Goal: Transaction & Acquisition: Obtain resource

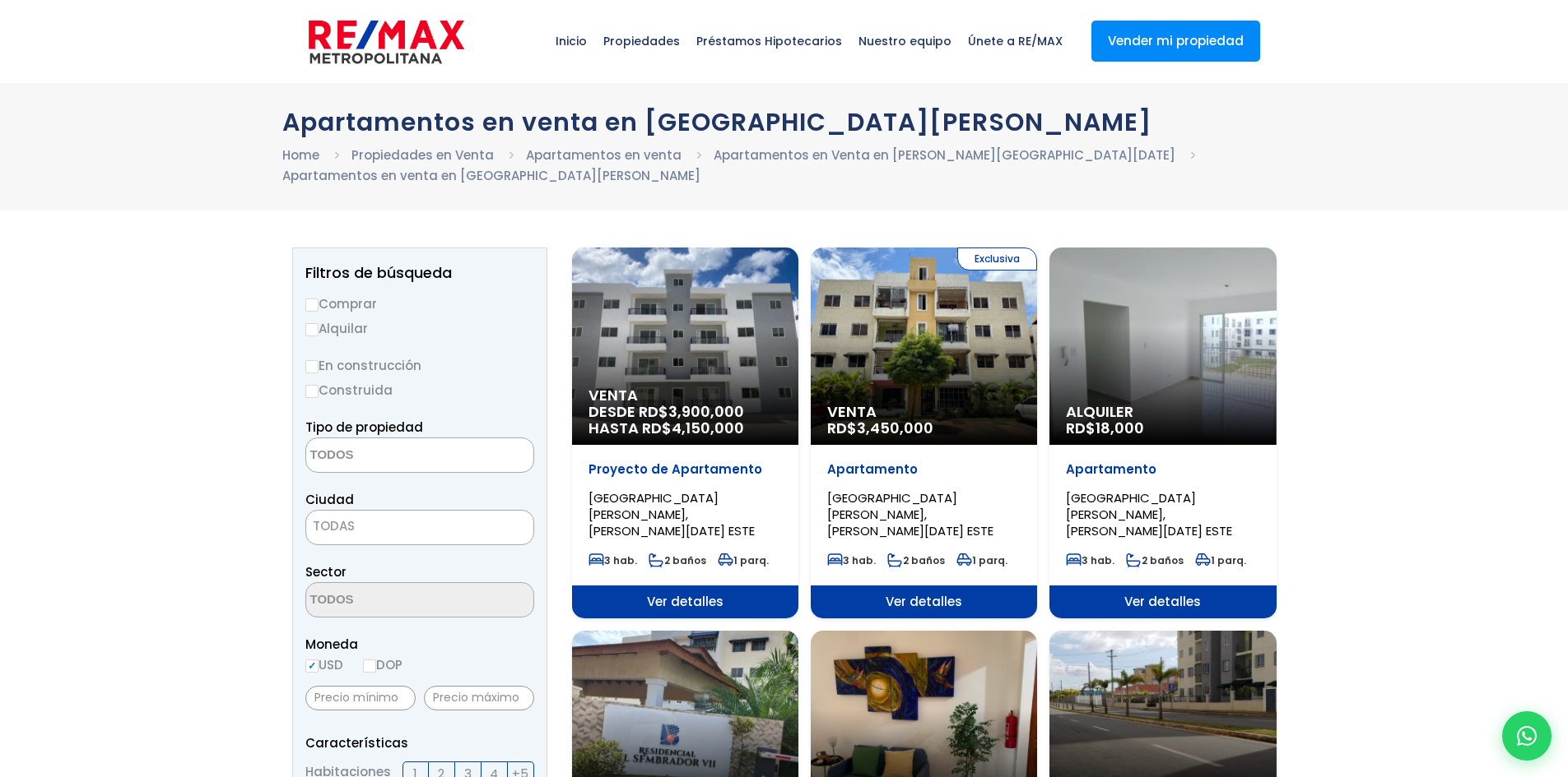
select select
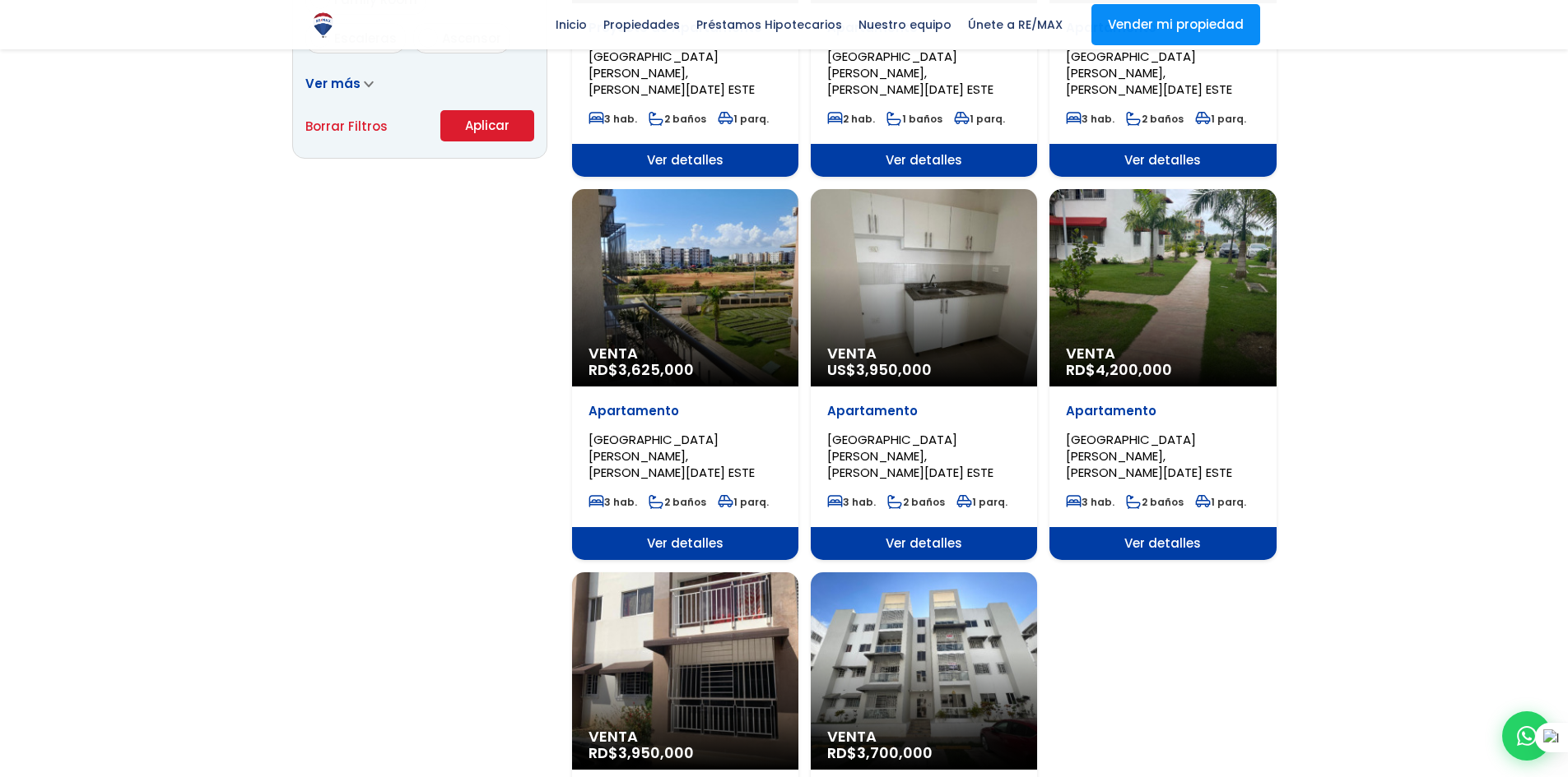
scroll to position [1206, 0]
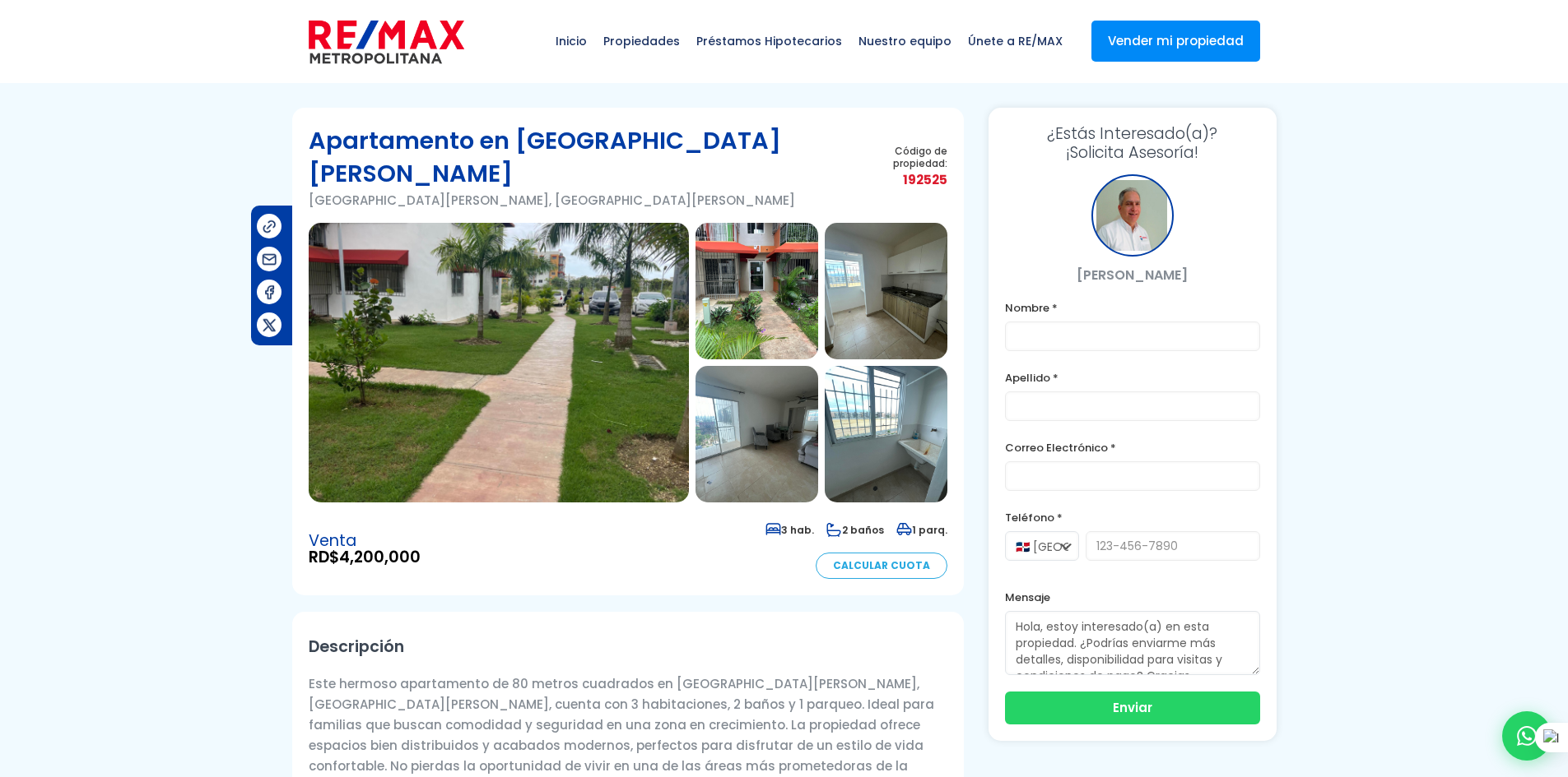
click at [725, 300] on img at bounding box center [756, 291] width 123 height 137
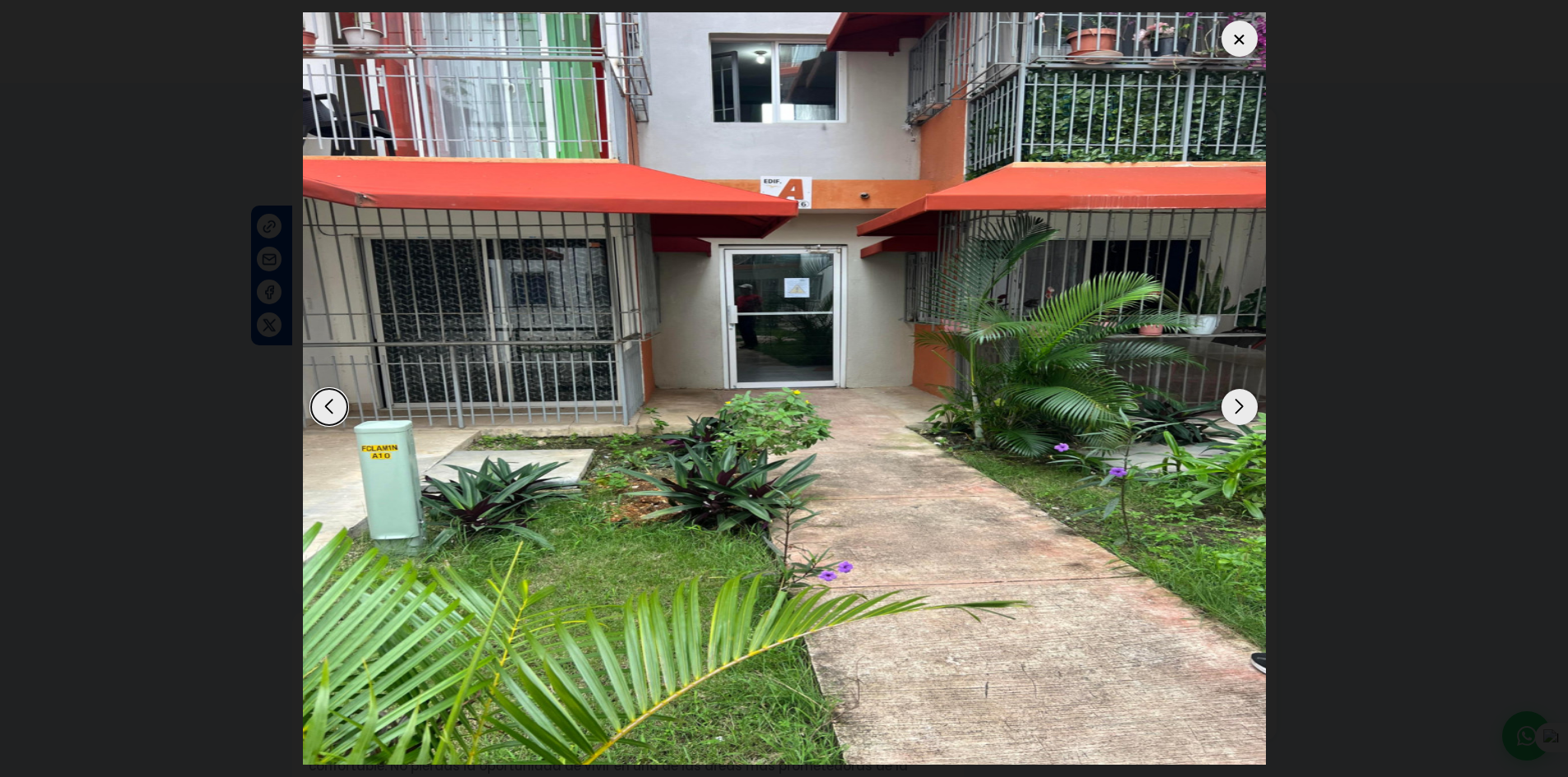
click at [1232, 416] on div "Next slide" at bounding box center [1239, 407] width 36 height 36
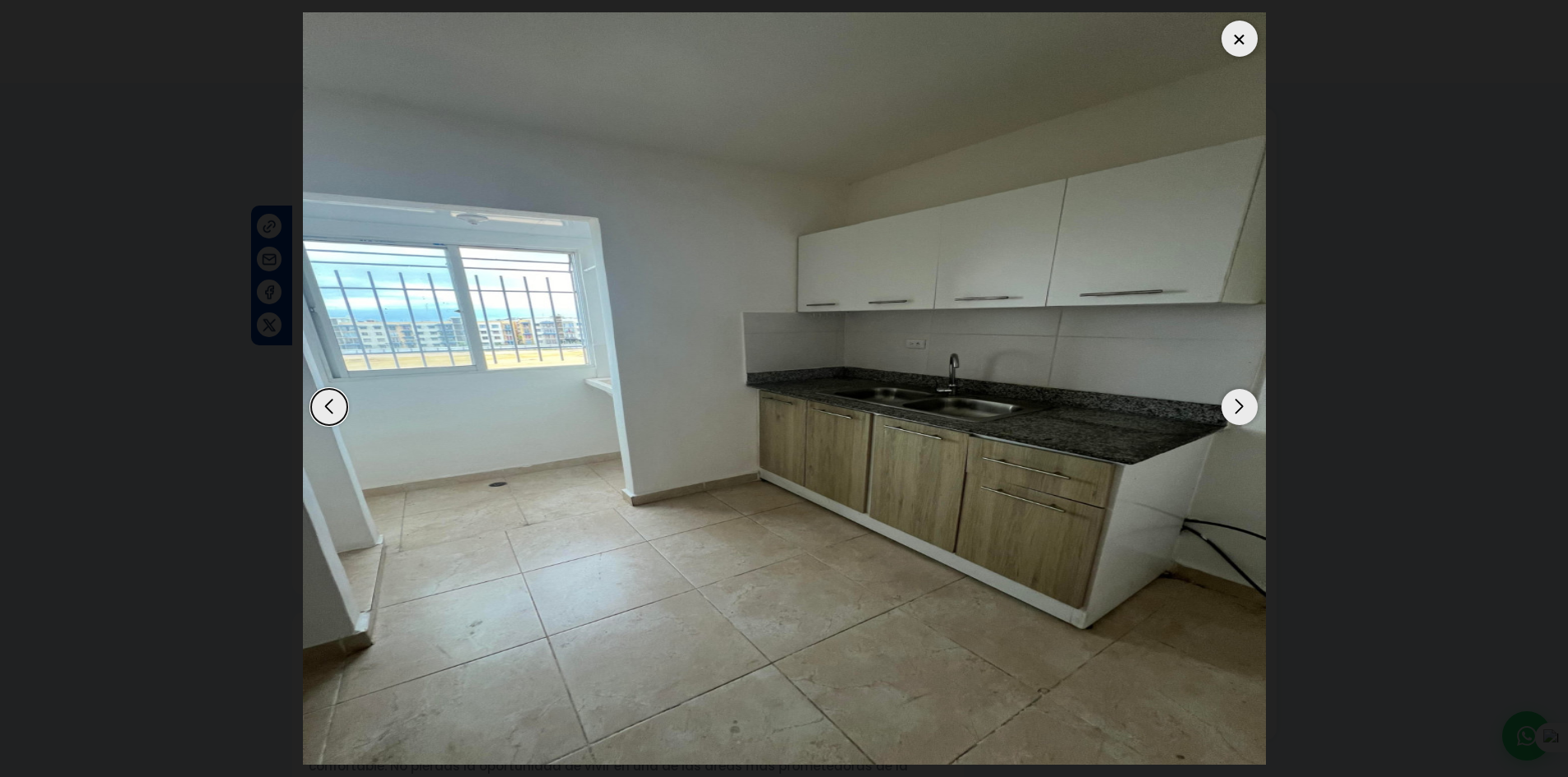
click at [1232, 416] on div "Next slide" at bounding box center [1239, 407] width 36 height 36
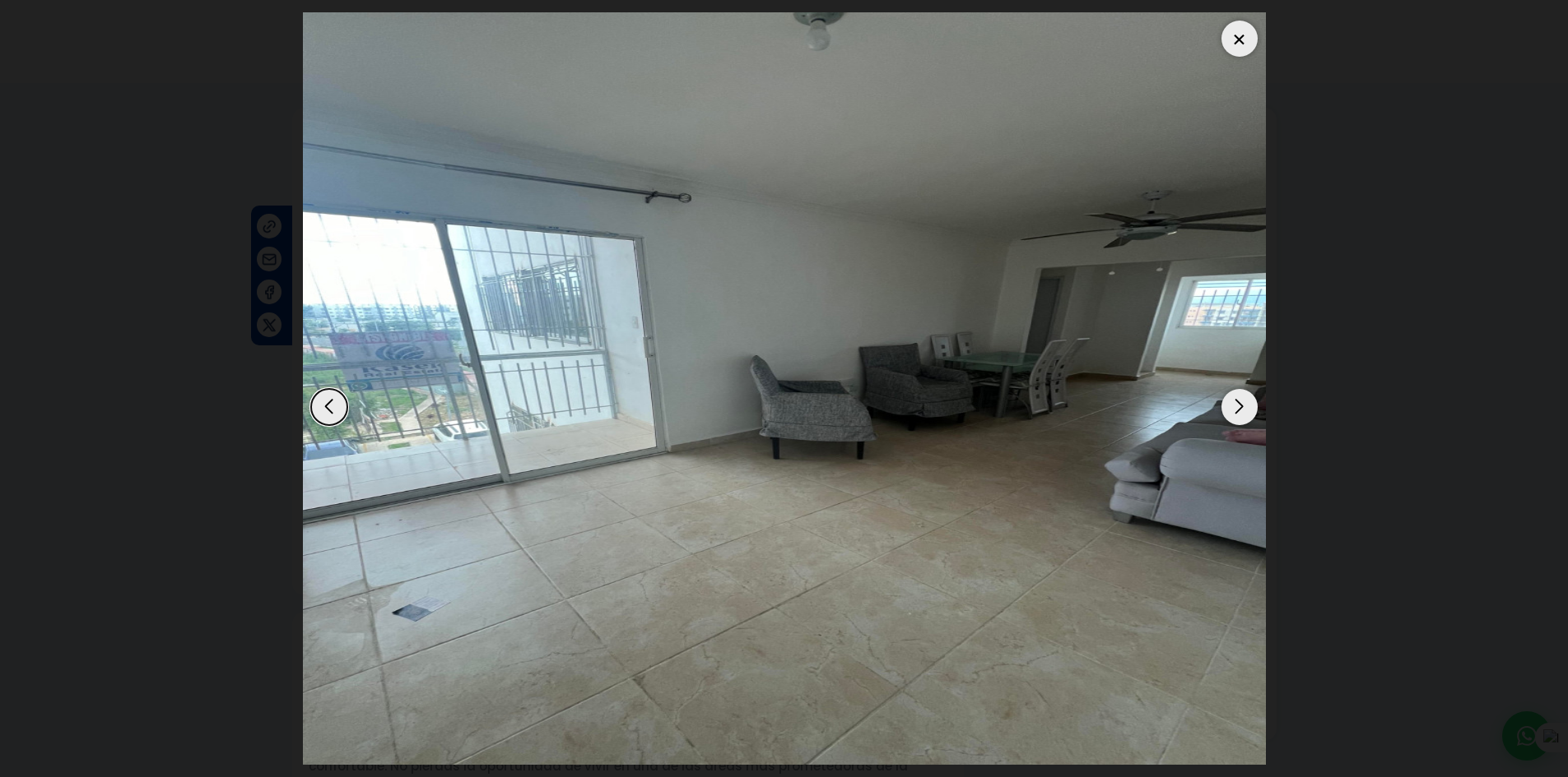
click at [1232, 416] on div "Next slide" at bounding box center [1239, 407] width 36 height 36
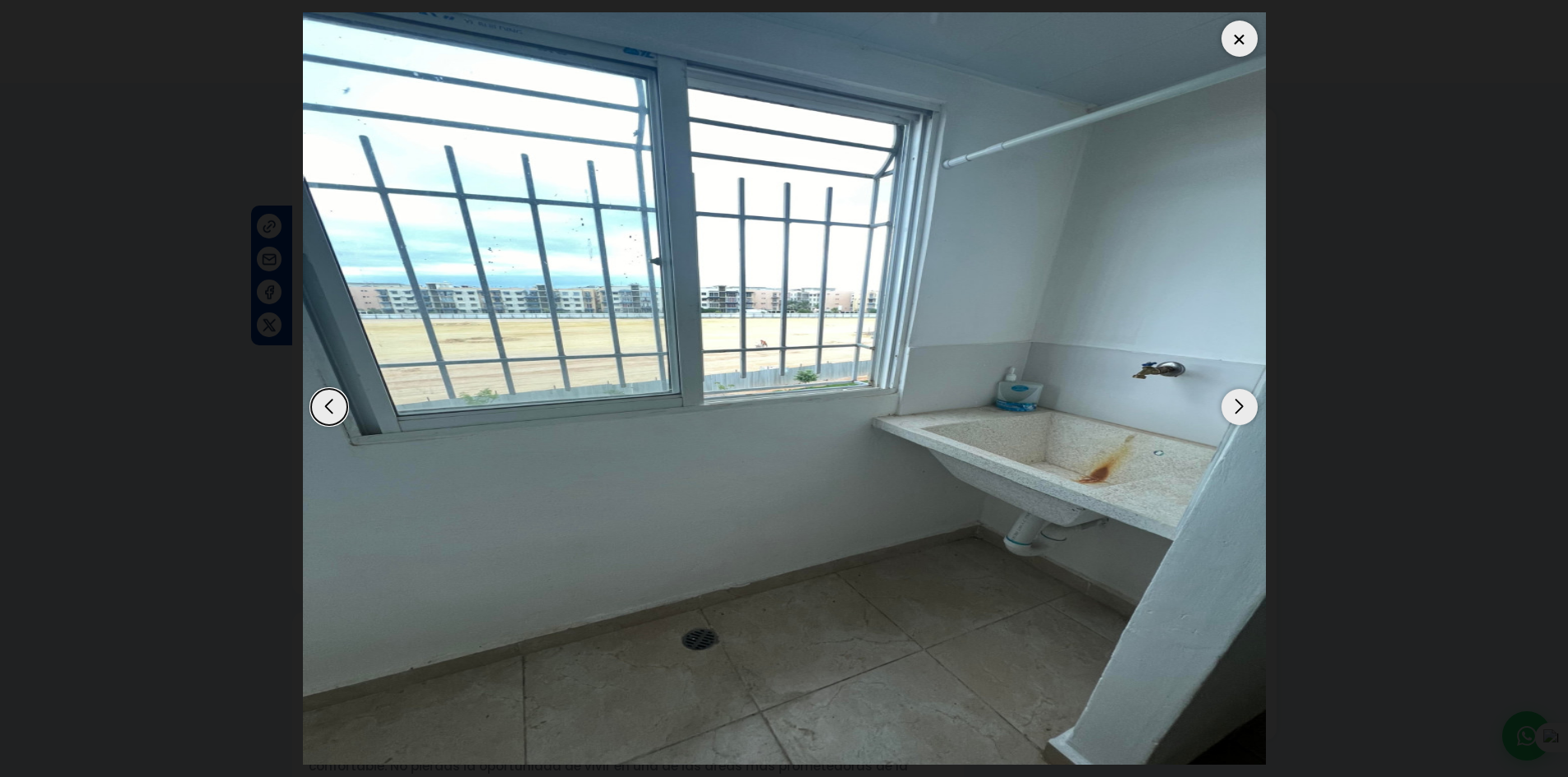
click at [1232, 416] on div "Next slide" at bounding box center [1239, 407] width 36 height 36
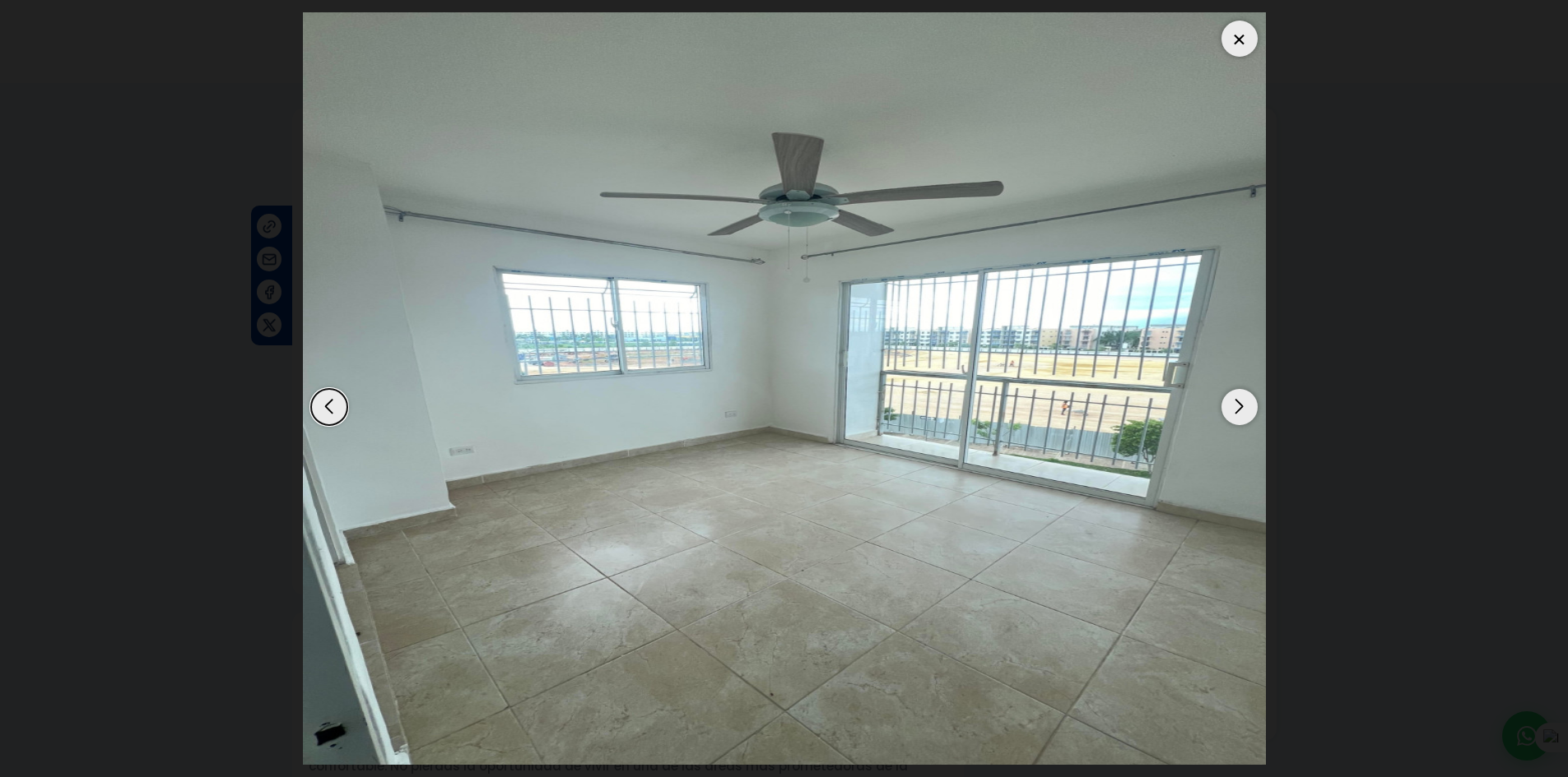
click at [1232, 416] on div "Next slide" at bounding box center [1239, 407] width 36 height 36
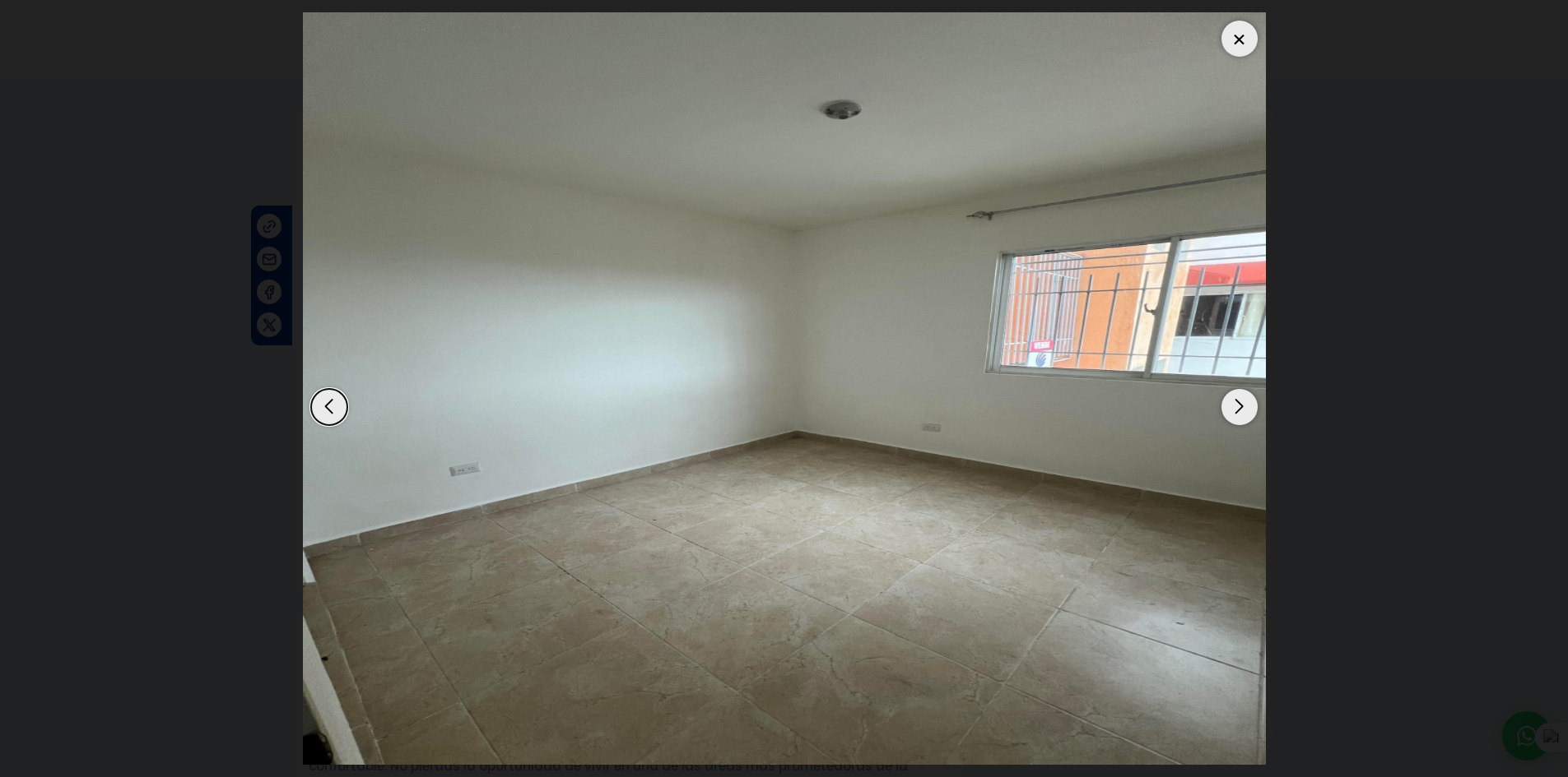
click at [1236, 413] on div "Next slide" at bounding box center [1239, 407] width 36 height 36
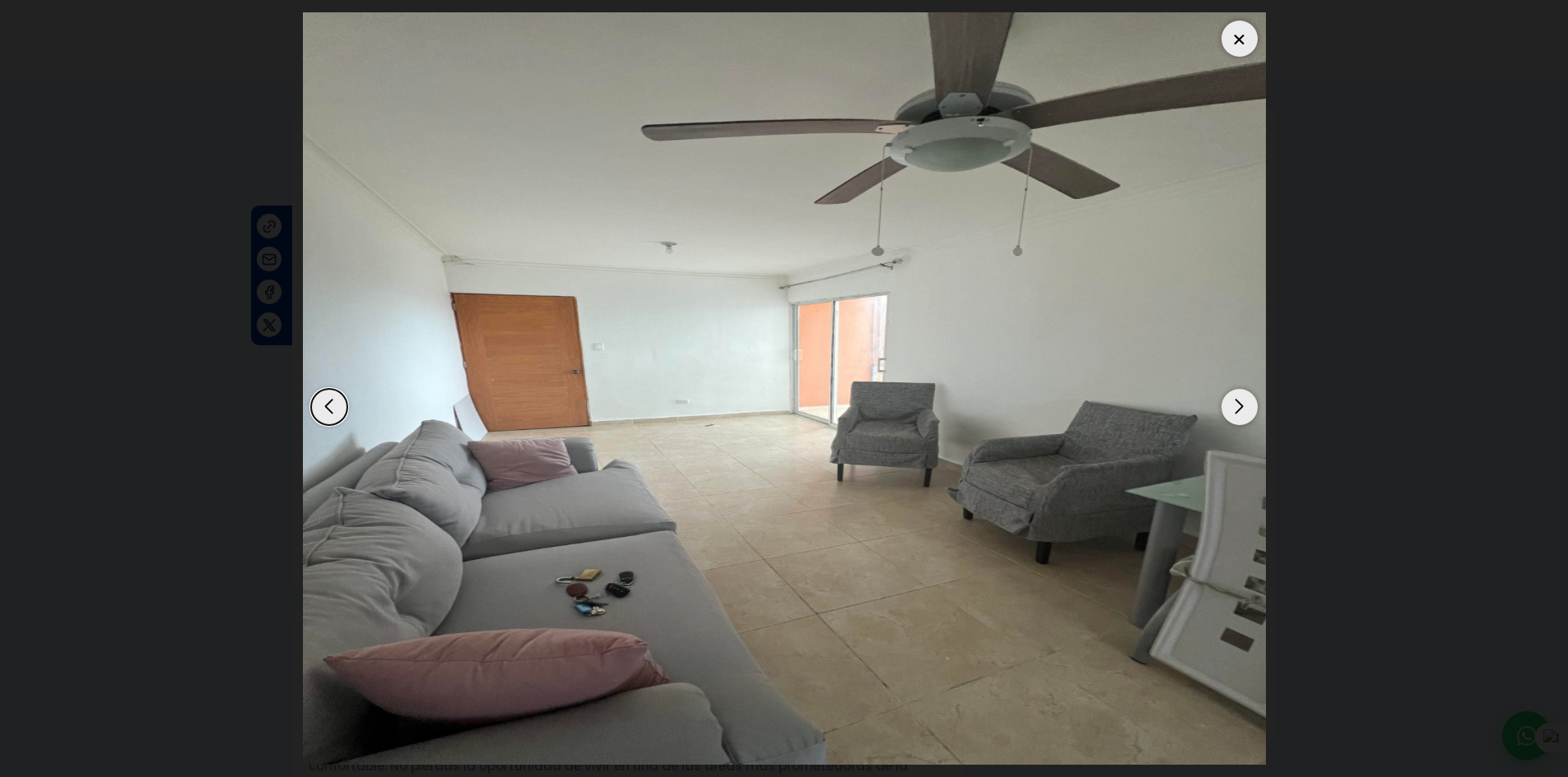
click at [1236, 413] on div "Next slide" at bounding box center [1239, 407] width 36 height 36
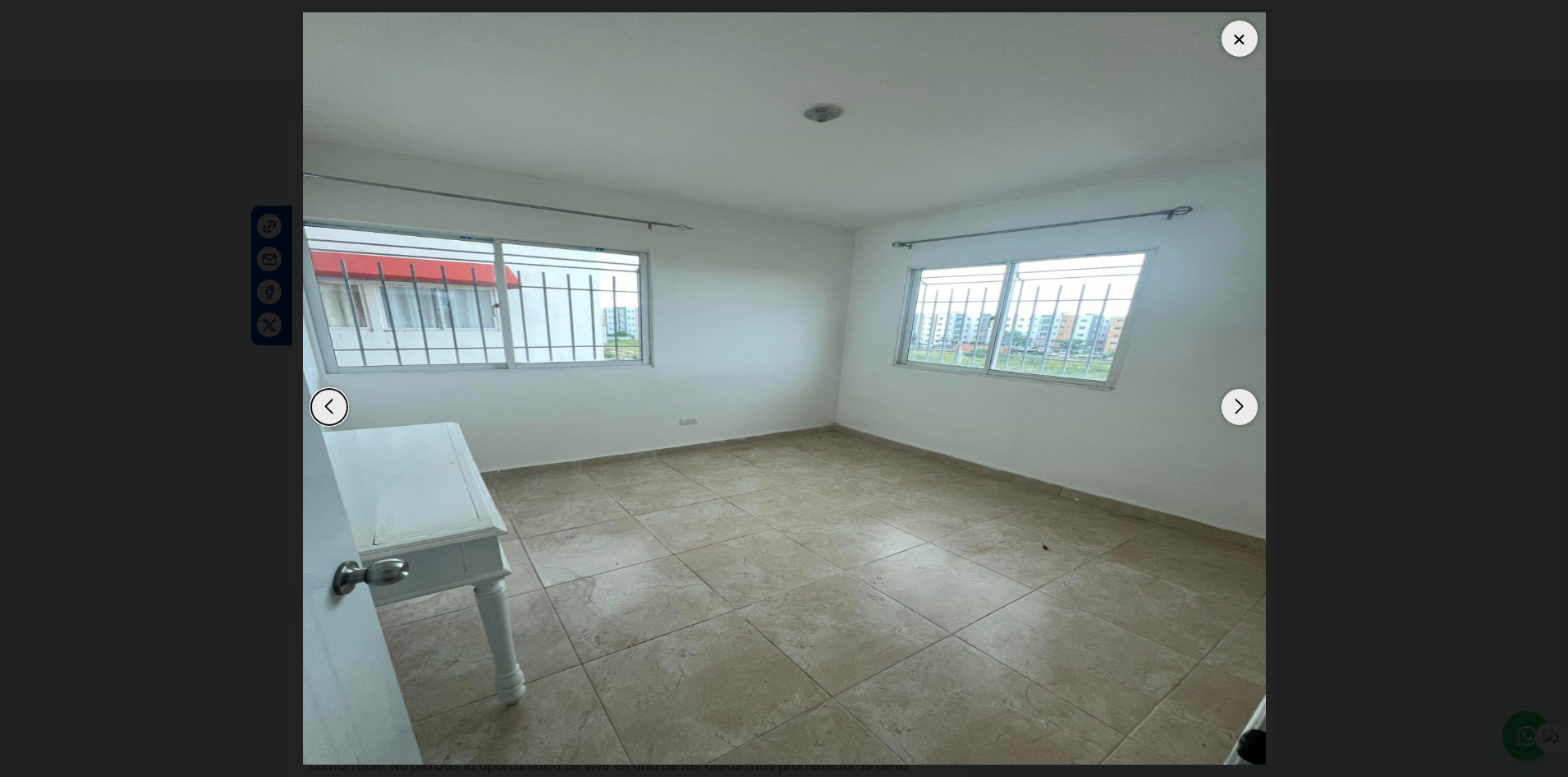
click at [1236, 413] on div "Next slide" at bounding box center [1239, 407] width 36 height 36
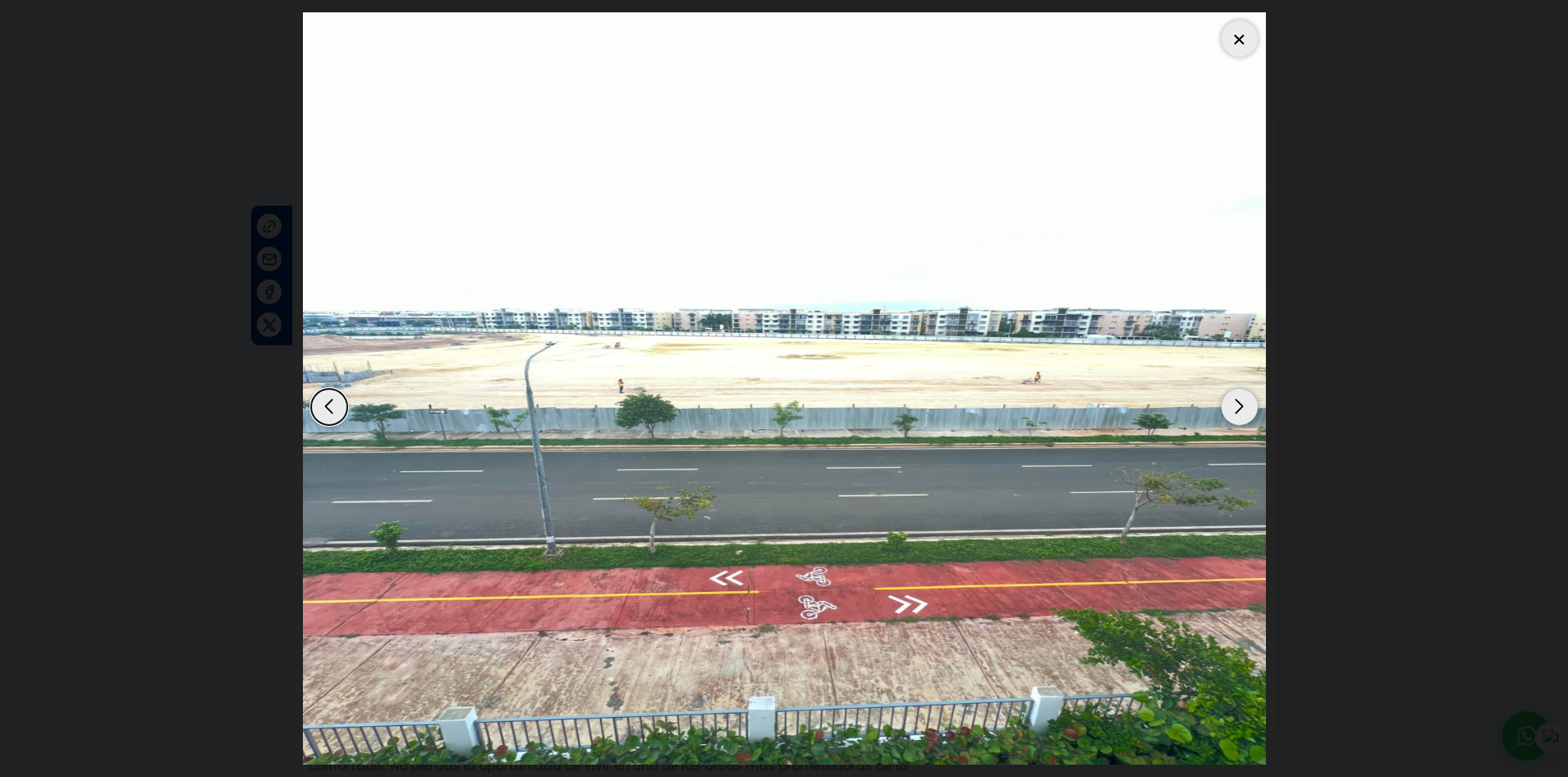
click at [794, 526] on img "10 / 13" at bounding box center [784, 388] width 963 height 753
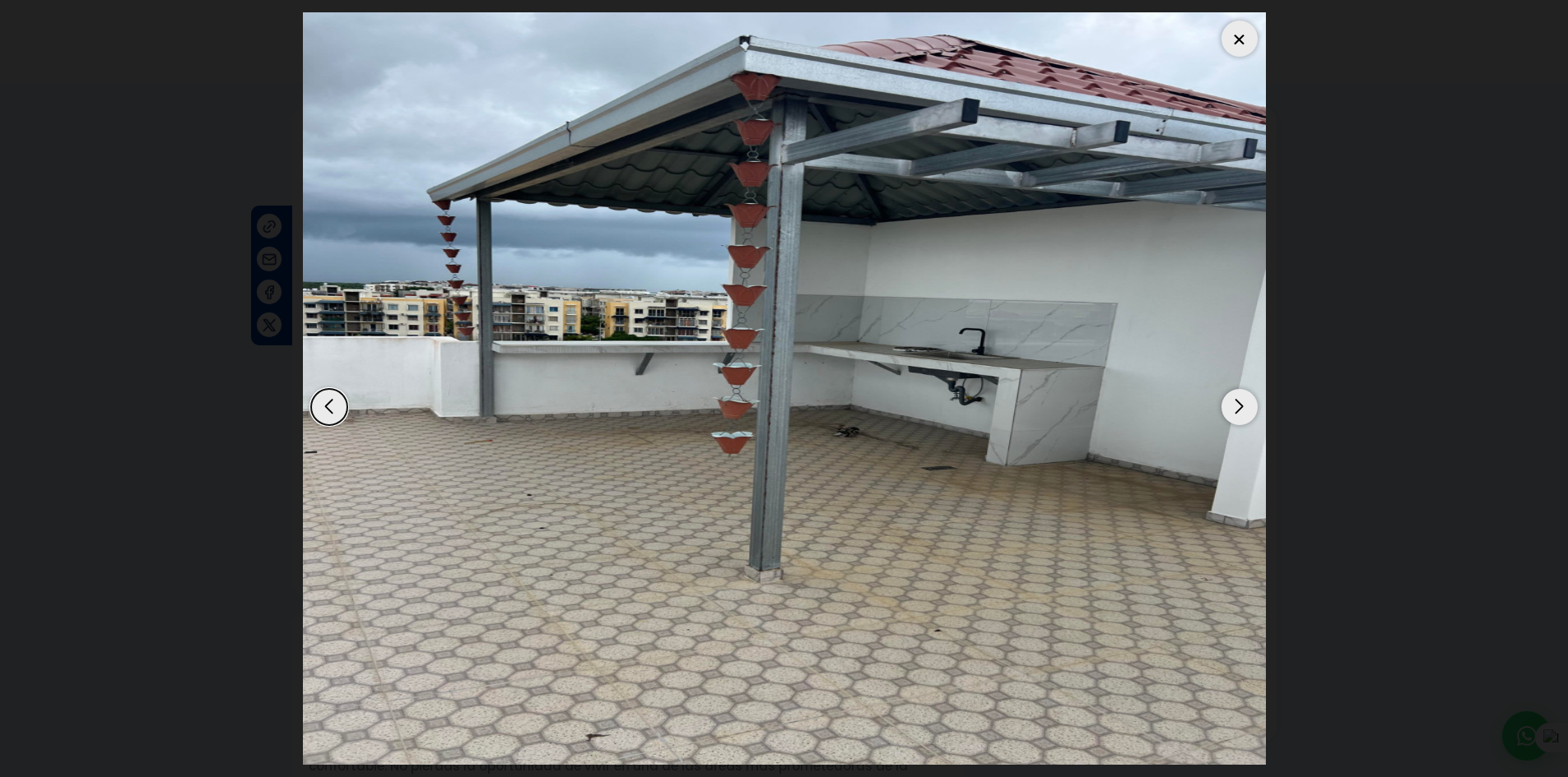
click at [1235, 398] on div "Next slide" at bounding box center [1239, 407] width 36 height 36
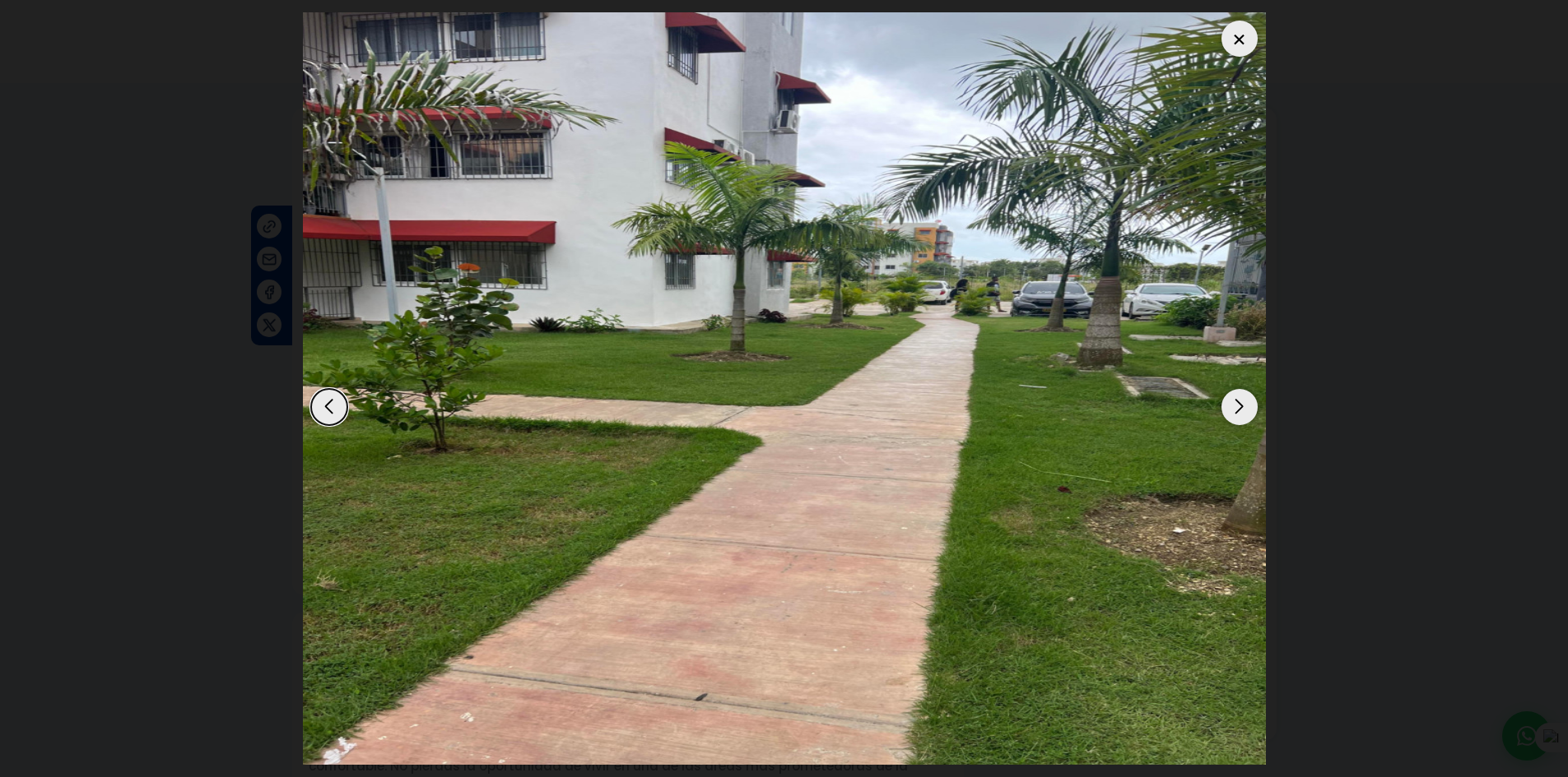
click at [1235, 398] on div "Next slide" at bounding box center [1239, 407] width 36 height 36
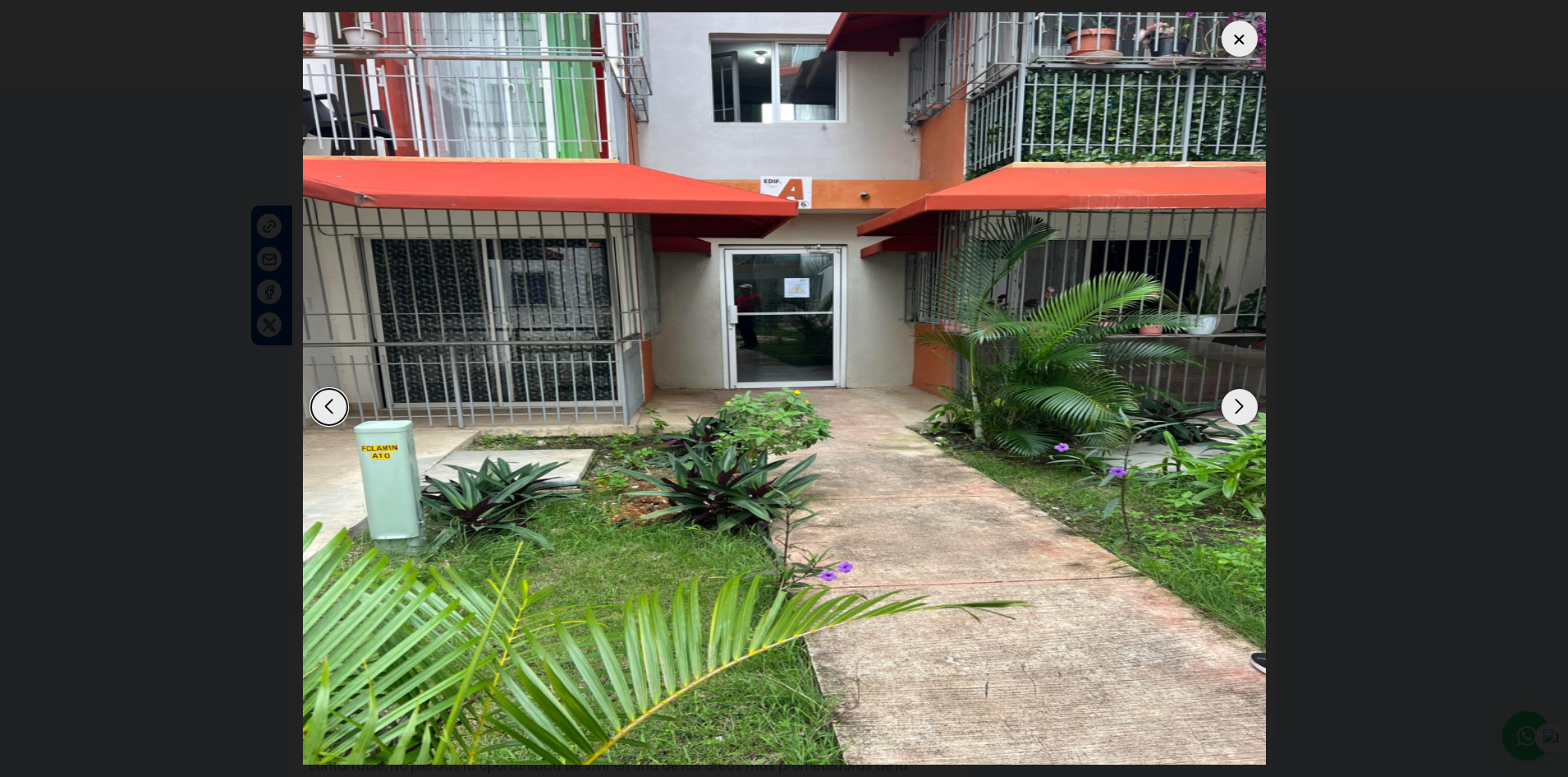
click at [1249, 34] on div at bounding box center [1239, 38] width 36 height 36
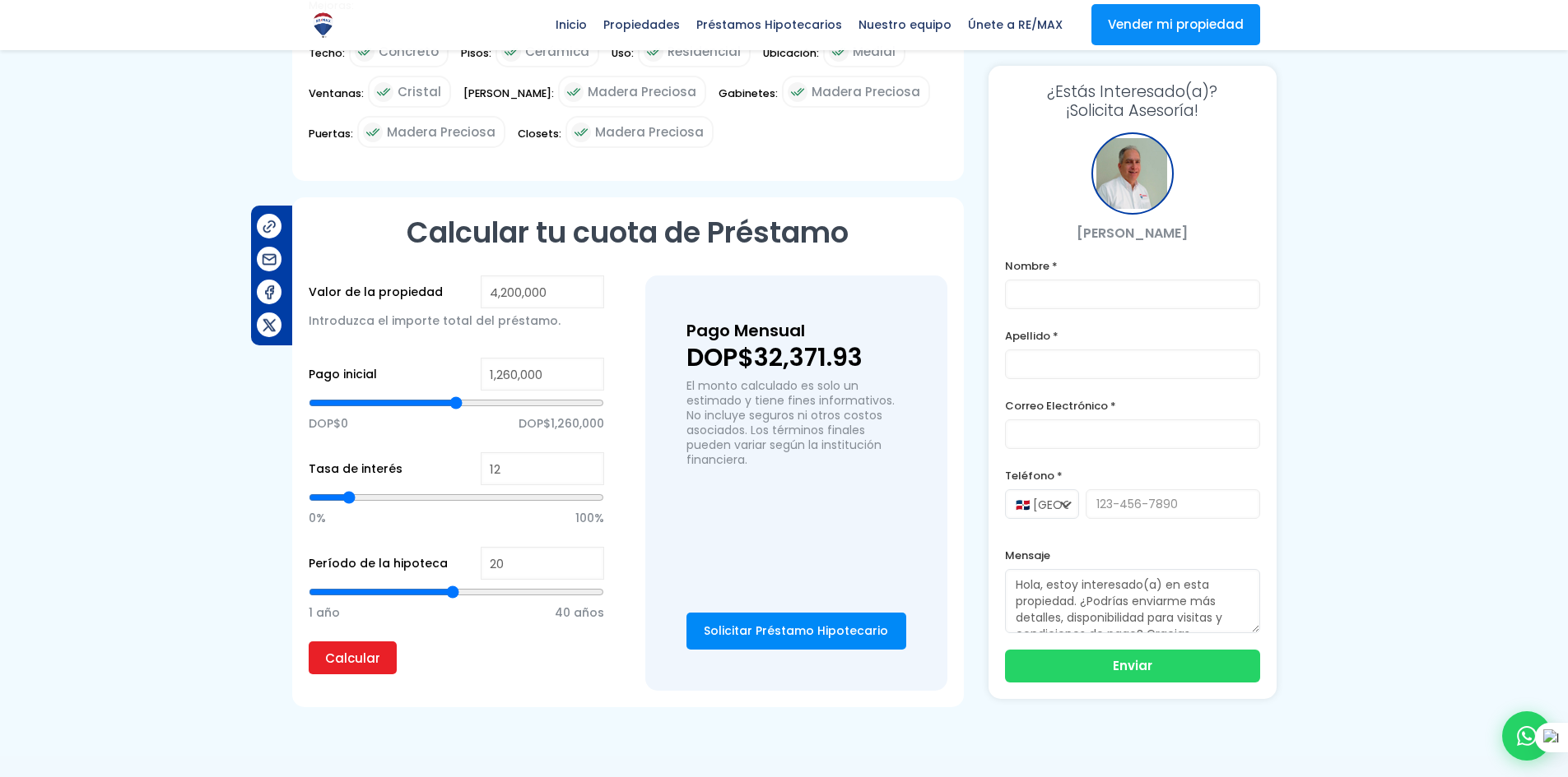
scroll to position [888, 0]
type input "2,085,950"
type input "2085950"
type input "2,061,481"
type input "2061481"
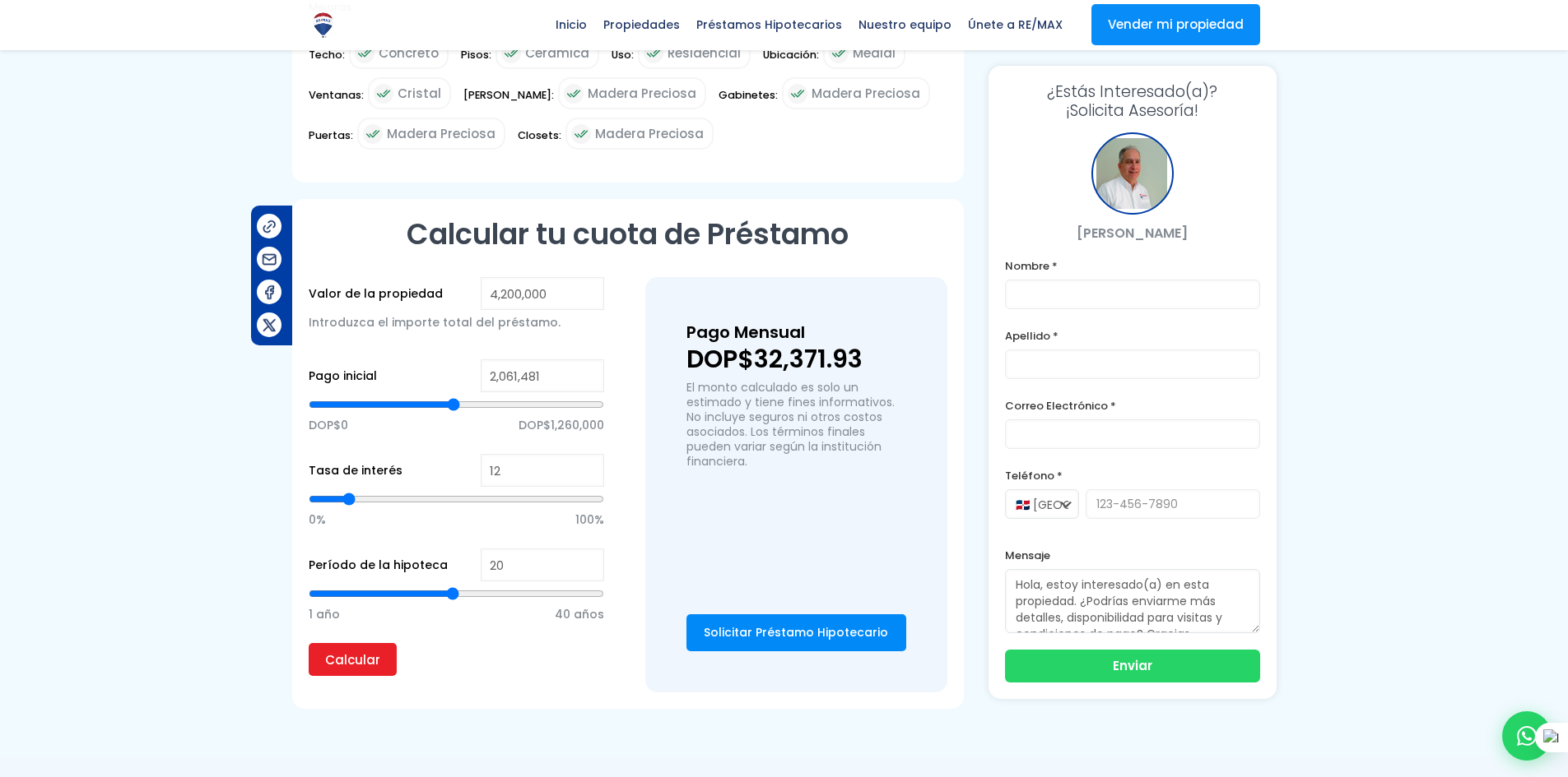
type input "2,049,247"
type input "2049247"
type input "2,024,778"
type input "2024778"
type input "2,000,309"
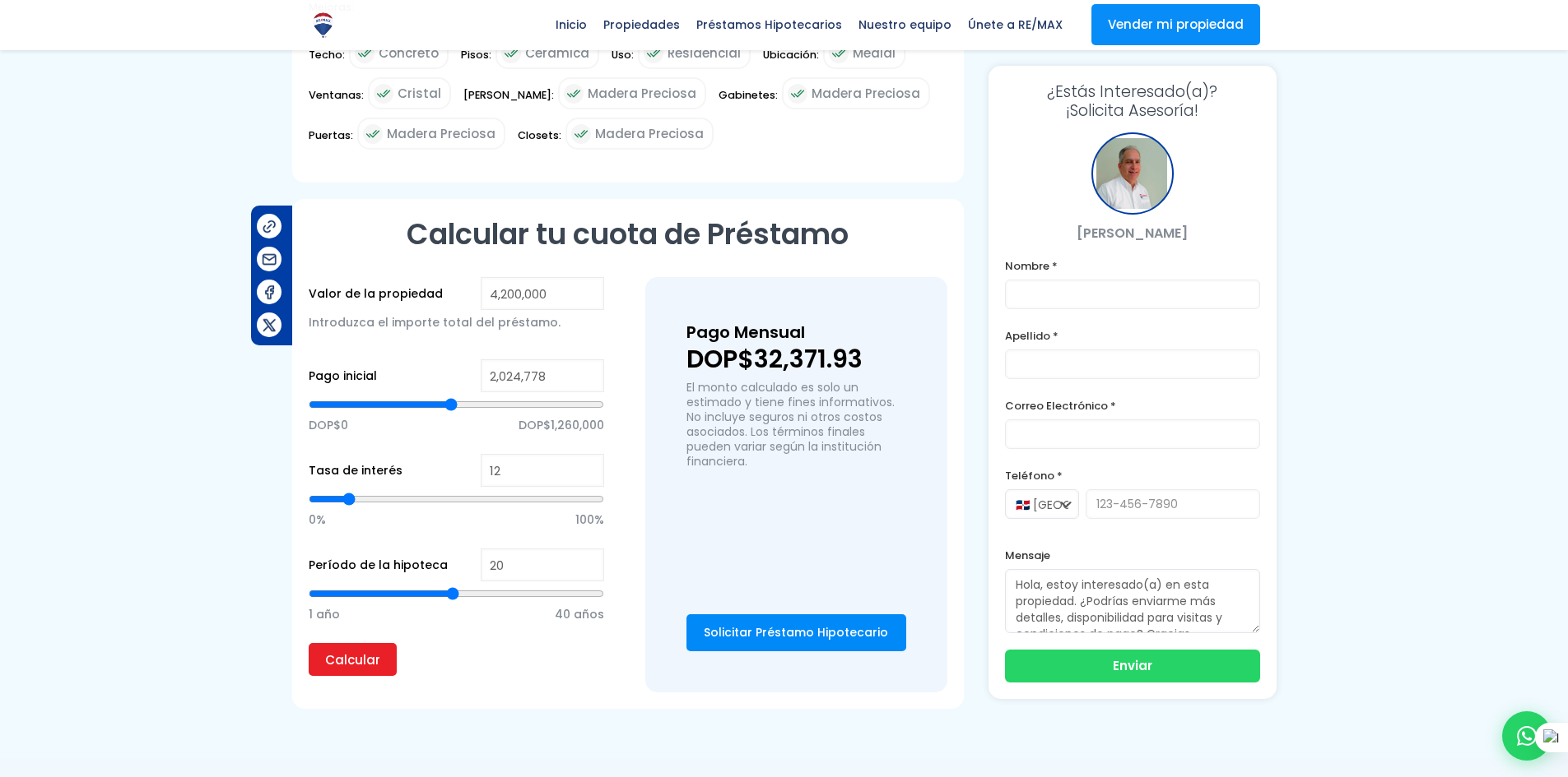
type input "2000309"
type input "1,988,075"
type input "1988075"
type input "1,975,841"
type input "1975841"
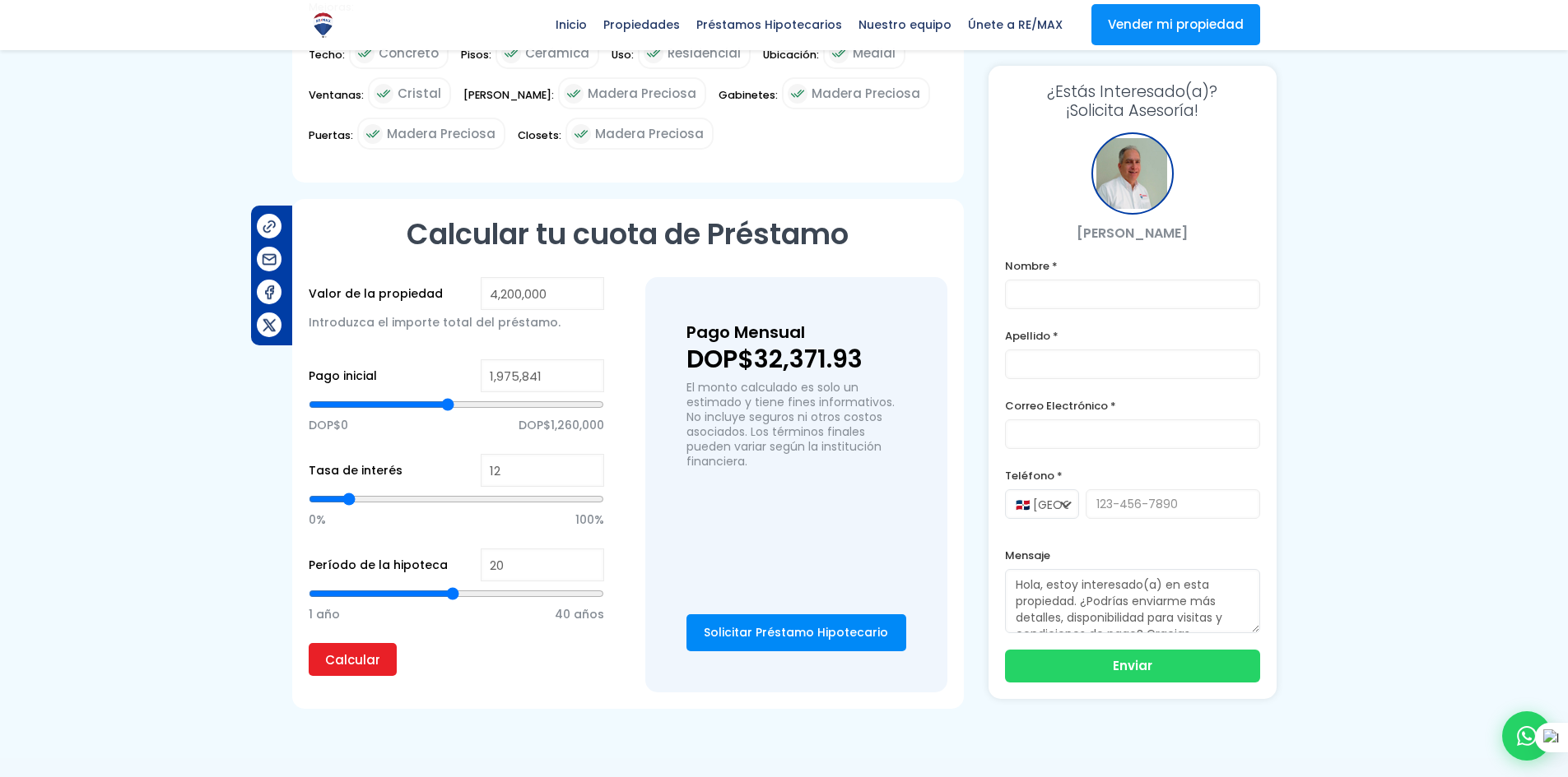
type input "1,951,372"
type input "1951372"
type input "1,939,138"
type input "1939138"
type input "1,926,904"
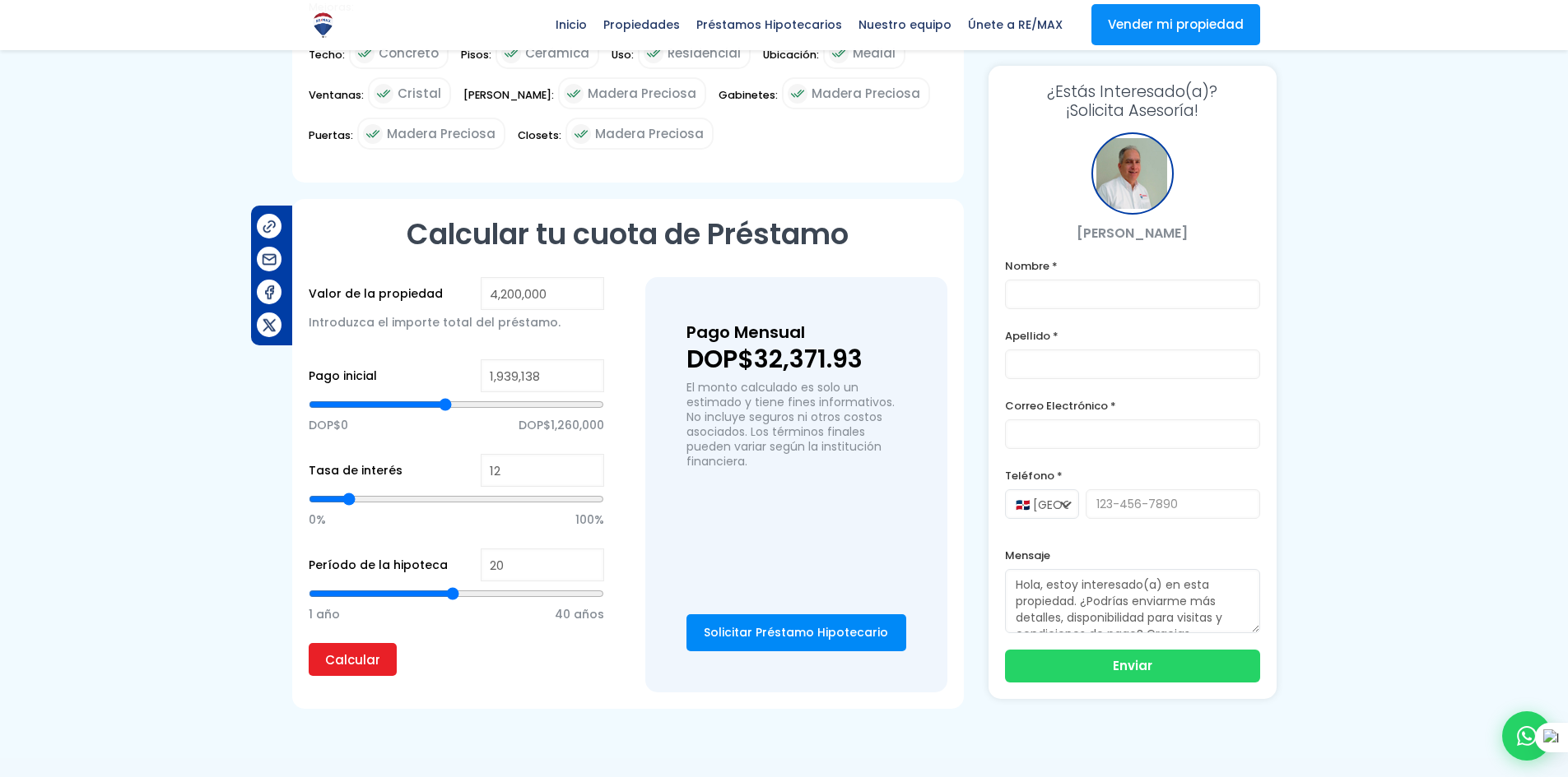
type input "1926904"
type input "1,914,669"
type input "1914669"
type input "1,902,435"
type input "1902435"
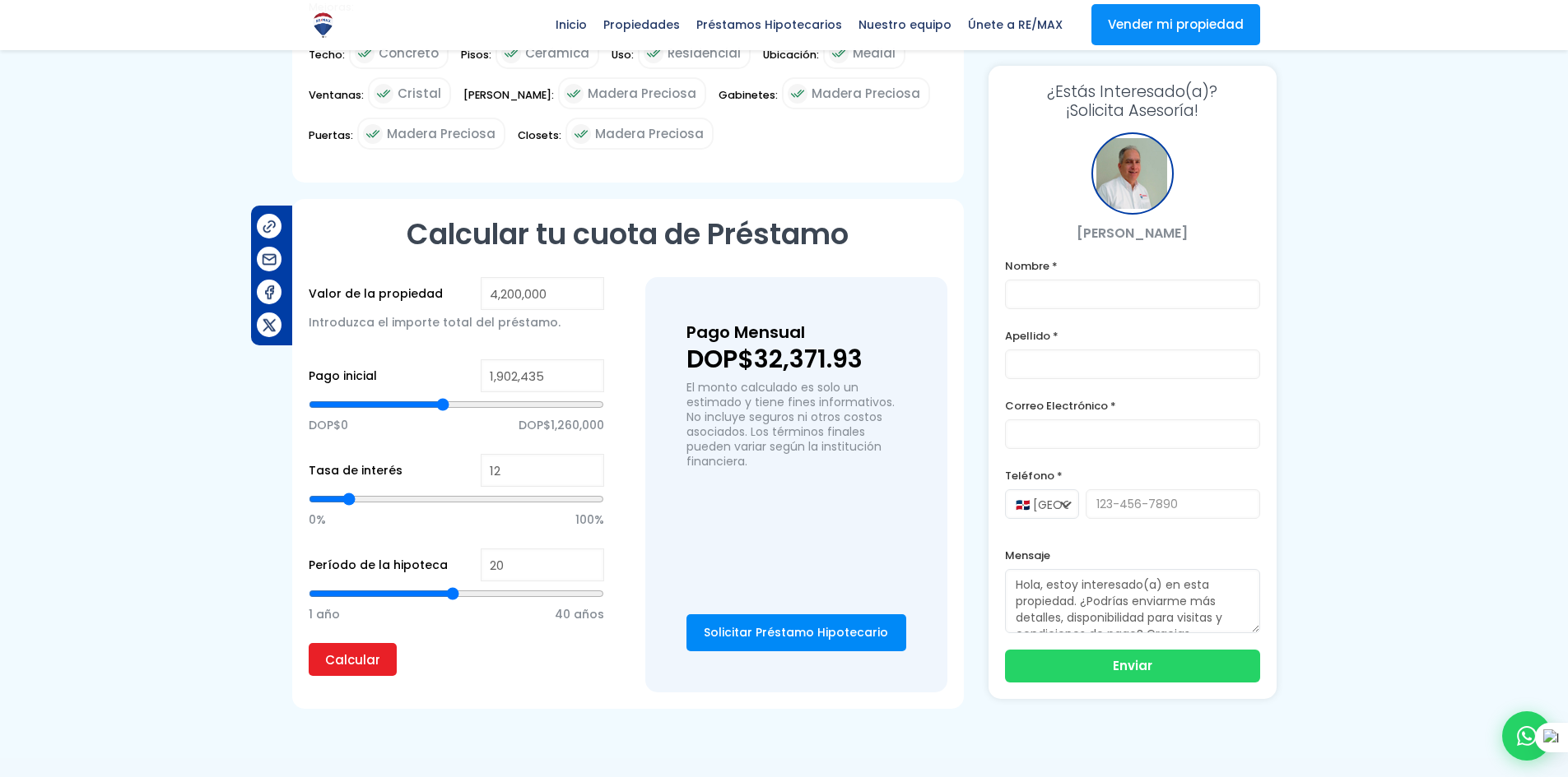
type input "1,877,966"
type input "1877966"
type input "1,865,732"
type input "1865732"
type input "1,853,498"
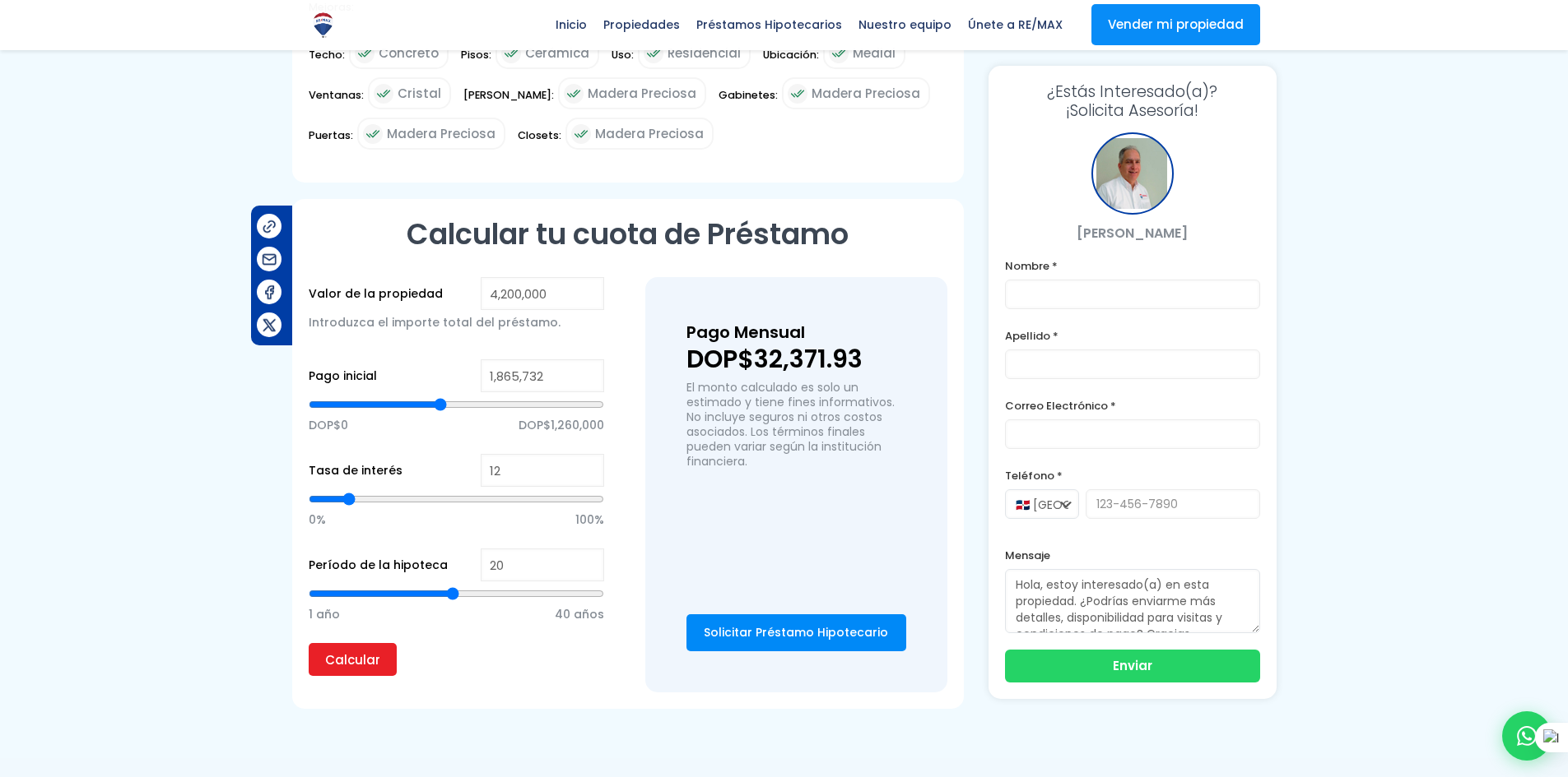
type input "1853498"
type input "1,841,263"
type input "1841263"
type input "1,829,029"
type input "1829029"
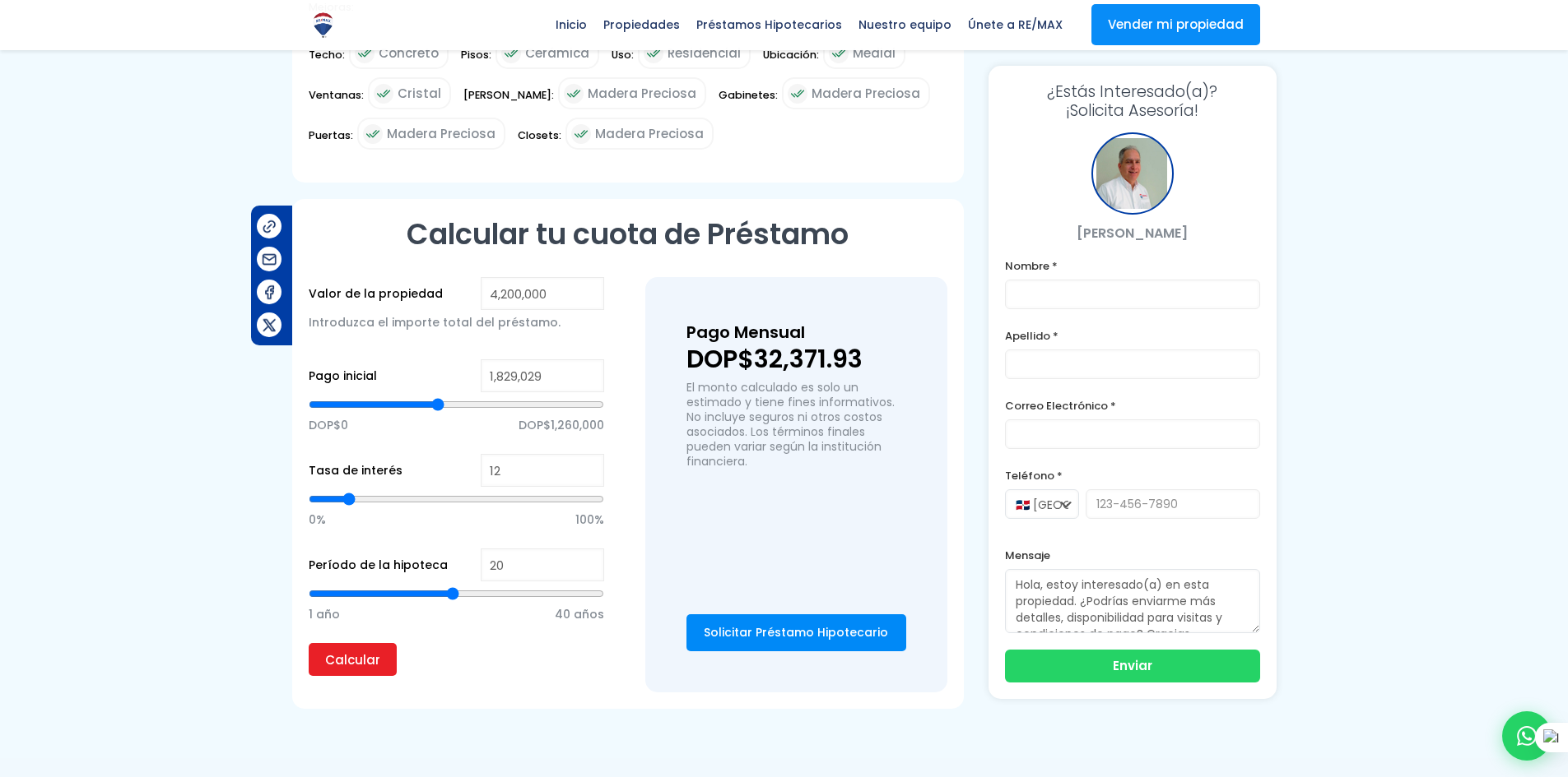
type input "1,816,795"
type input "1816795"
type input "1,804,561"
type input "1804561"
type input "1,792,326"
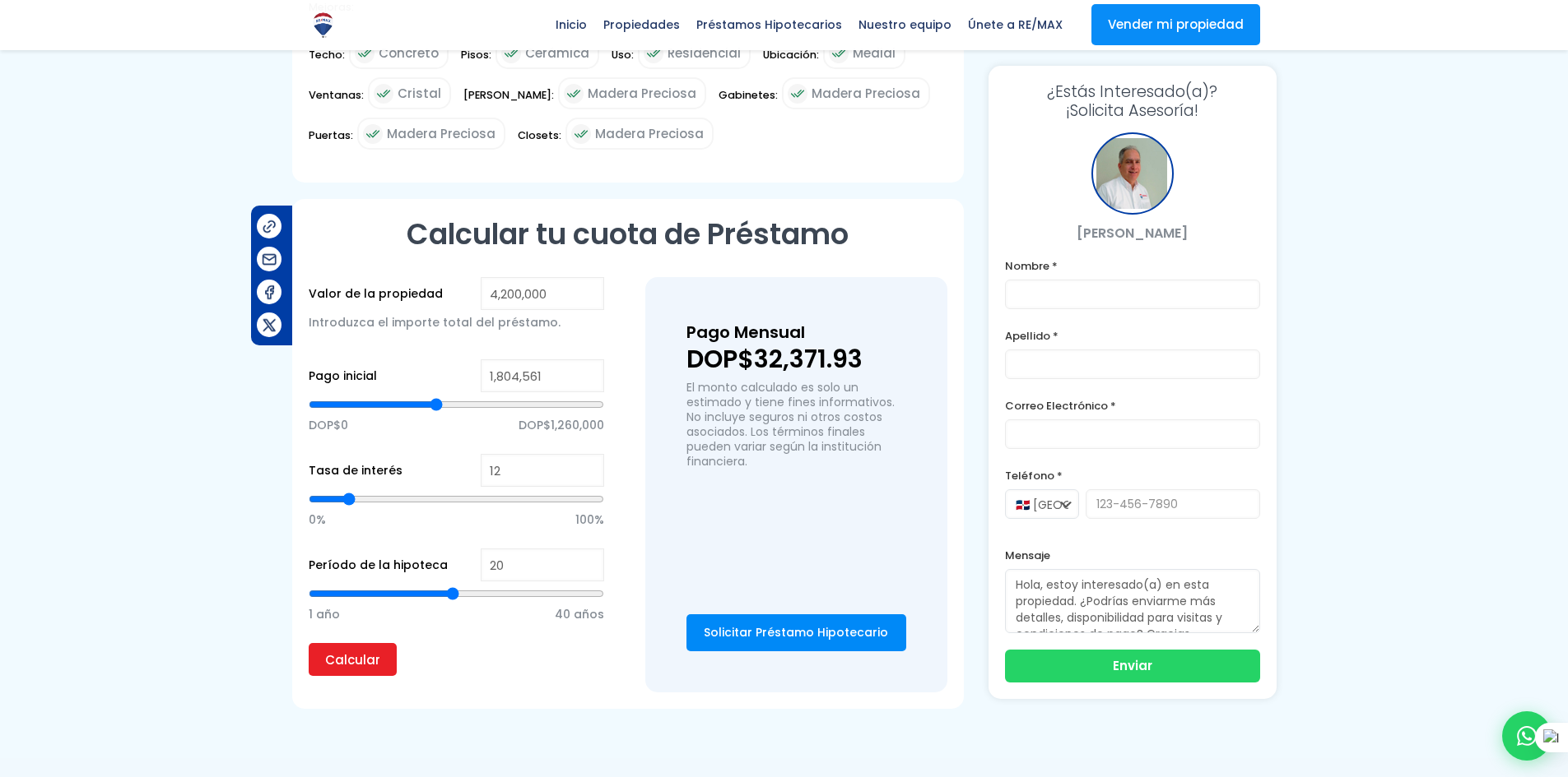
type input "1792326"
type input "1,780,092"
type input "1780092"
type input "1,767,858"
type input "1767858"
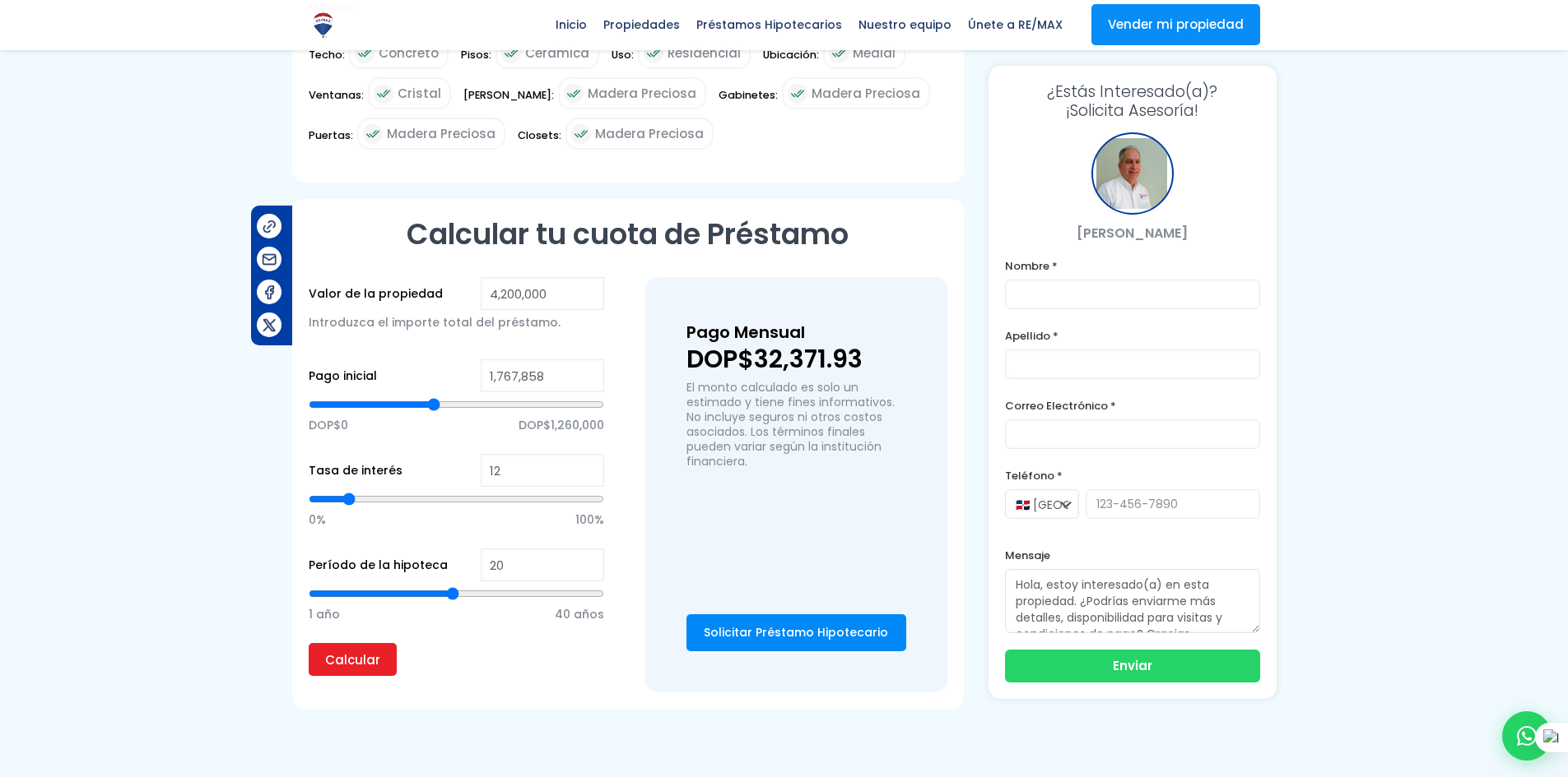
type input "1,755,623"
type input "1755623"
type input "1,743,389"
type input "1743389"
type input "1,731,155"
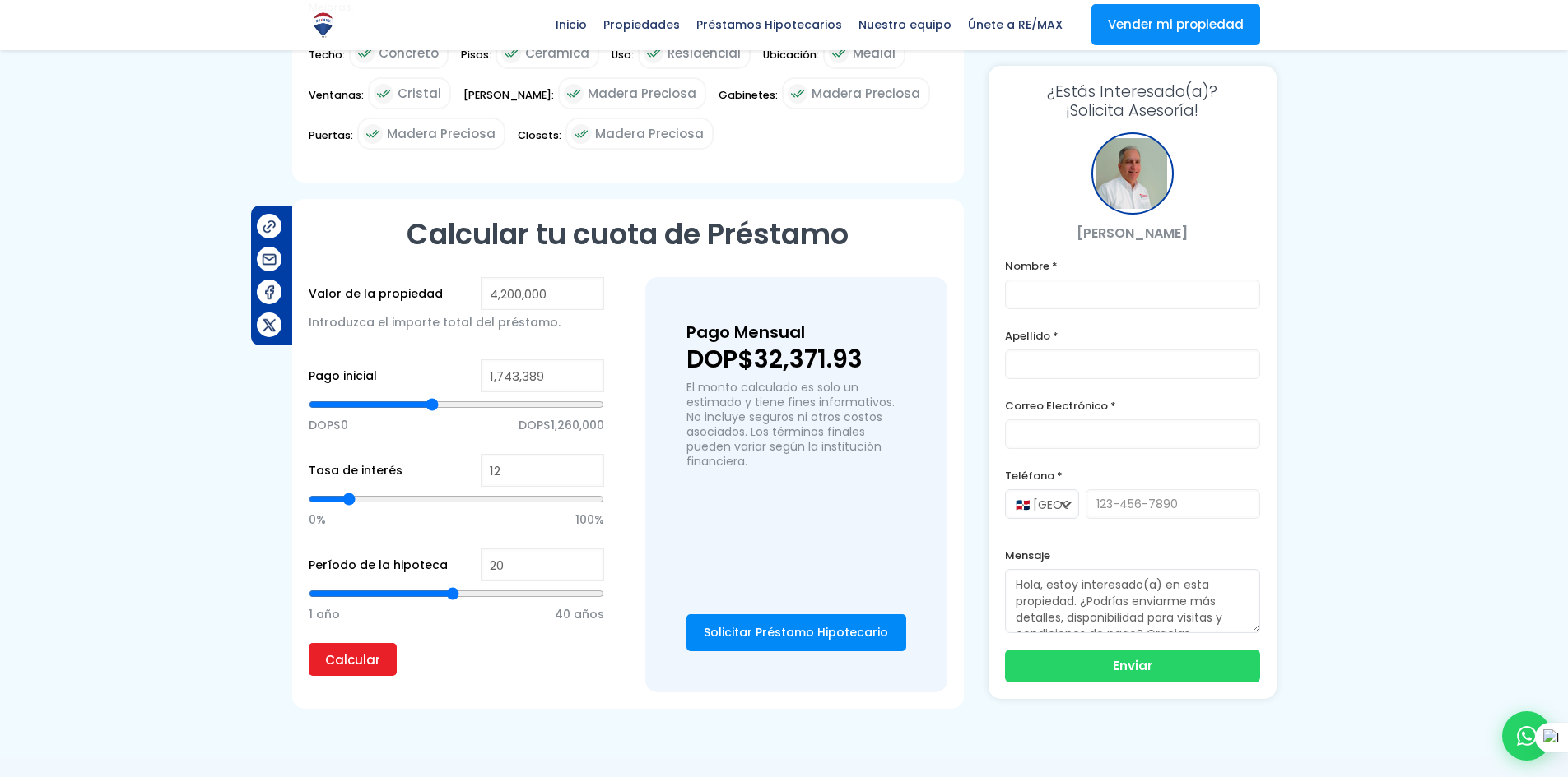
type input "1731155"
type input "1,718,920"
type input "1718920"
type input "1,706,686"
type input "1706686"
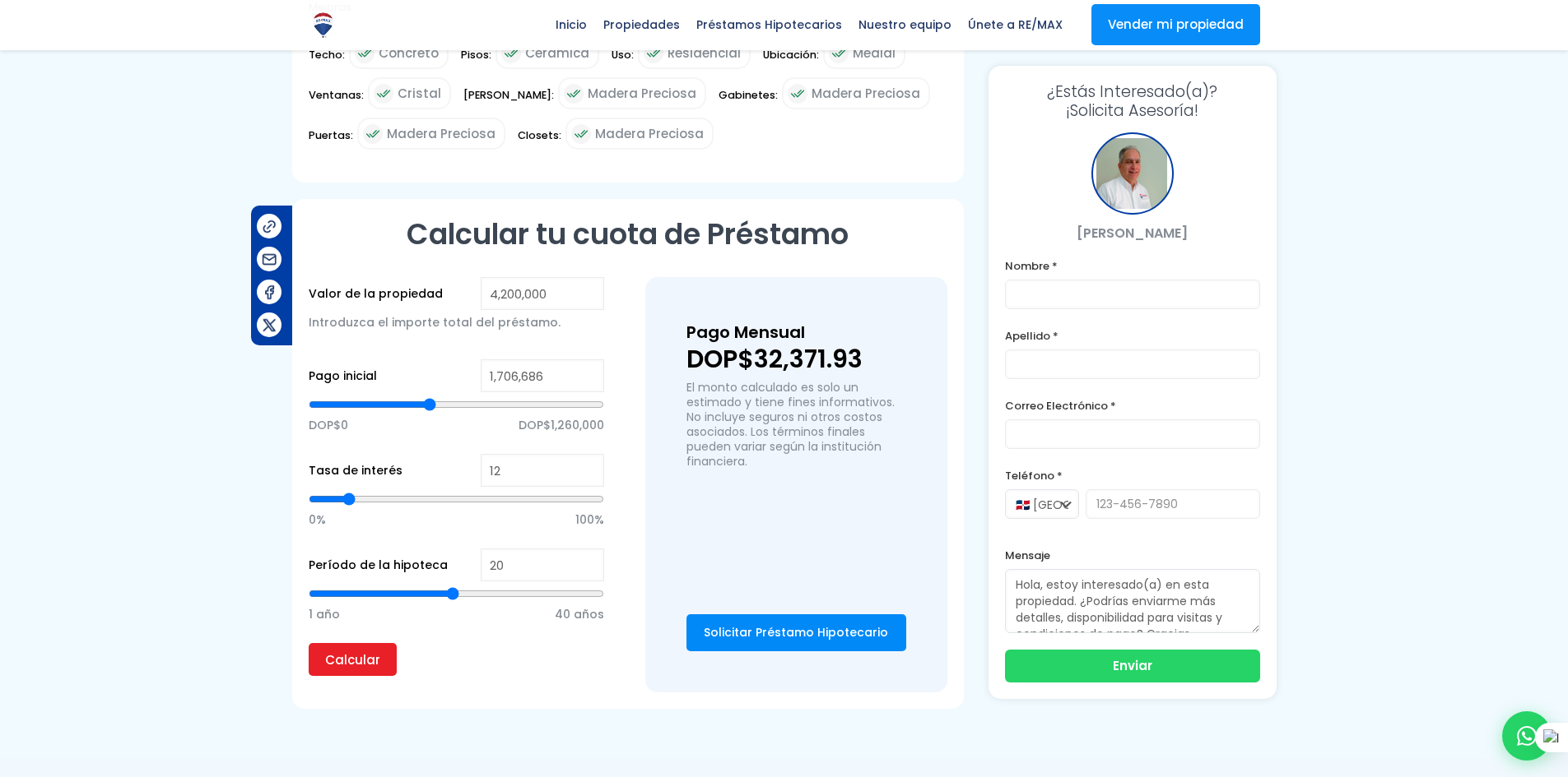
type input "1,694,452"
type input "1694452"
type input "1,669,983"
type input "1669983"
type input "1,657,749"
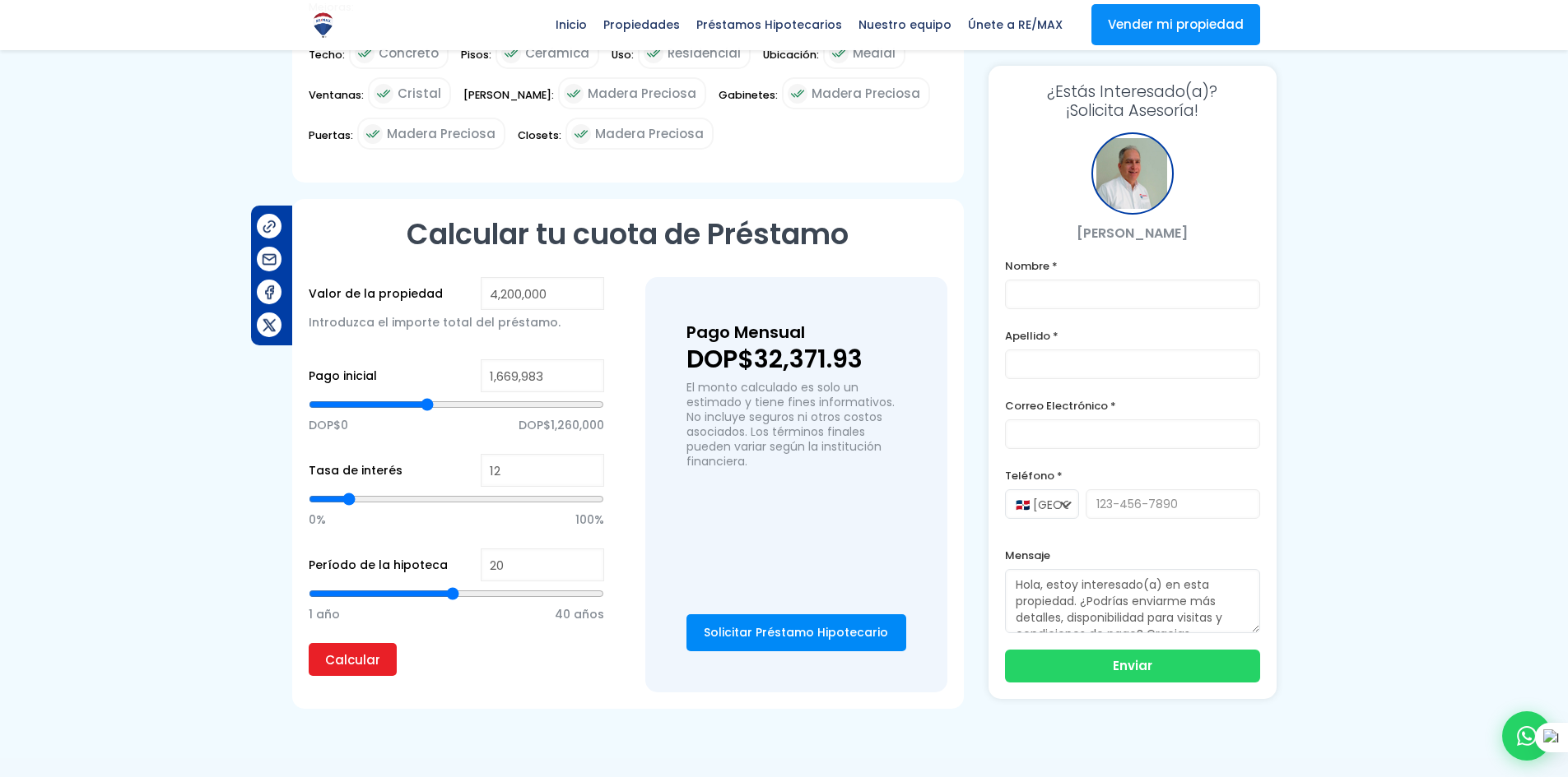
type input "1657749"
type input "1,633,280"
type input "1633280"
type input "1,621,046"
type input "1621046"
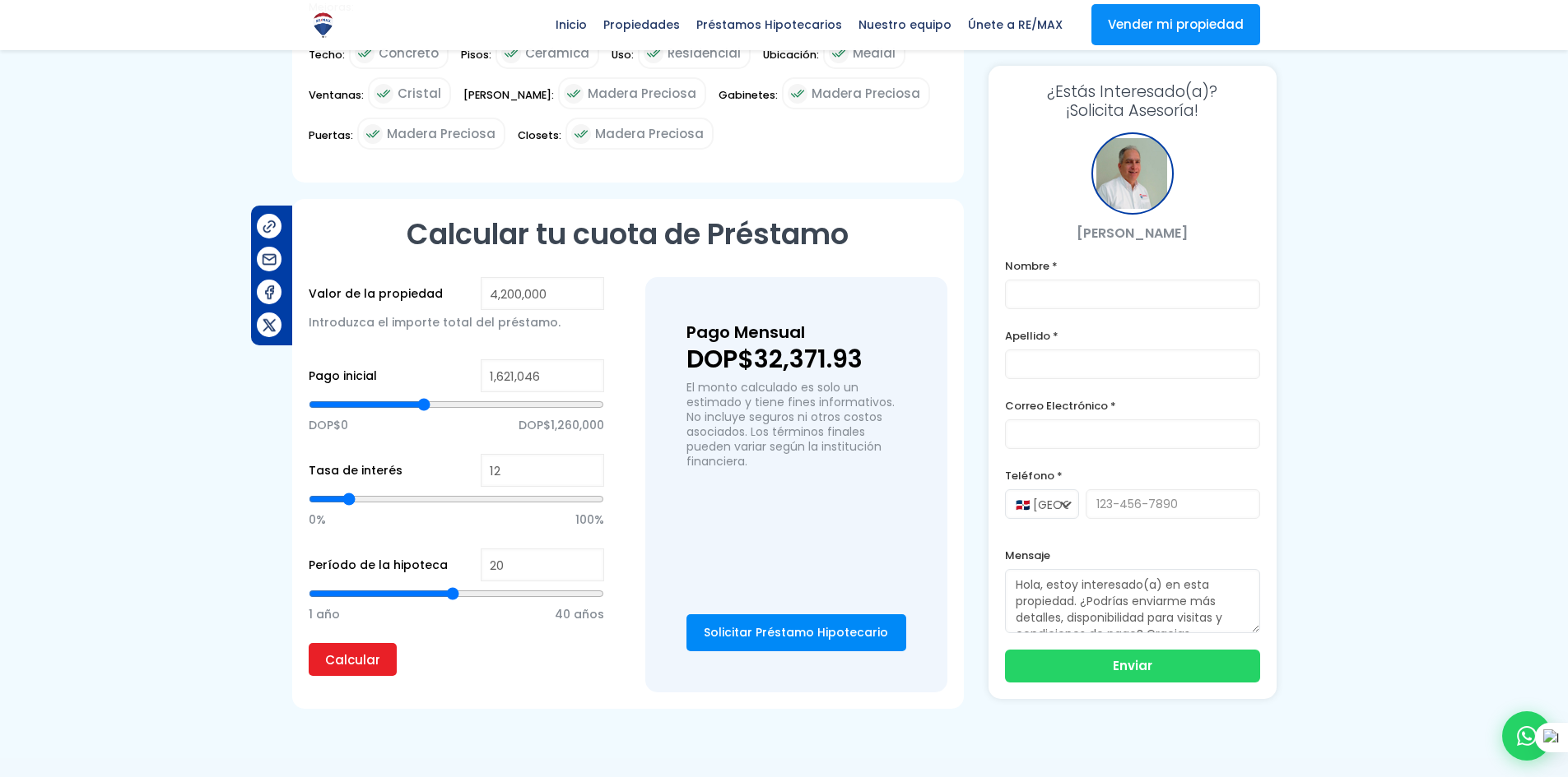
type input "1,596,577"
type input "1596577"
type input "1,572,109"
type input "1572109"
type input "1,559,874"
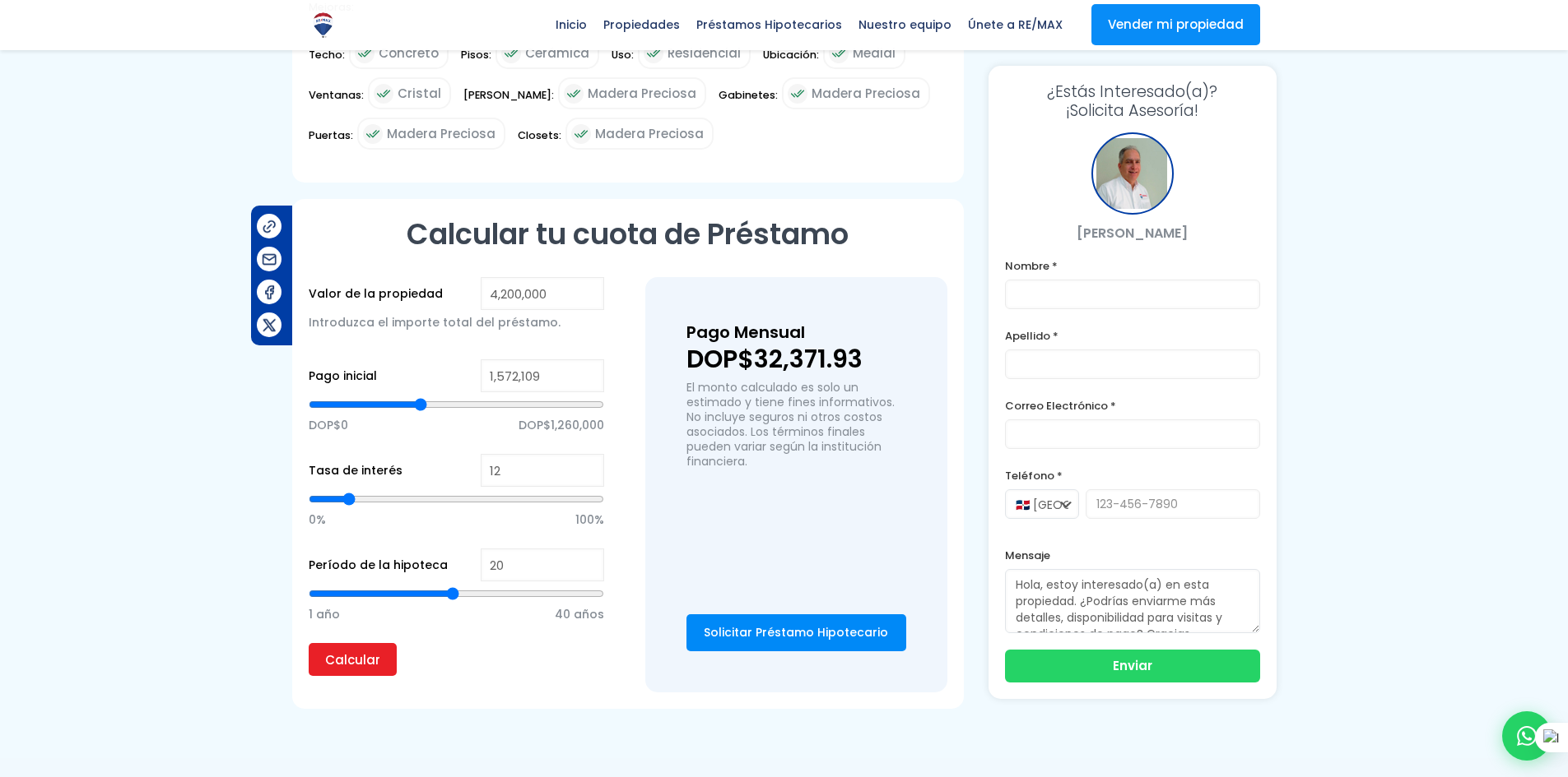
type input "1559874"
type input "1,535,406"
type input "1535406"
type input "1,523,171"
type input "1523171"
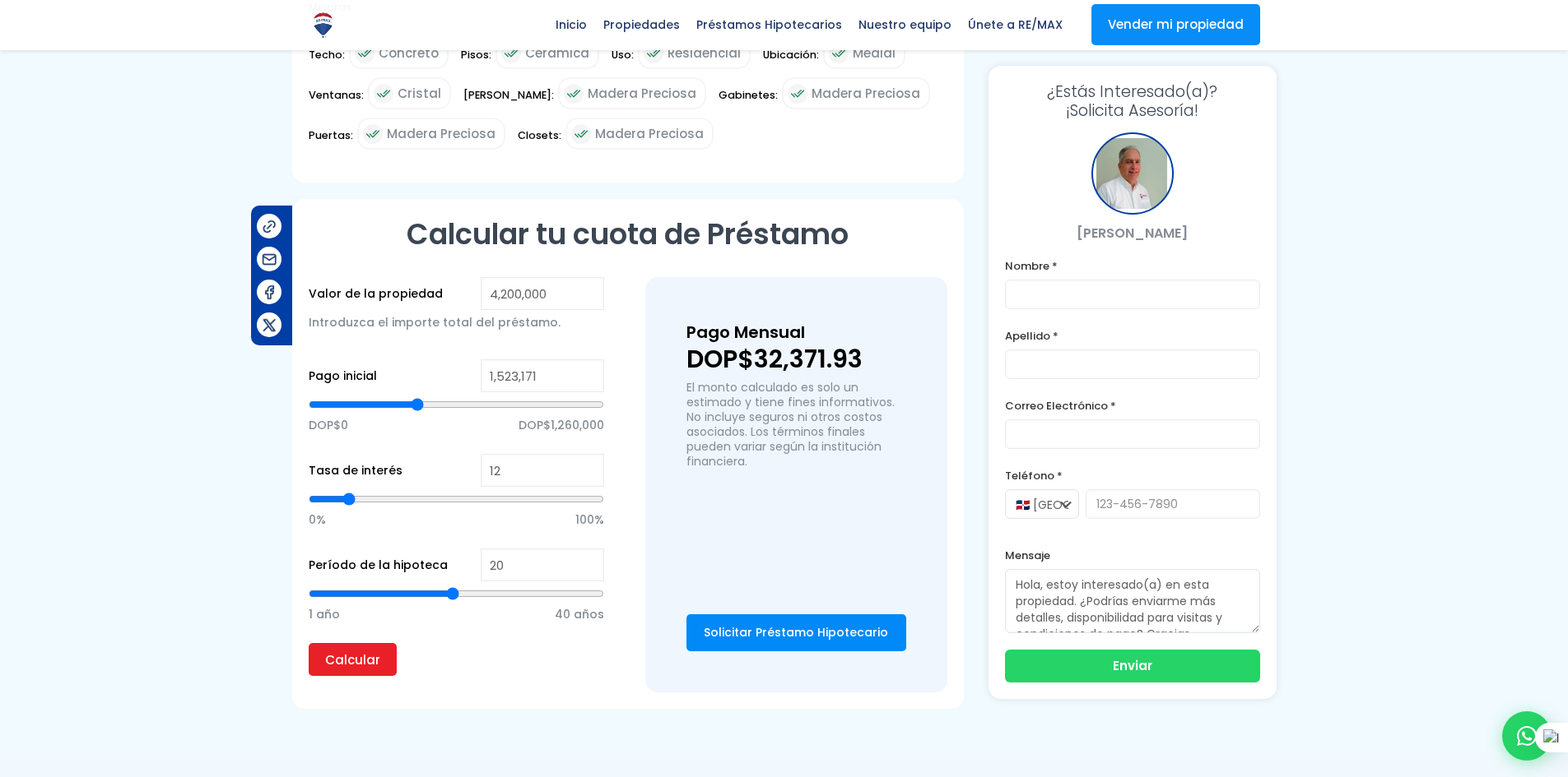
type input "1,510,937"
type input "1510937"
type input "1,498,703"
type input "1498703"
type input "1,486,469"
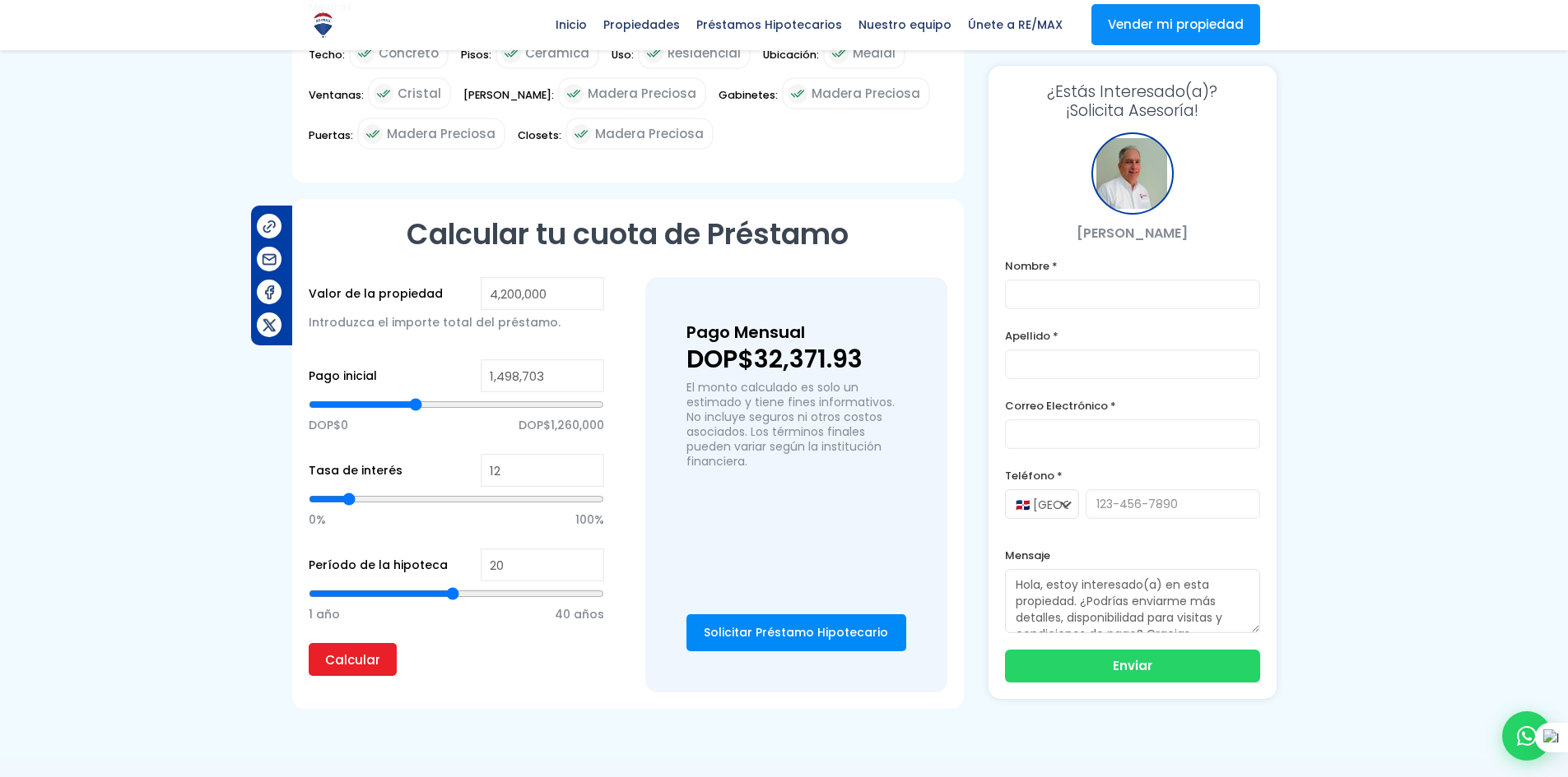
type input "1486469"
type input "1,474,234"
type input "1474234"
type input "1,449,766"
type input "1449766"
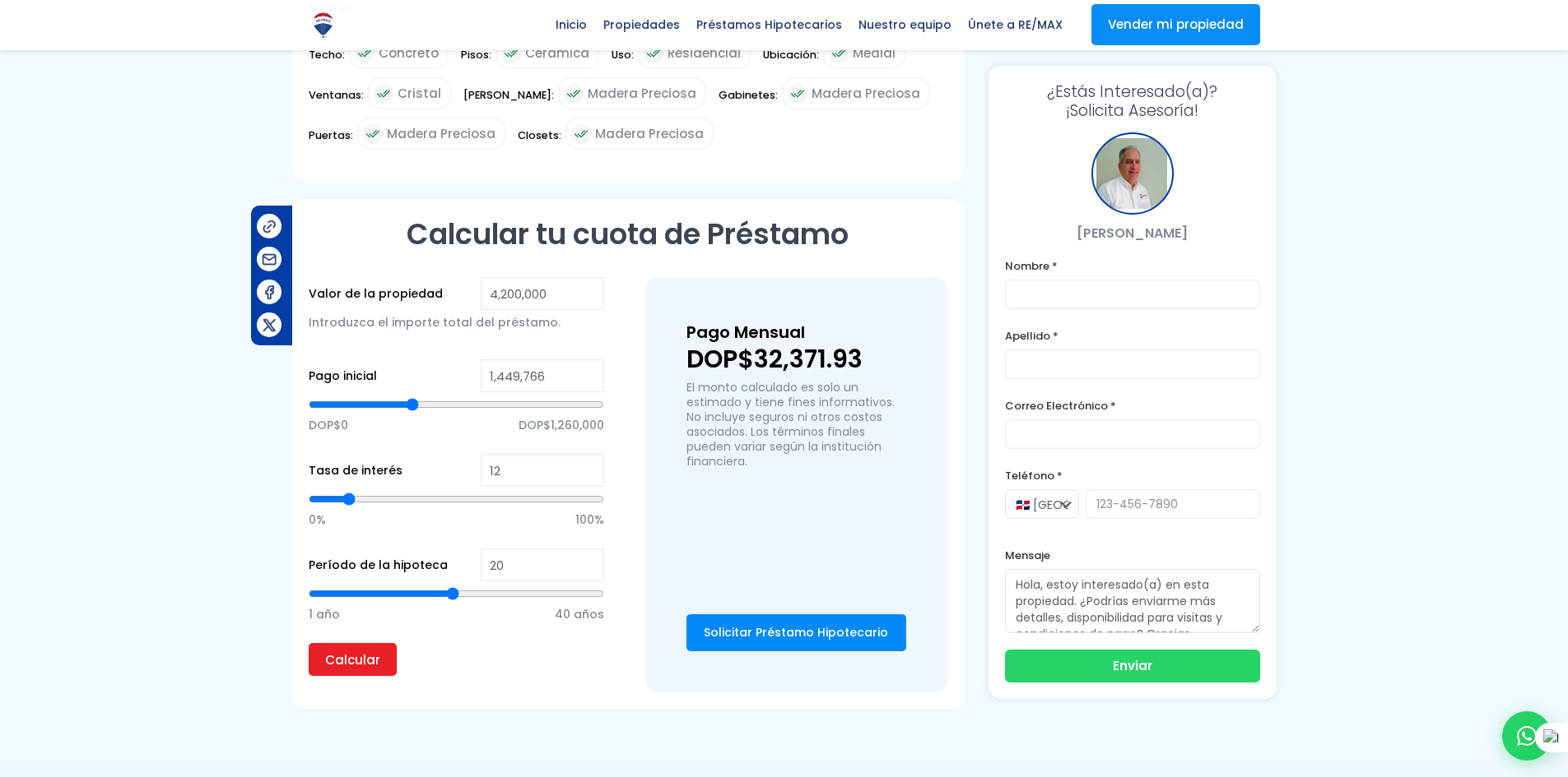
type input "1,413,063"
type input "1413063"
type input "1,400,828"
type input "1400828"
type input "1,376,360"
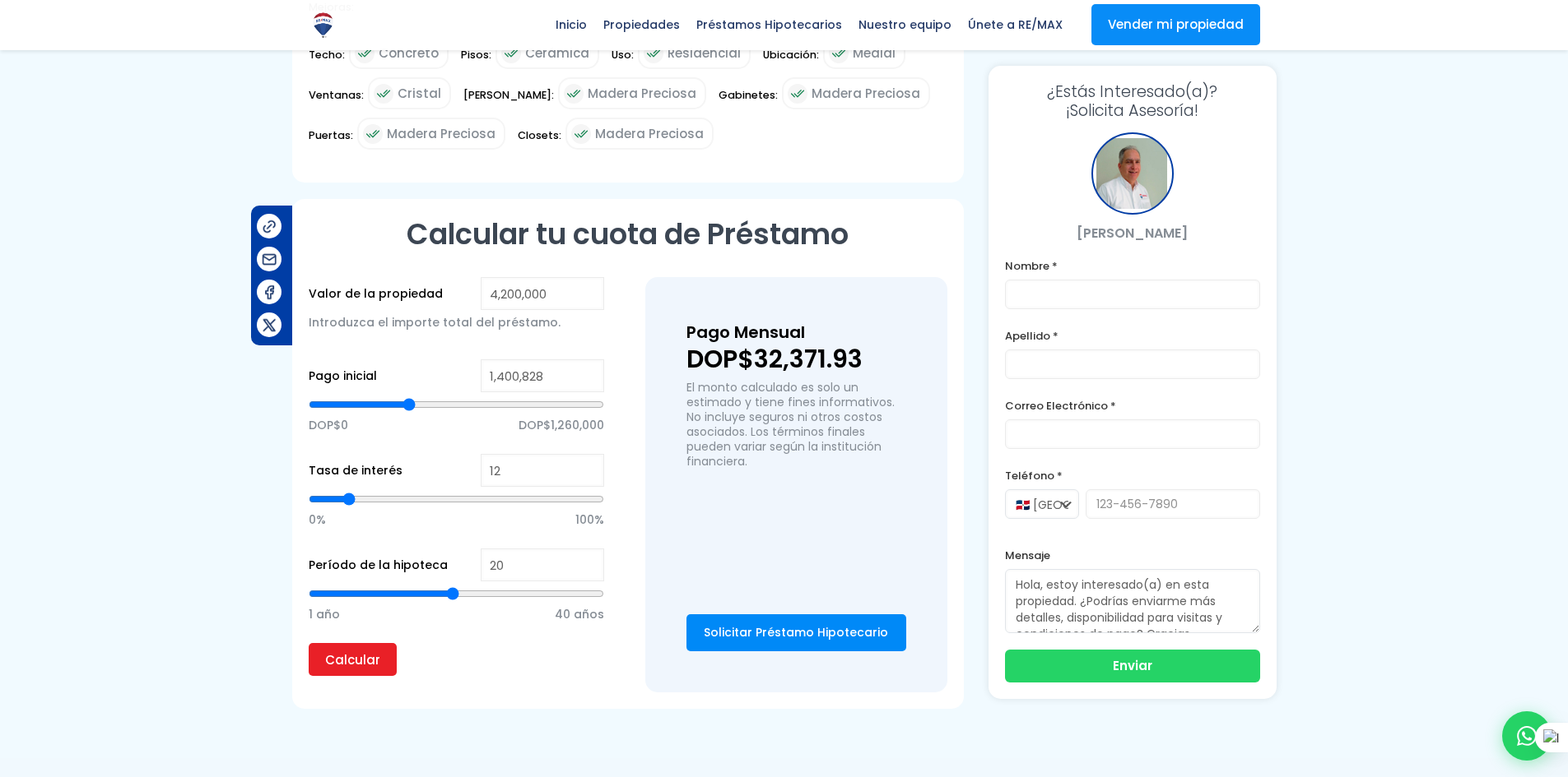
type input "1376360"
type input "1,364,125"
type input "1364125"
type input "1,351,891"
type input "1351891"
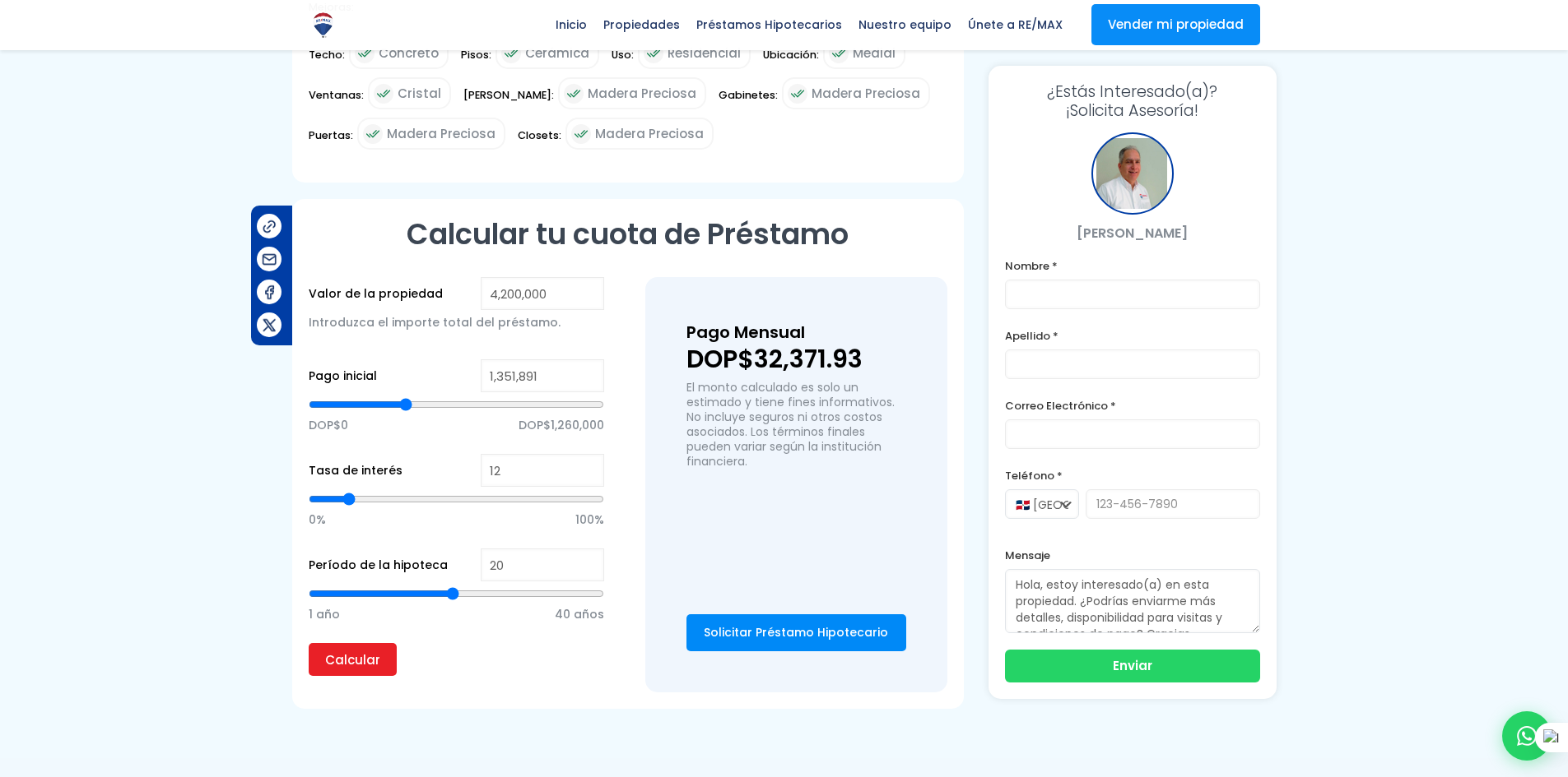
type input "1,339,657"
type input "1339657"
type input "1,327,423"
type input "1327423"
type input "1,315,188"
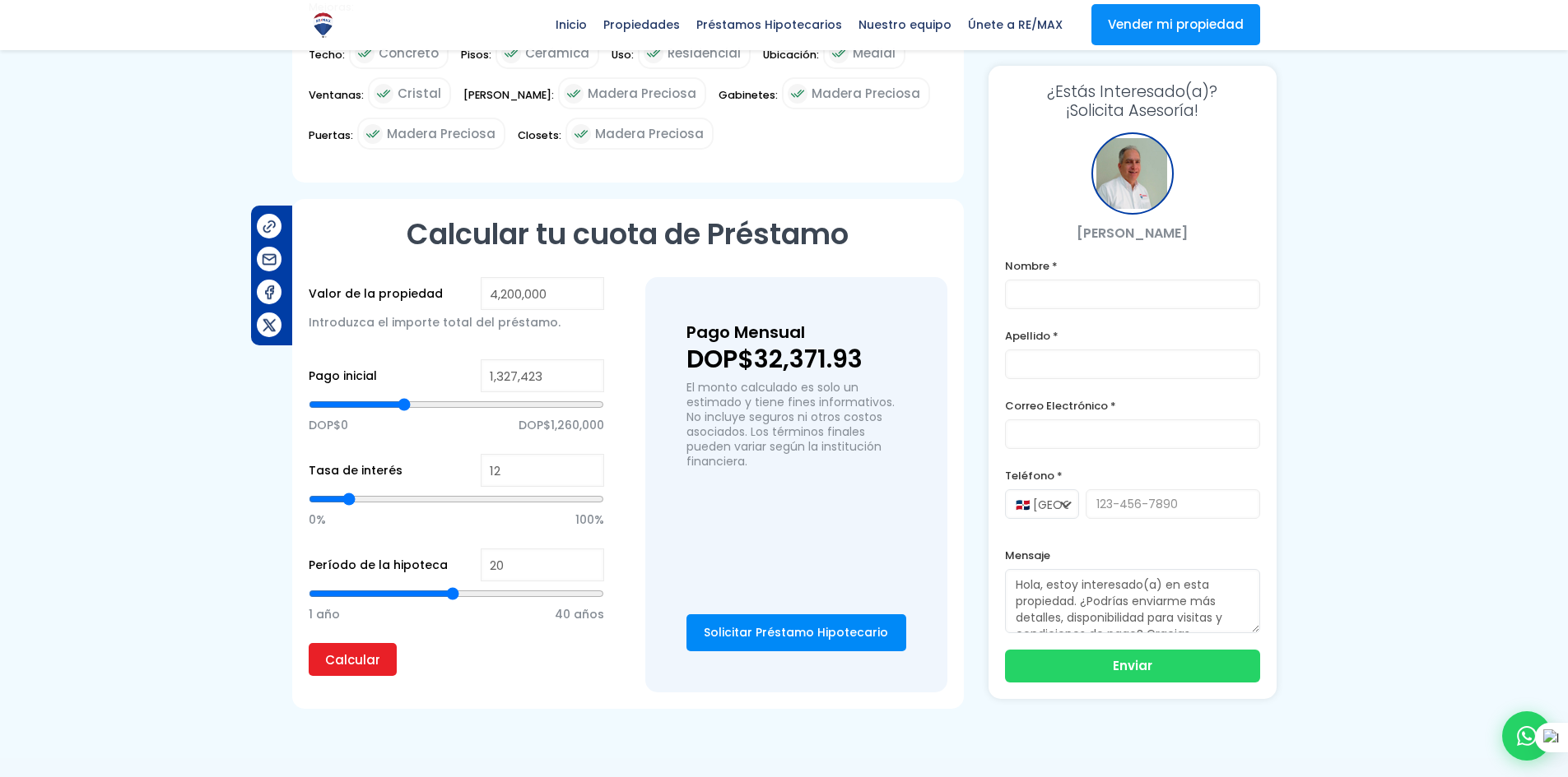
type input "1315188"
type input "1,302,954"
type input "1302954"
type input "1,290,720"
type input "1290720"
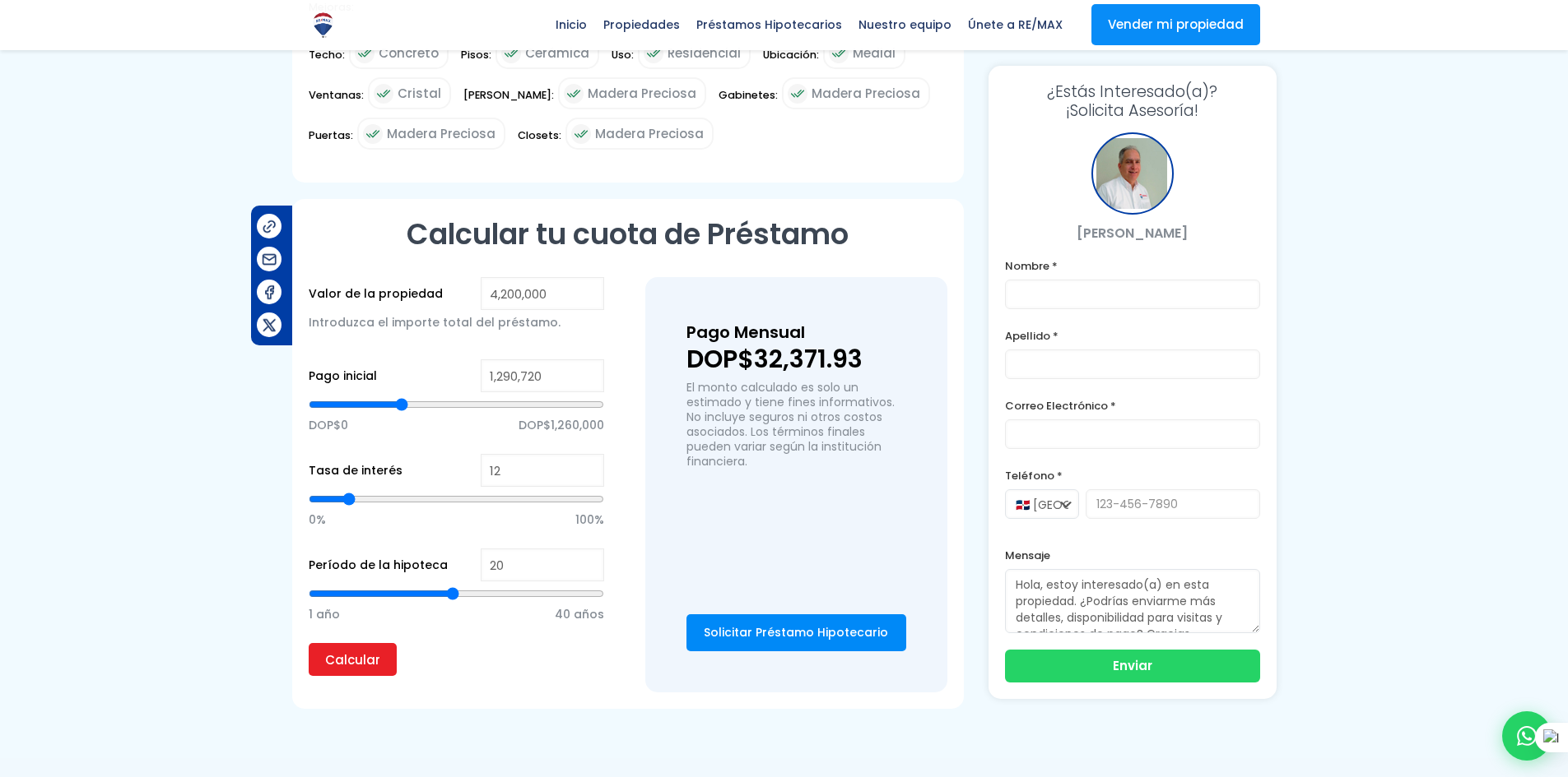
type input "1,278,485"
type input "1278485"
type input "1,266,251"
type input "1266251"
type input "1,241,782"
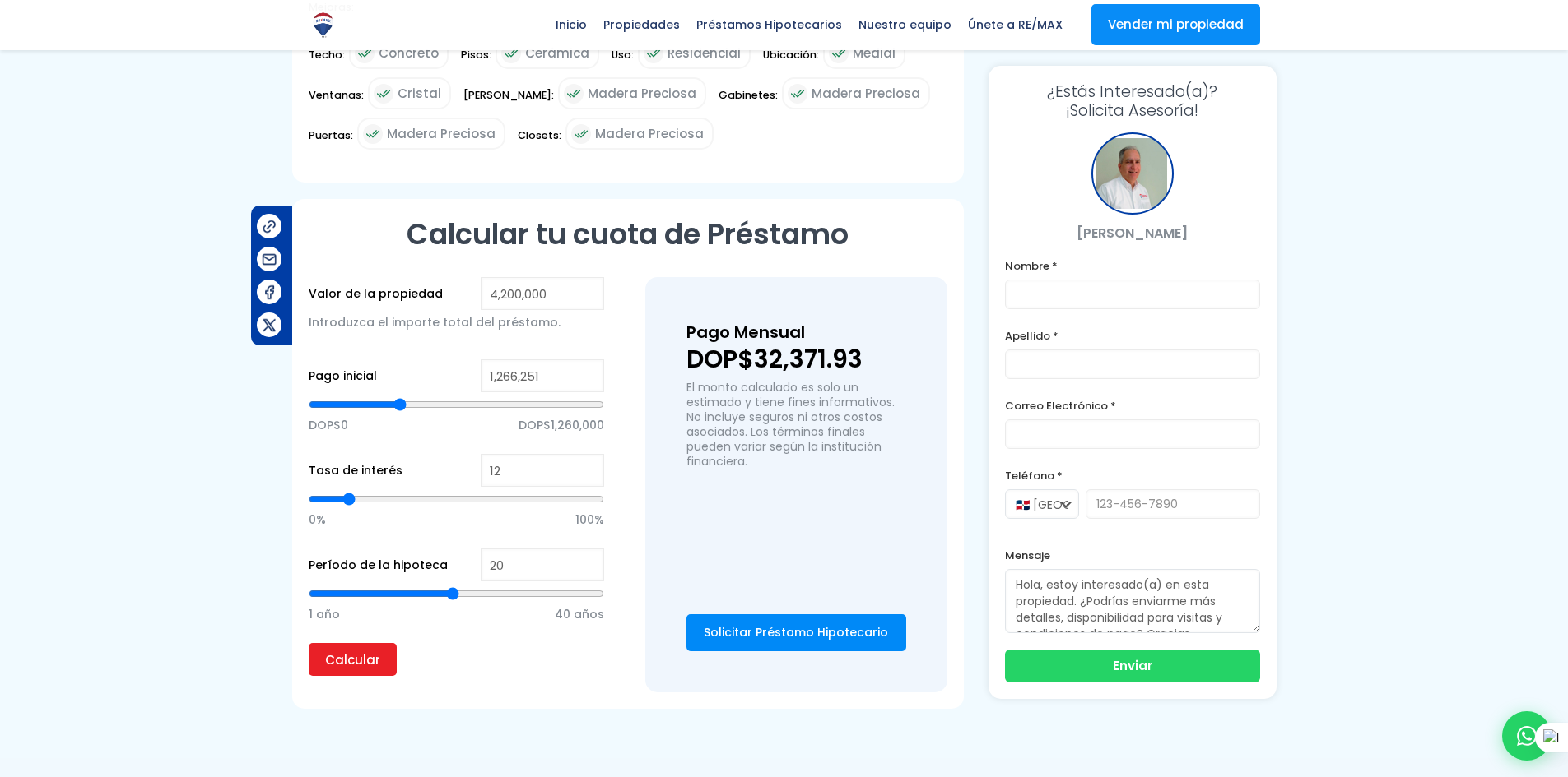
type input "1241782"
type input "1,229,548"
type input "1229548"
type input "1,217,314"
type input "1217314"
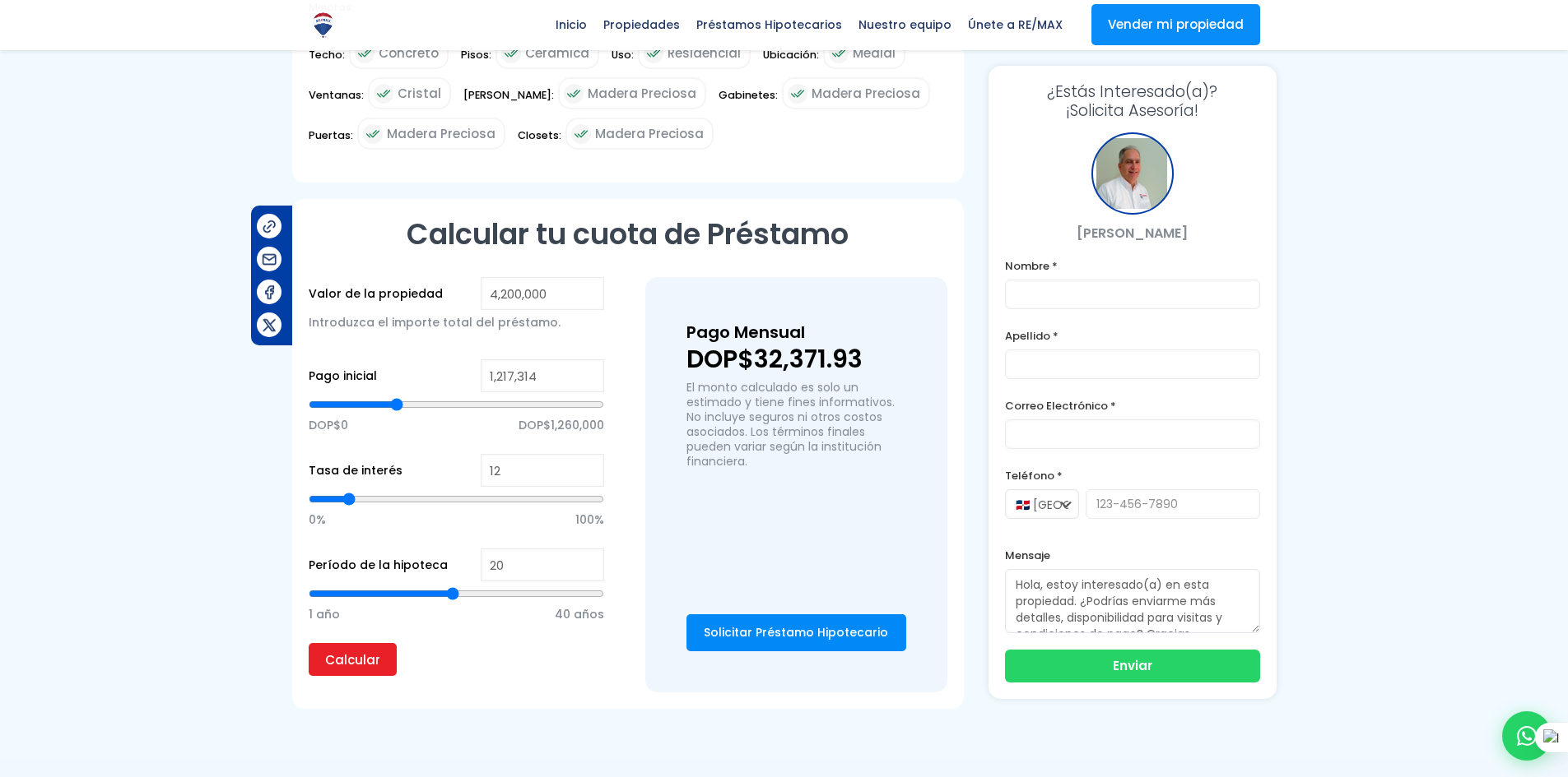
type input "1,192,845"
type input "1192845"
type input "1,180,611"
type input "1180611"
type input "1,168,376"
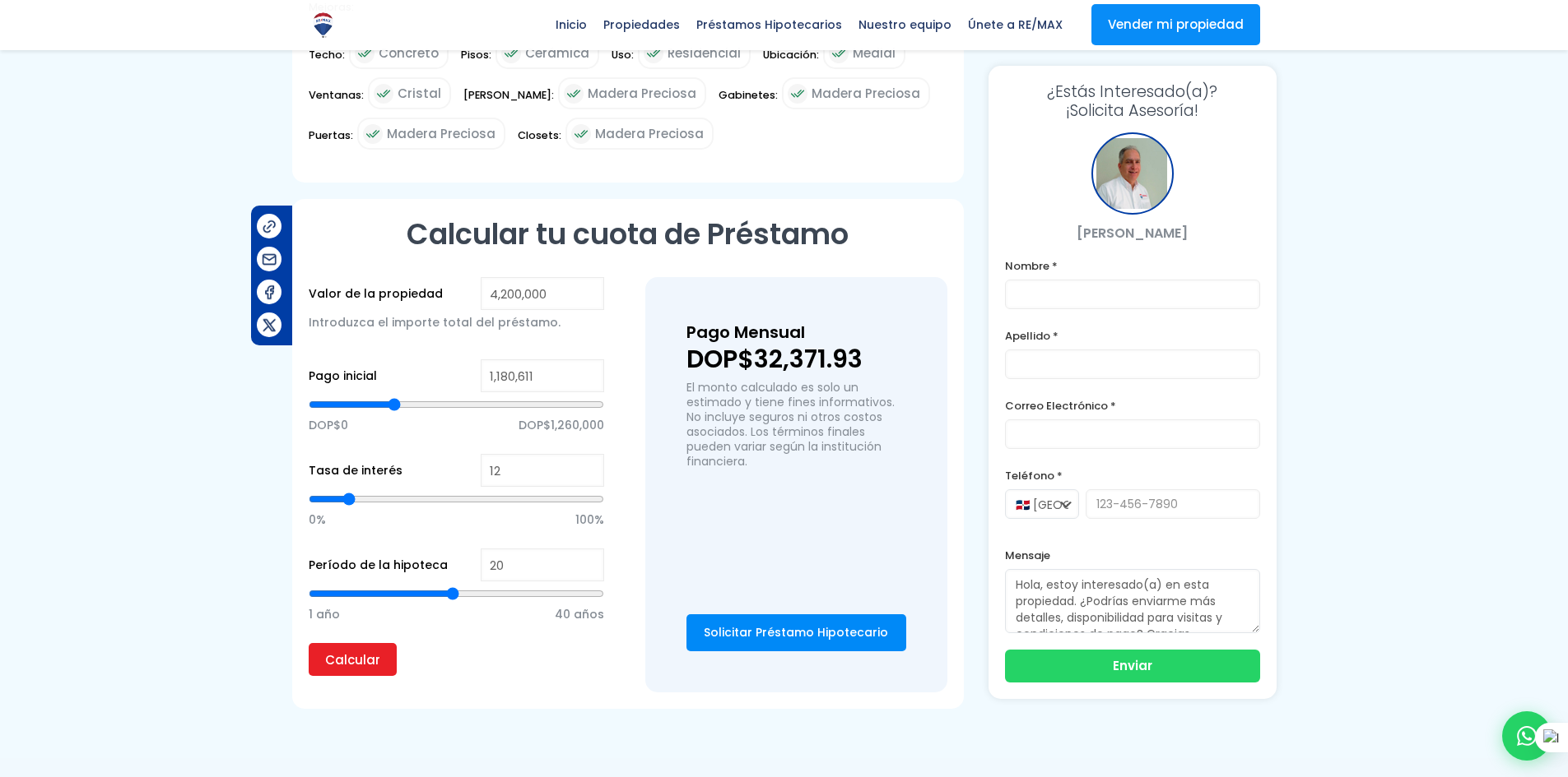
type input "1168376"
type input "1,156,142"
type input "1156142"
type input "1,119,439"
type input "1119439"
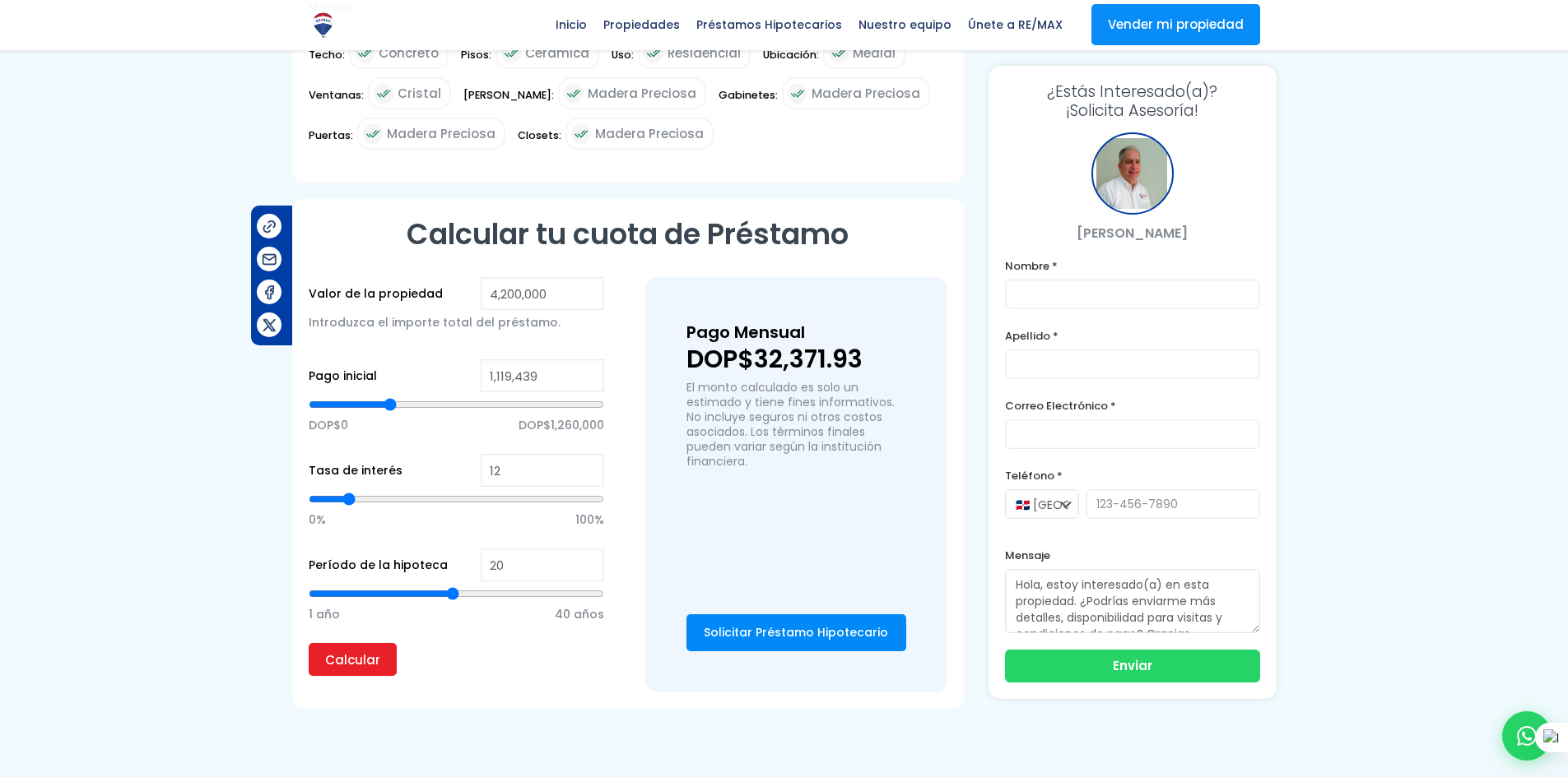
type input "1,094,971"
type input "1094971"
type input "1,082,736"
type input "1082736"
type input "1,070,502"
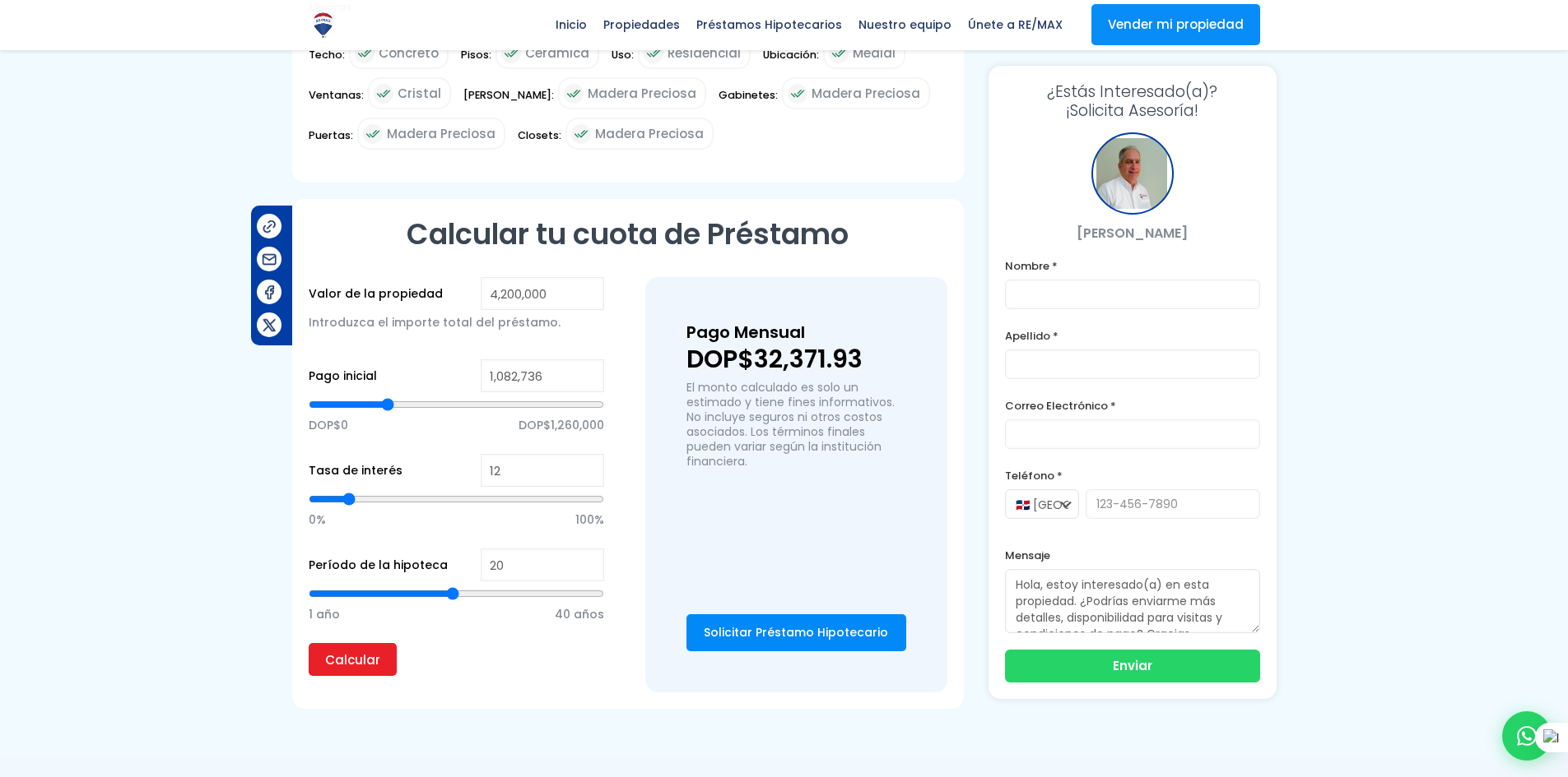
type input "1070502"
type input "1,046,033"
type input "1046033"
type input "1,021,565"
type input "1021565"
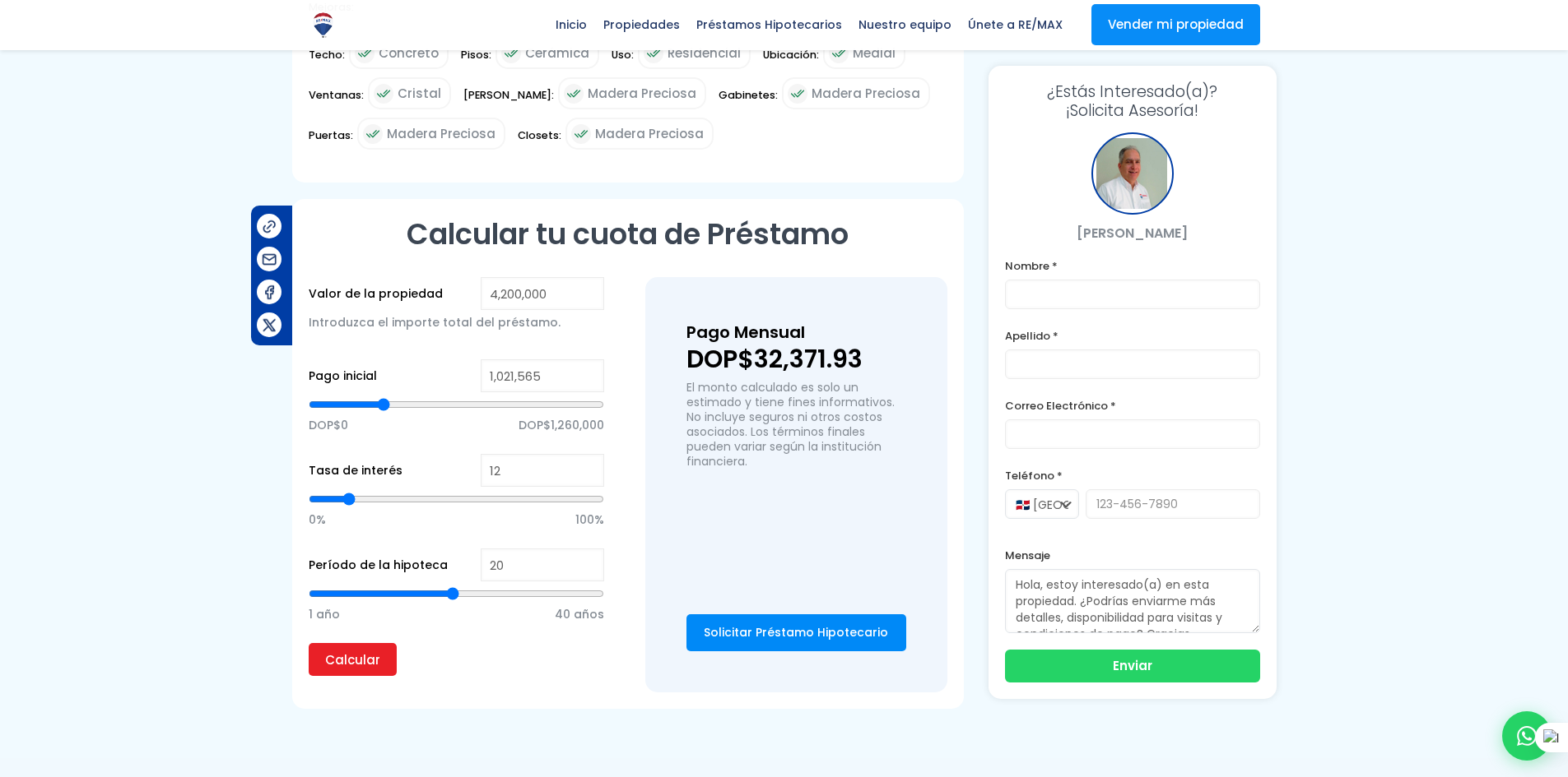
type input "1,009,330"
type input "1009330"
type input "997,096"
type input "997096"
type input "972,628"
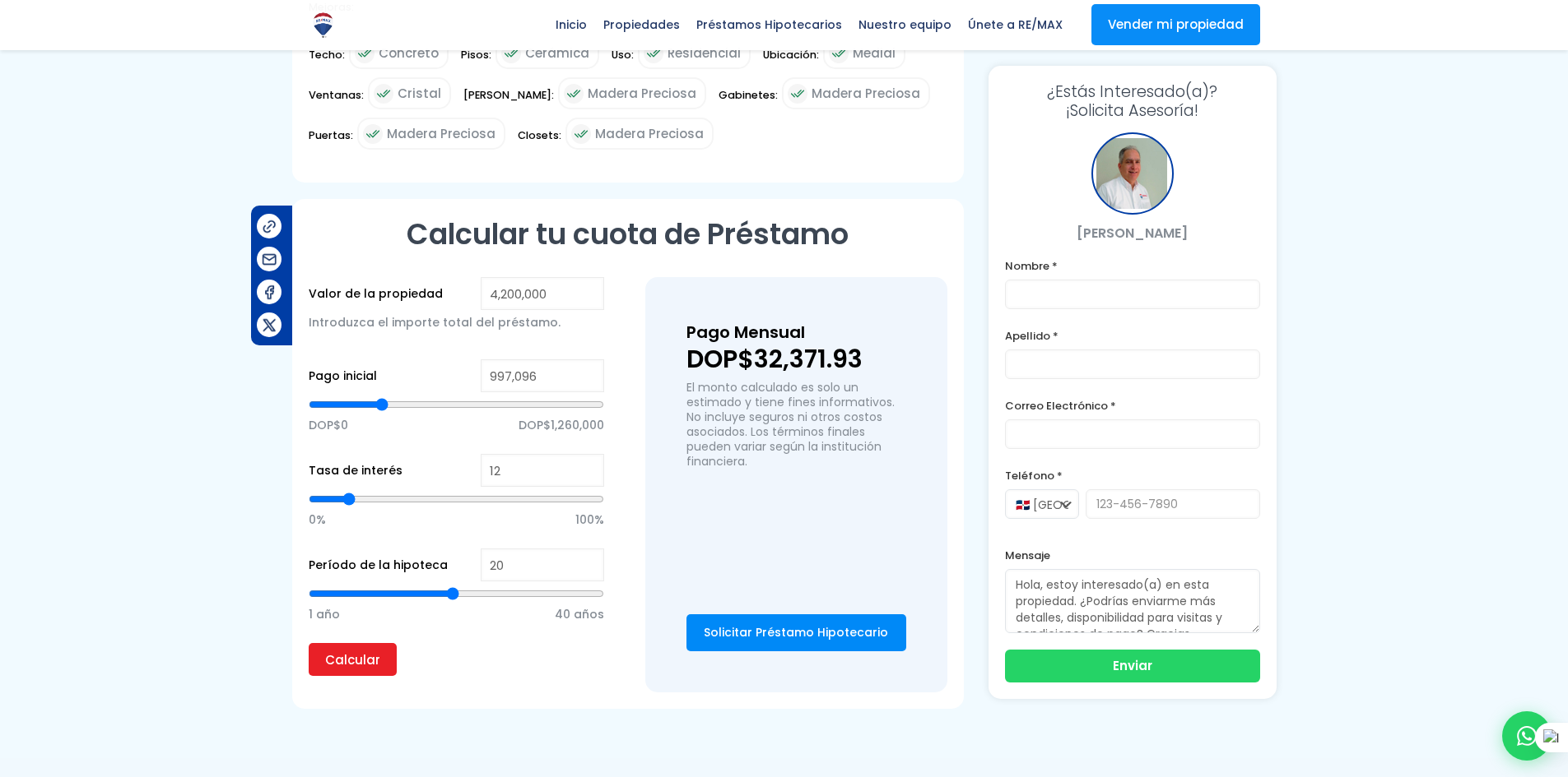
type input "972628"
type input "960,393"
type input "960393"
type input "948,159"
type input "948159"
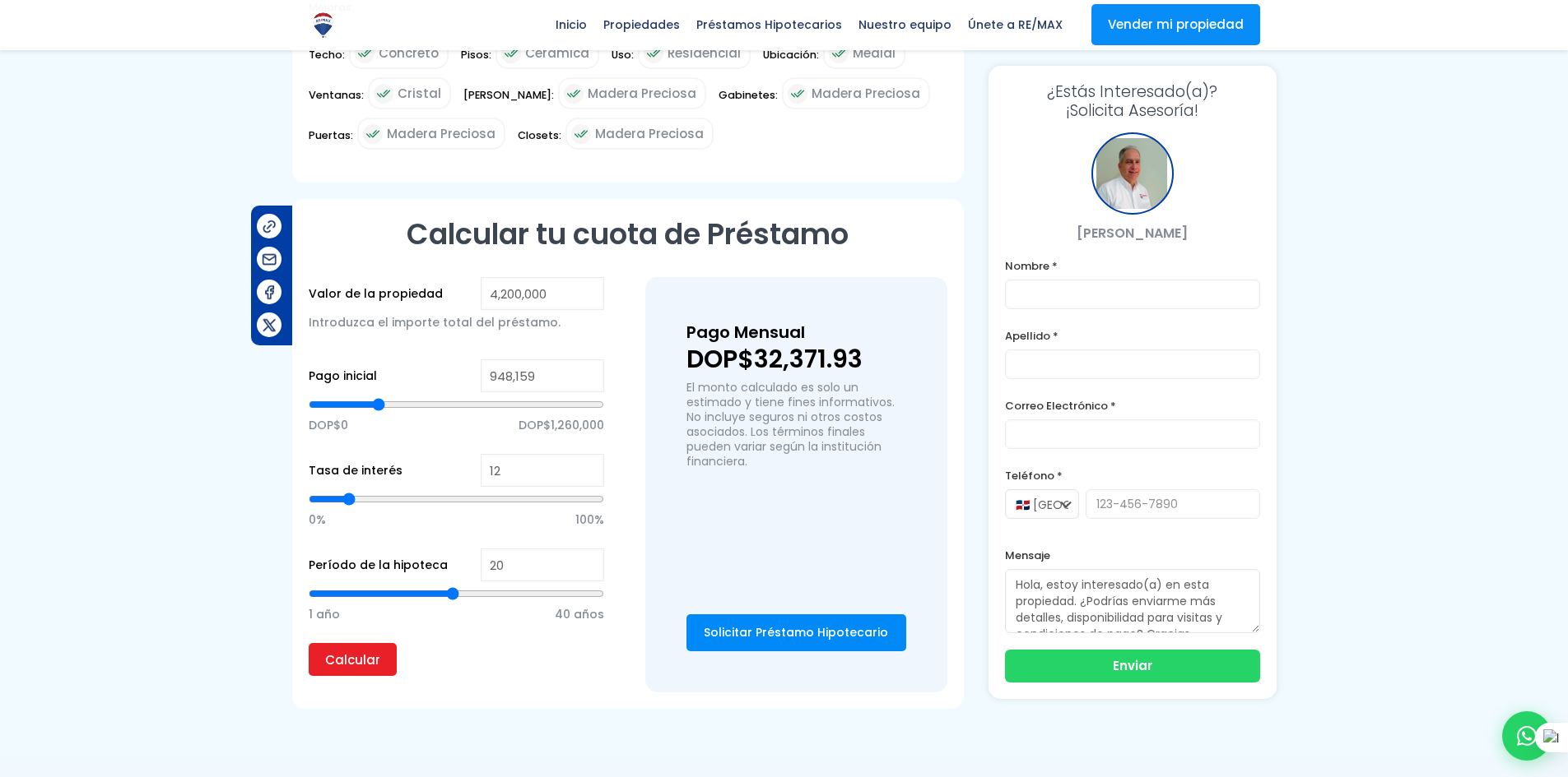
type input "935,925"
type input "935925"
type input "911,456"
type input "911456"
type input "899,222"
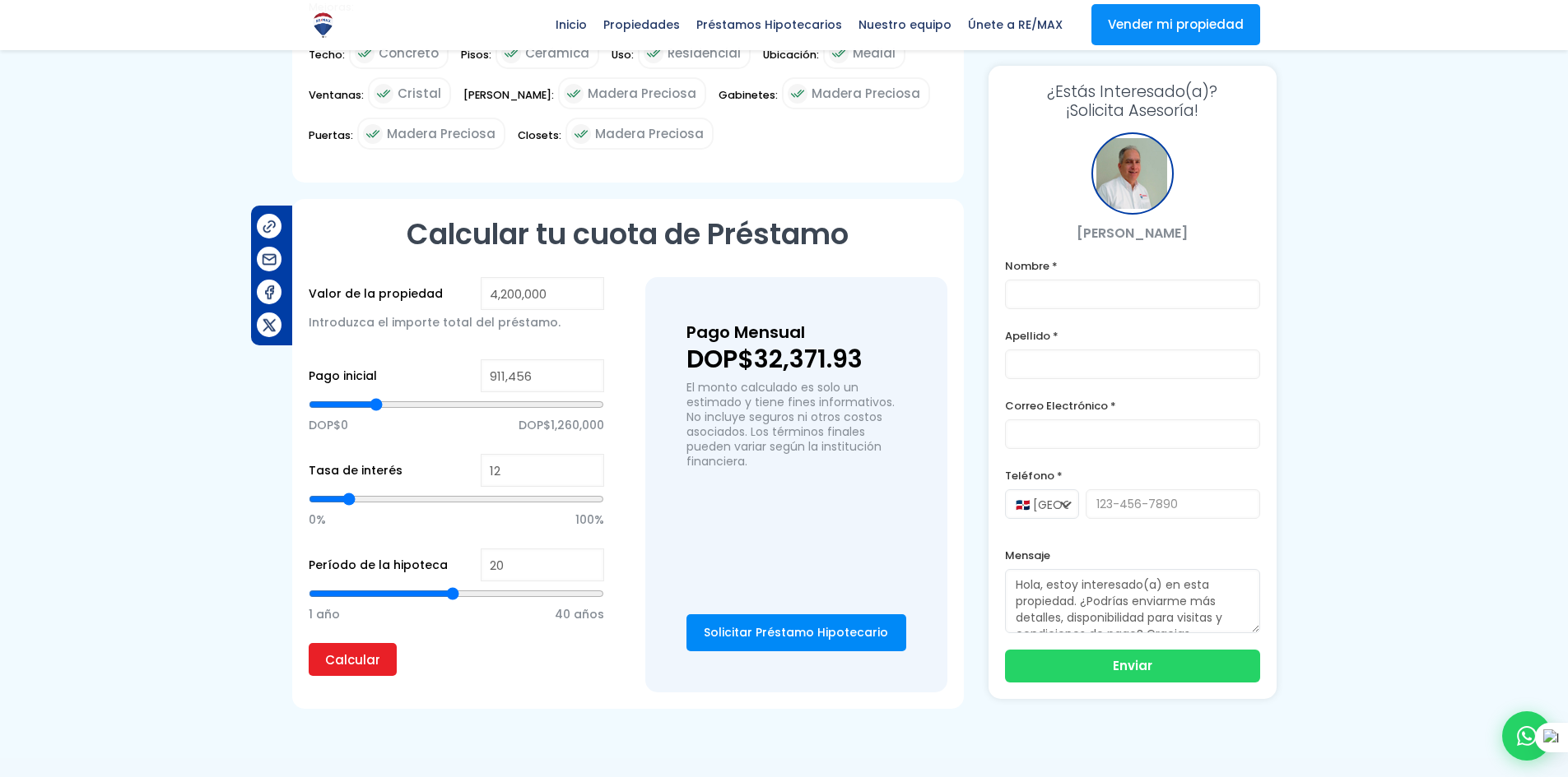
type input "899222"
type input "886,987"
type input "886987"
type input "874,753"
type input "874753"
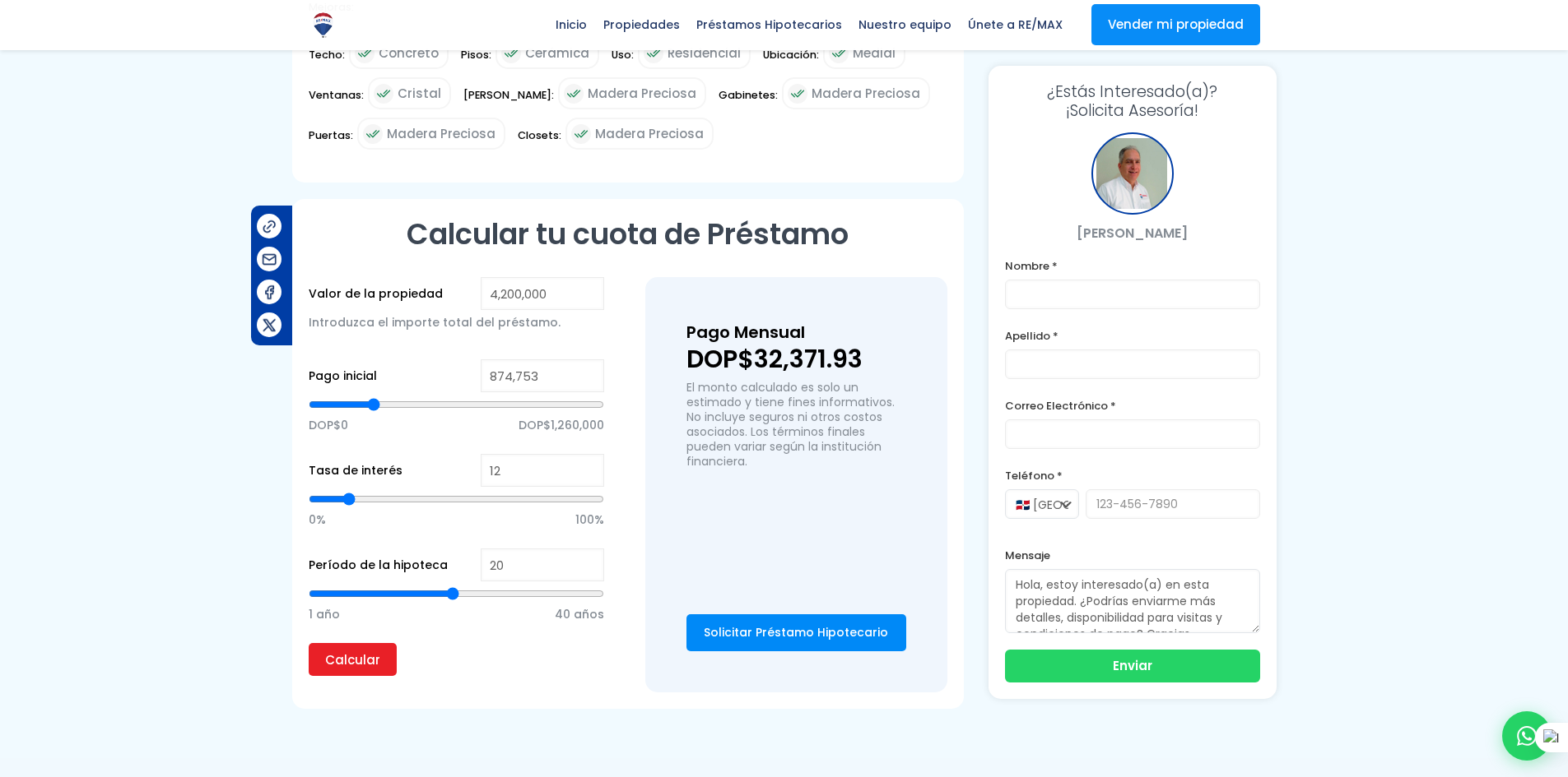
type input "850,284"
type input "850284"
type input "825,816"
type input "825816"
type input "801,347"
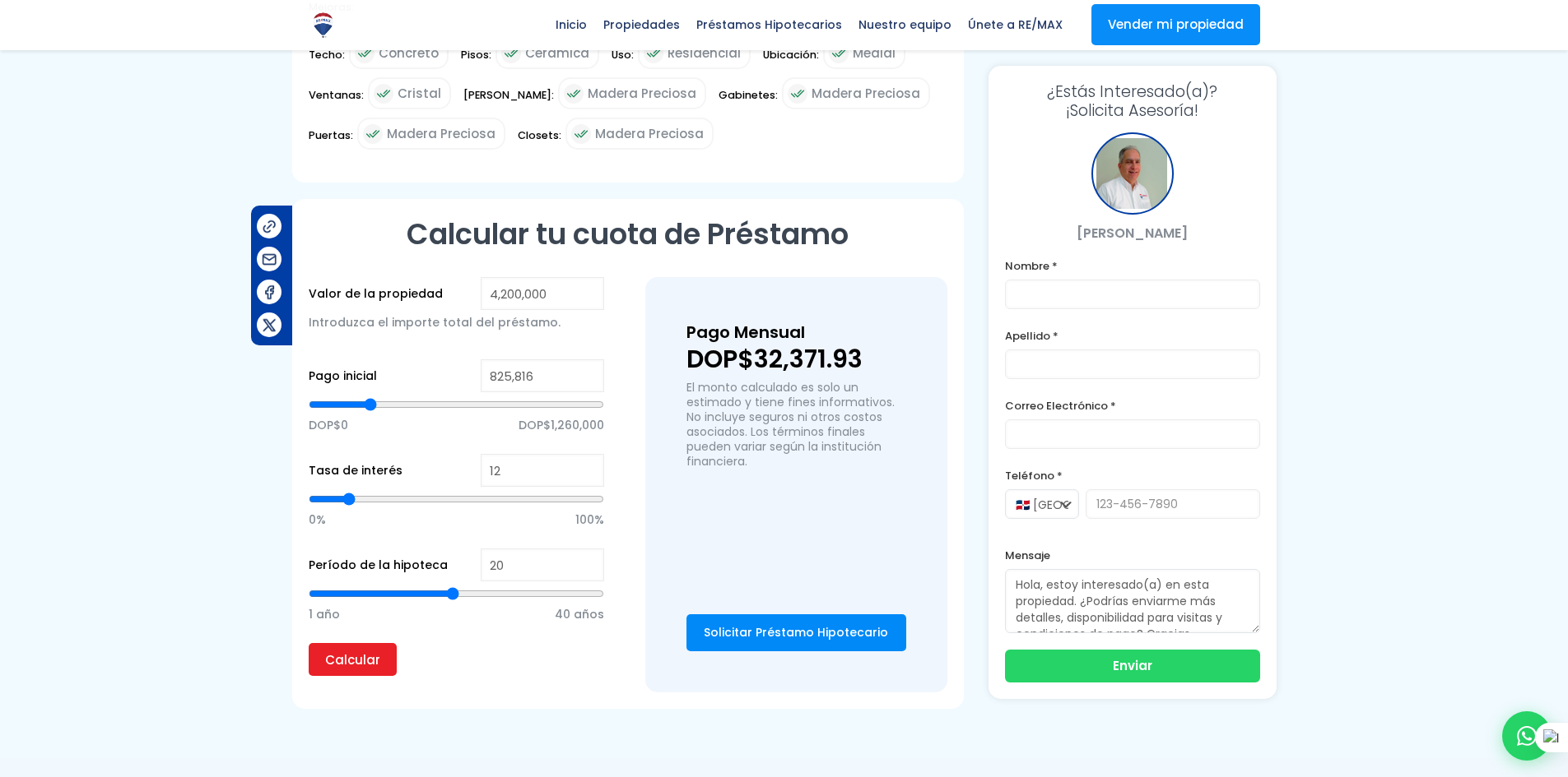
type input "801347"
type input "789,113"
type input "789113"
type input "776,879"
type input "776879"
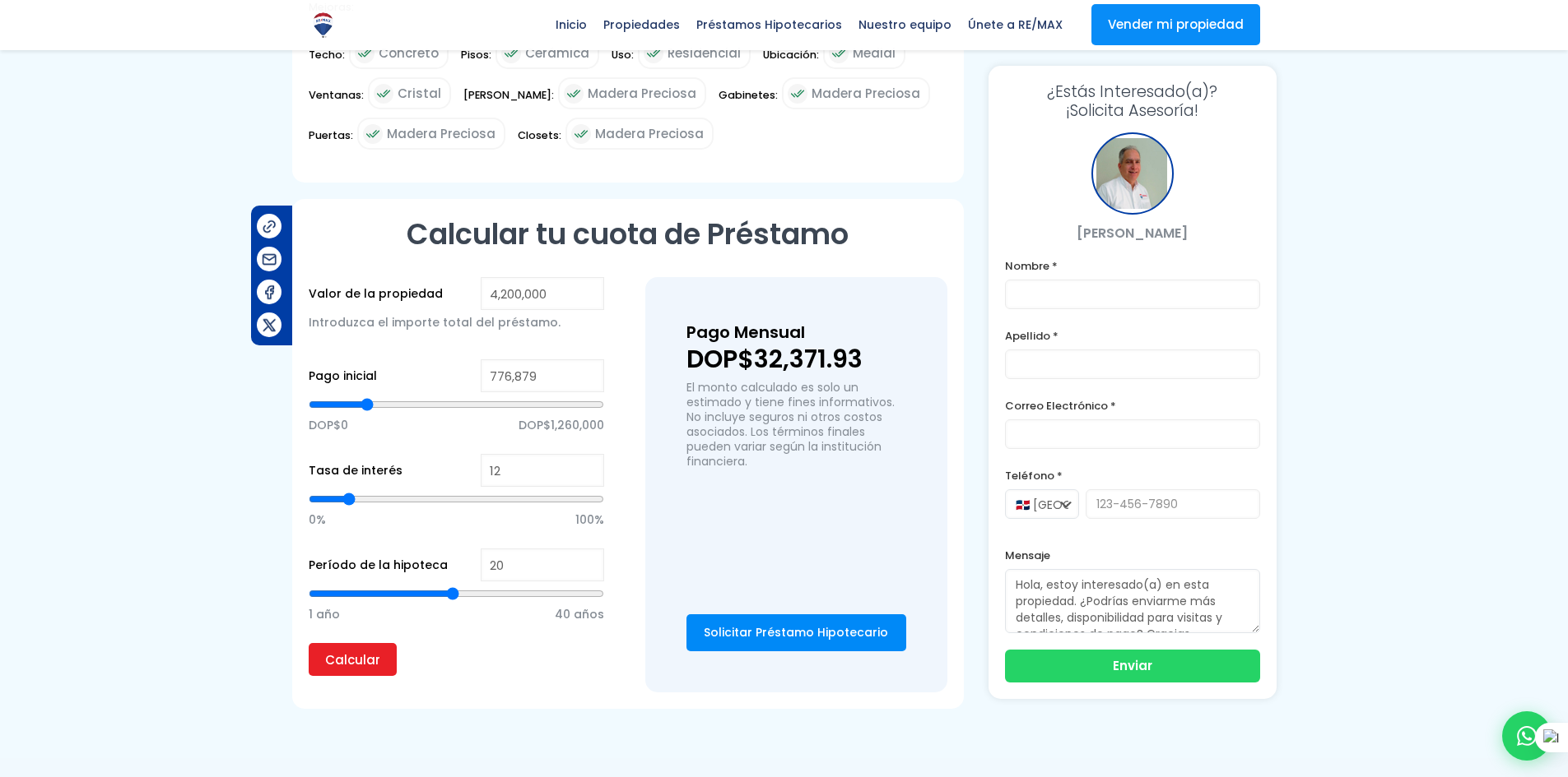
type input "740,176"
type input "740176"
type input "727,941"
type input "727941"
type input "715,707"
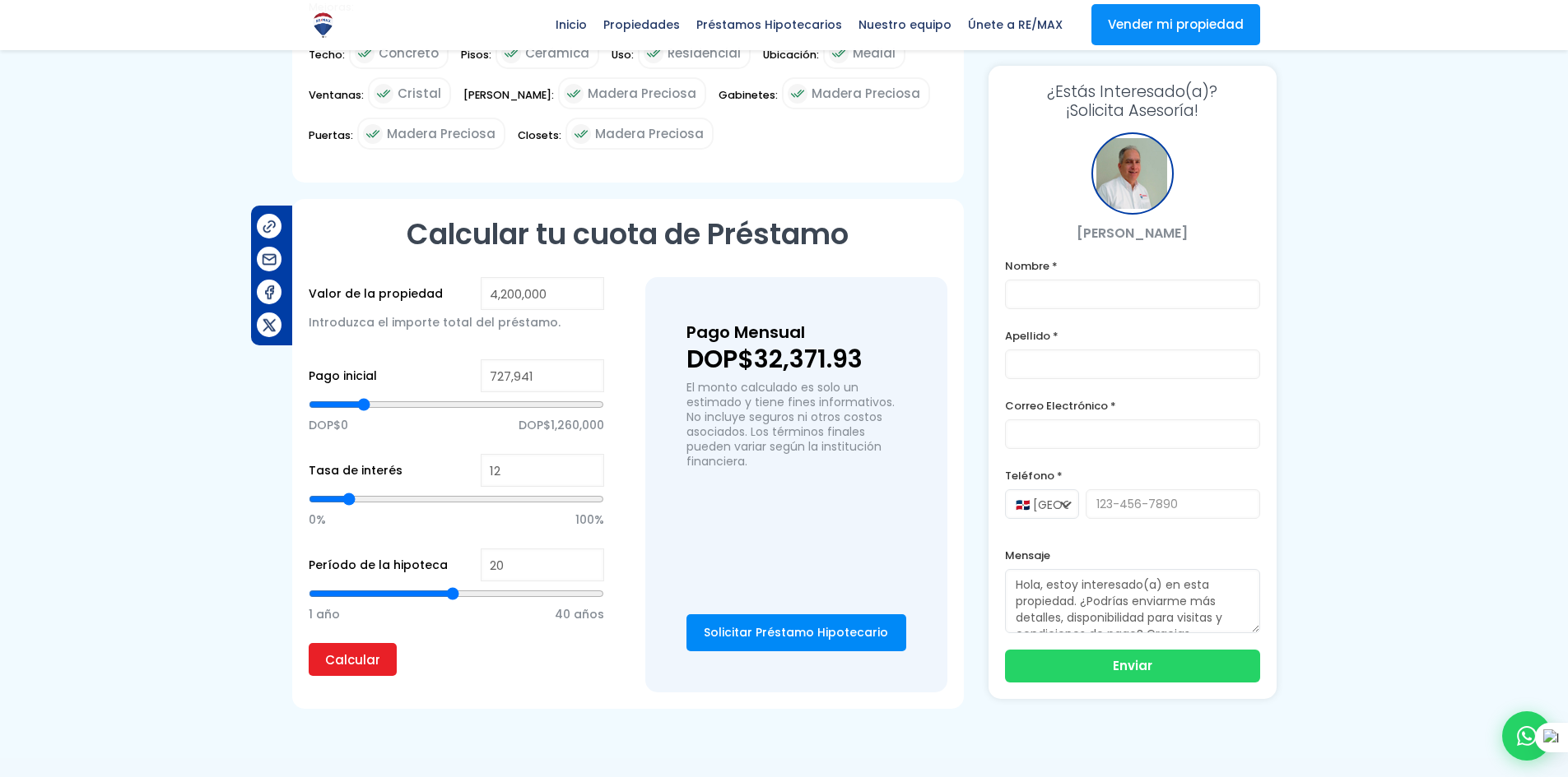
type input "715707"
type input "703,473"
type input "703473"
type input "679,004"
type input "679004"
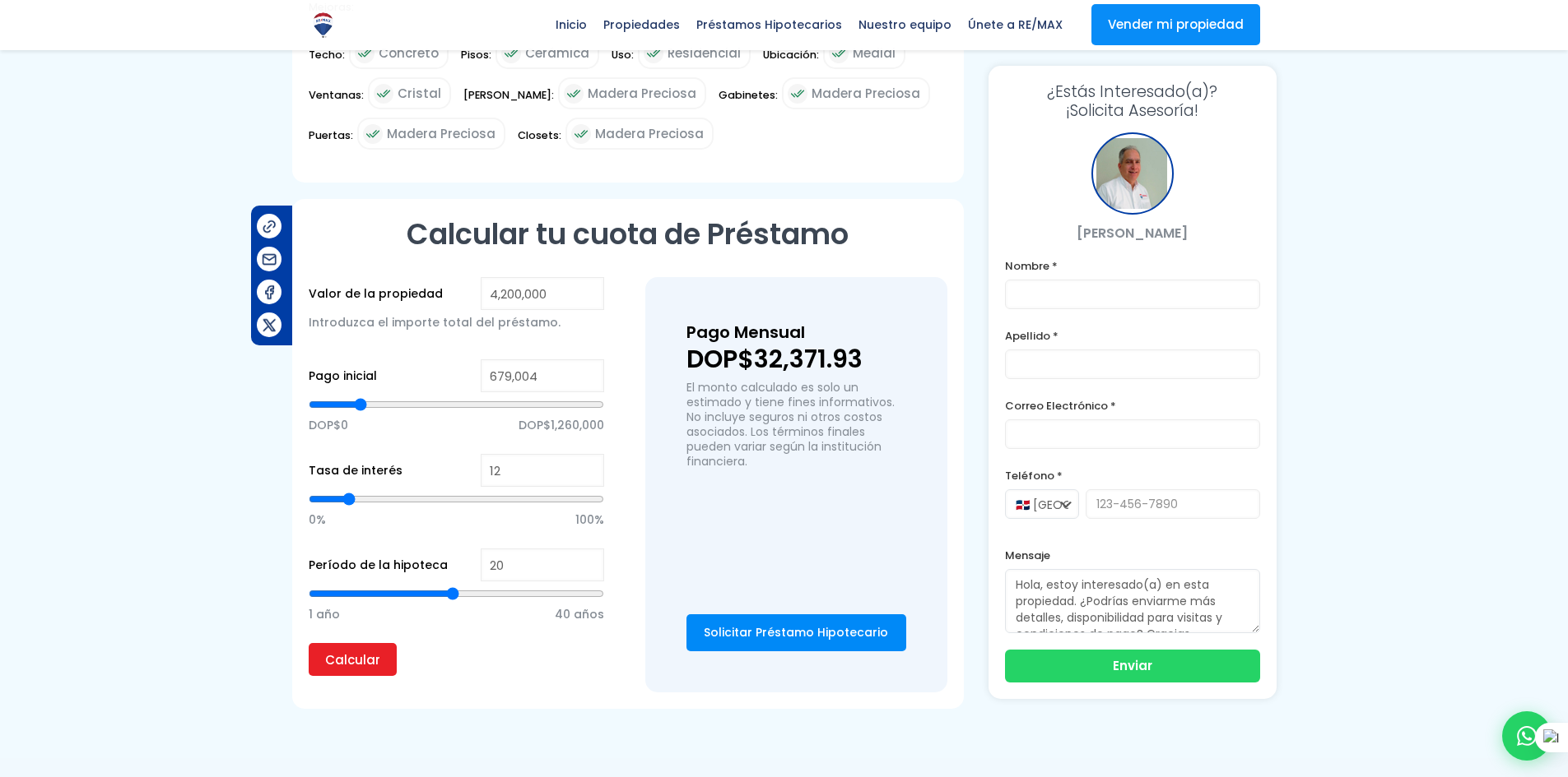
type input "666,770"
type input "666770"
type input "642,301"
type input "642301"
type input "617,833"
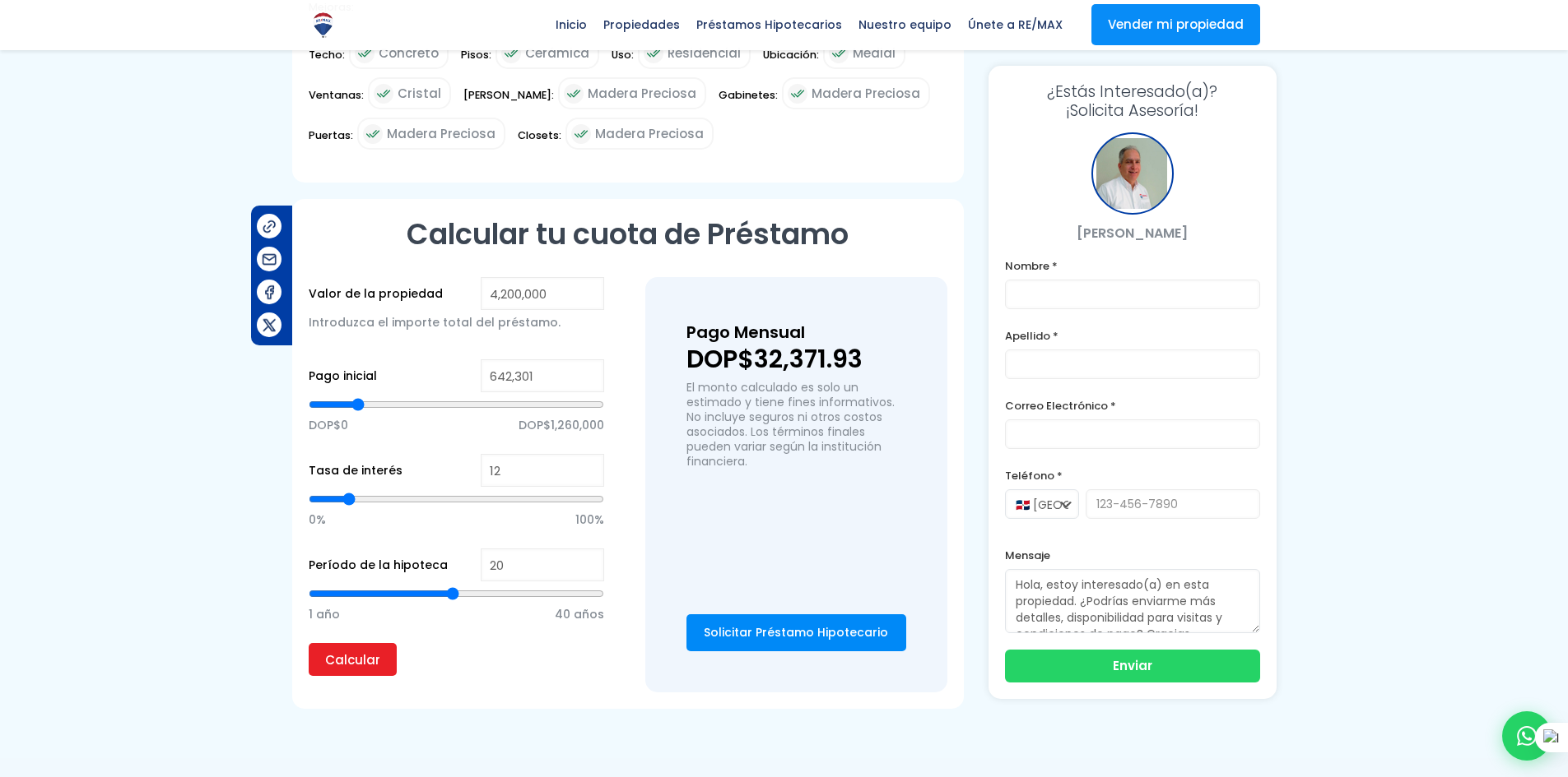
type input "617833"
type input "593,364"
type input "593364"
type input "568,895"
type input "568895"
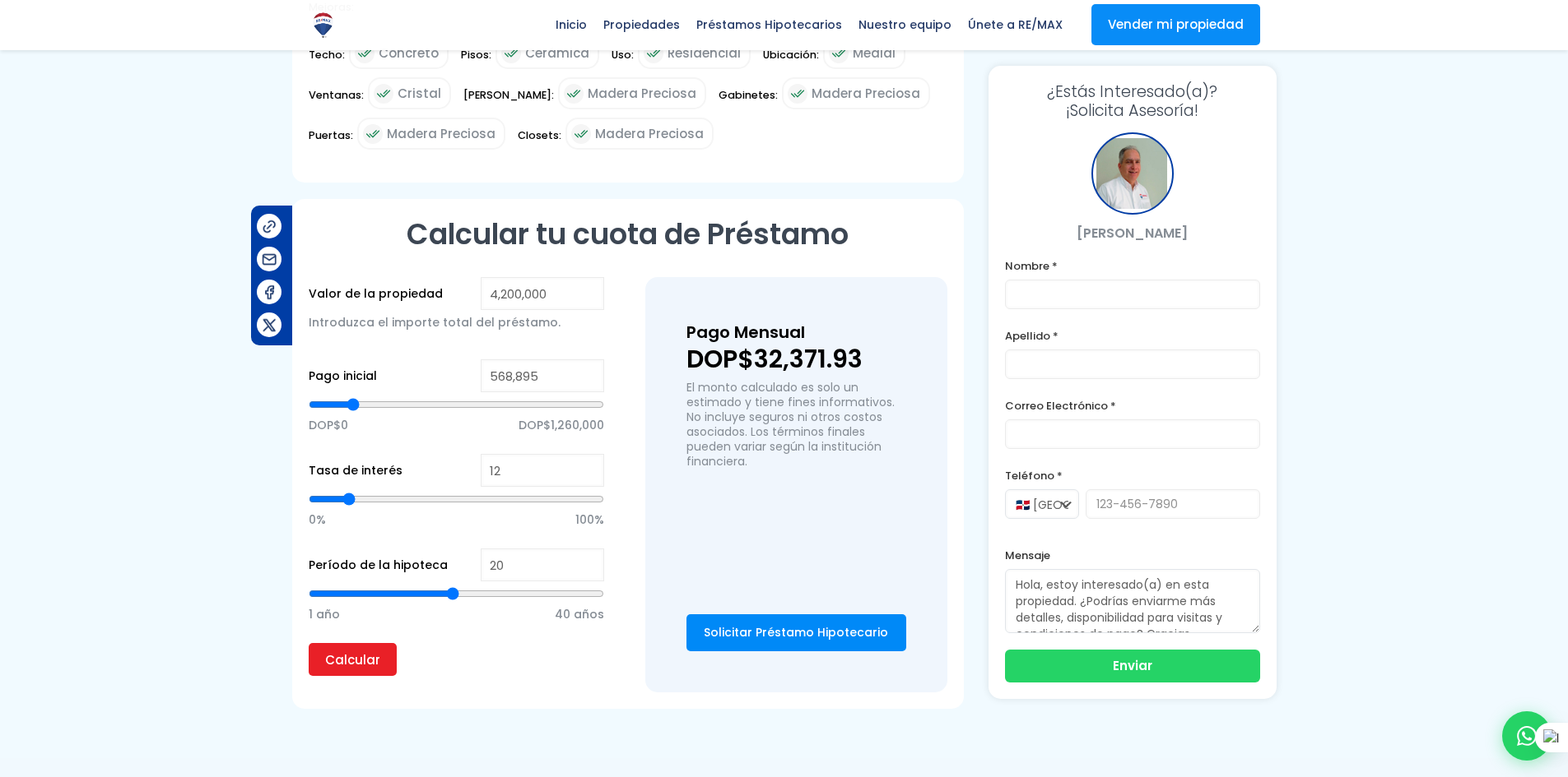
type input "544,427"
type input "544427"
type input "532,192"
type input "532192"
type input "519,958"
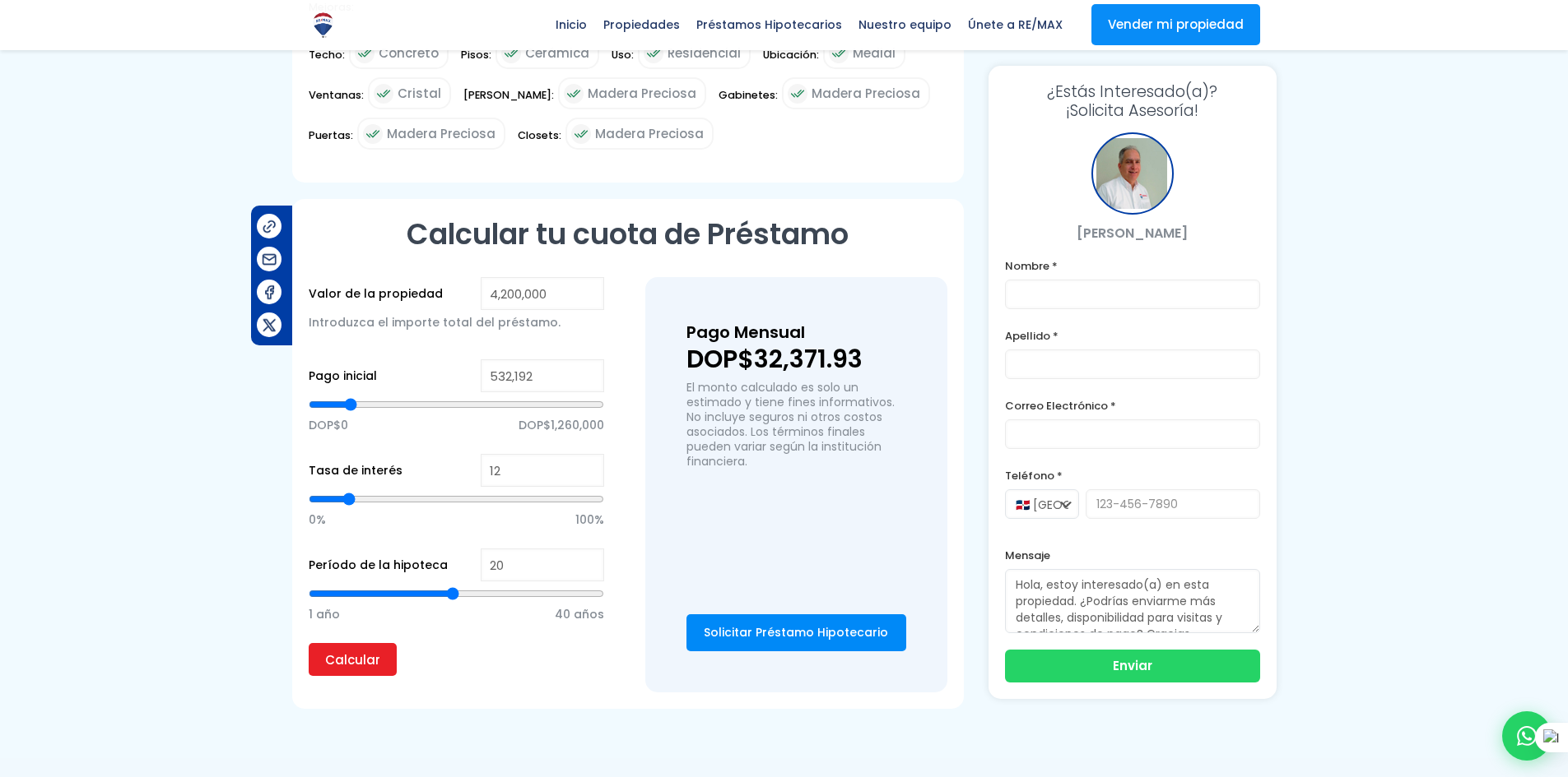
type input "519958"
type input "495,490"
type input "495490"
type input "483,255"
type input "483255"
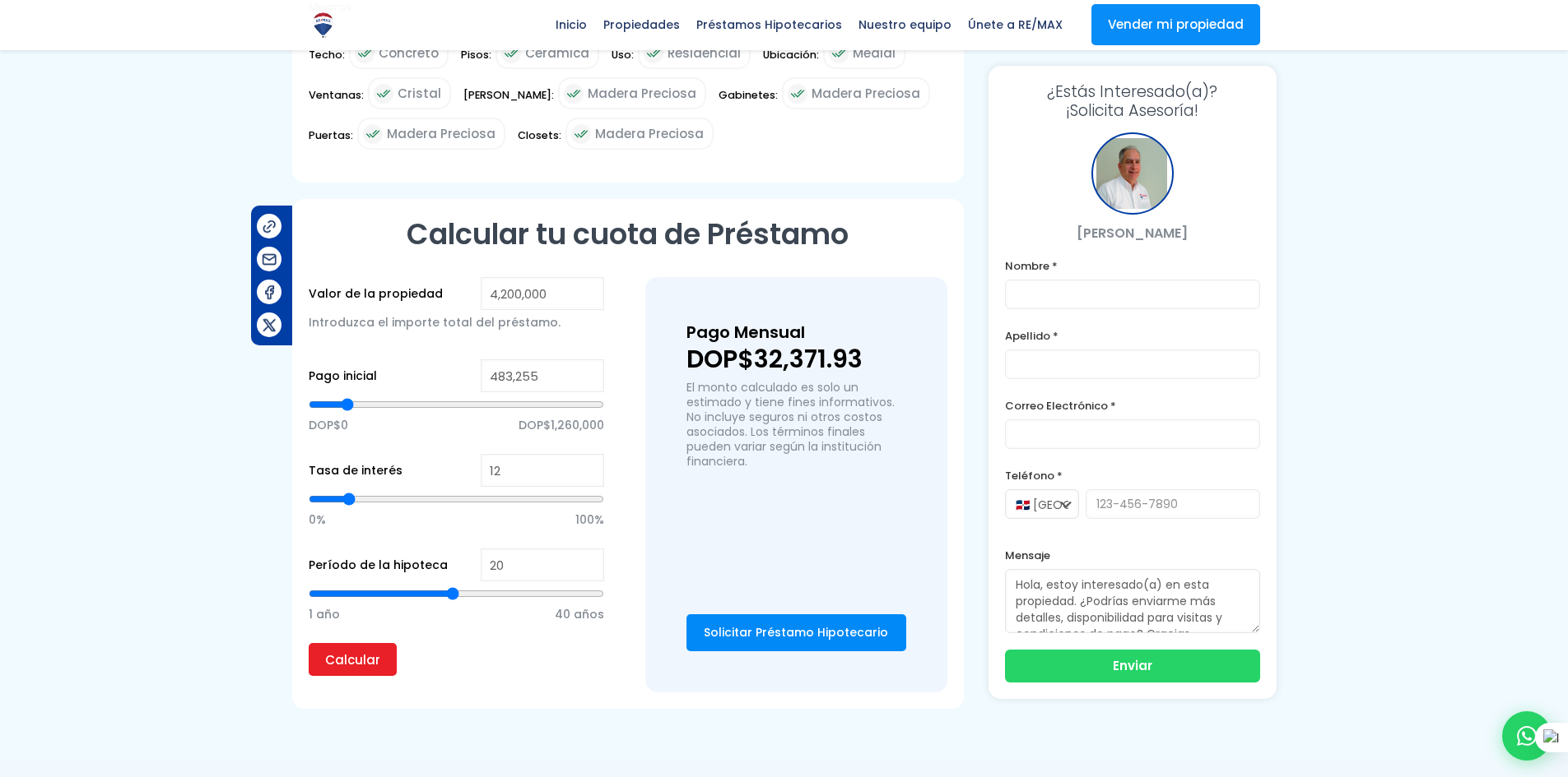
type input "471,021"
type input "471021"
type input "446,552"
type input "446552"
type input "434,318"
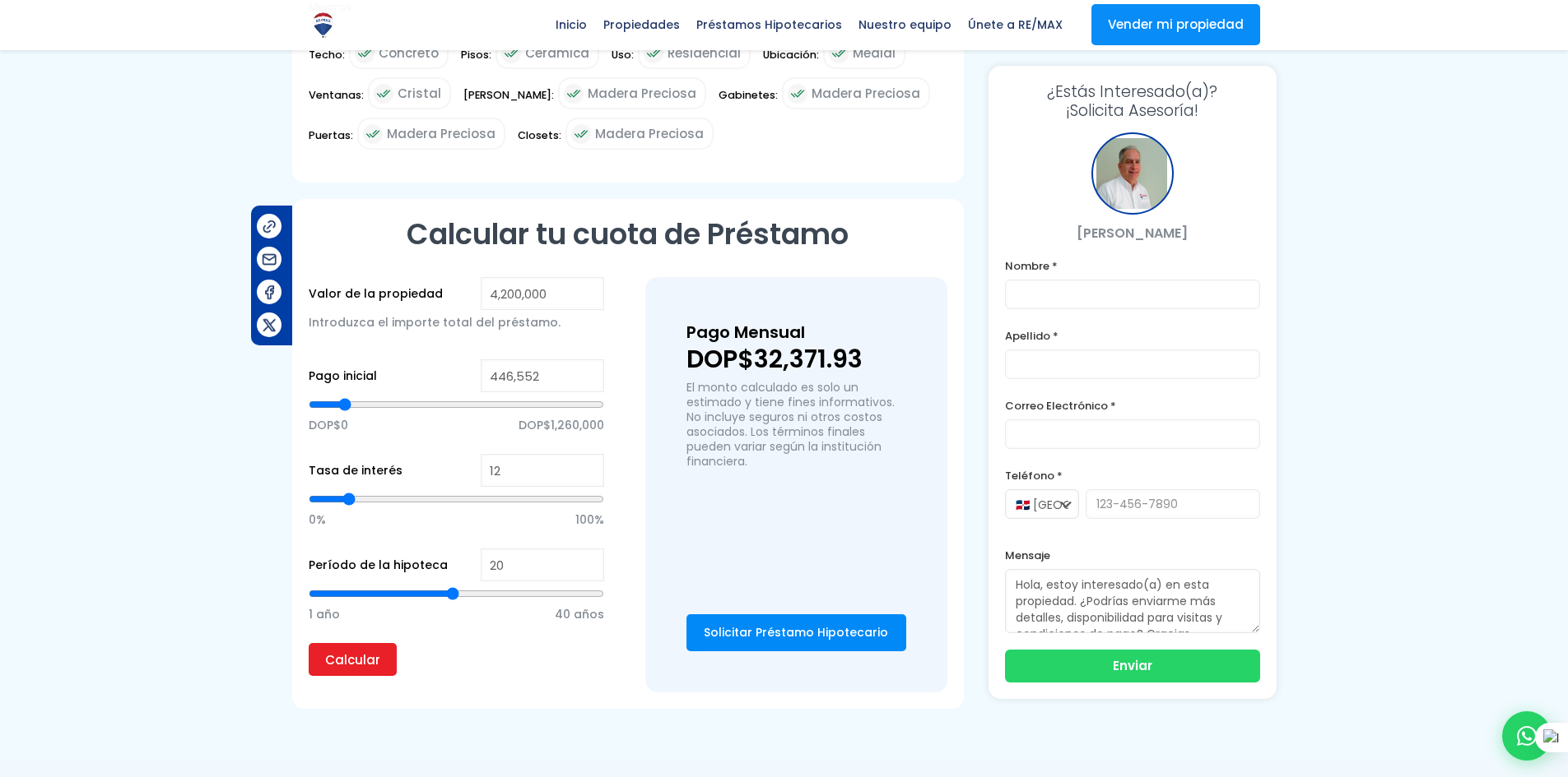
type input "434318"
drag, startPoint x: 455, startPoint y: 351, endPoint x: 342, endPoint y: 359, distance: 113.3
click at [342, 396] on input "range" at bounding box center [457, 405] width 296 height 17
drag, startPoint x: 340, startPoint y: 357, endPoint x: 367, endPoint y: 386, distance: 39.6
click at [367, 396] on input "range" at bounding box center [457, 405] width 296 height 17
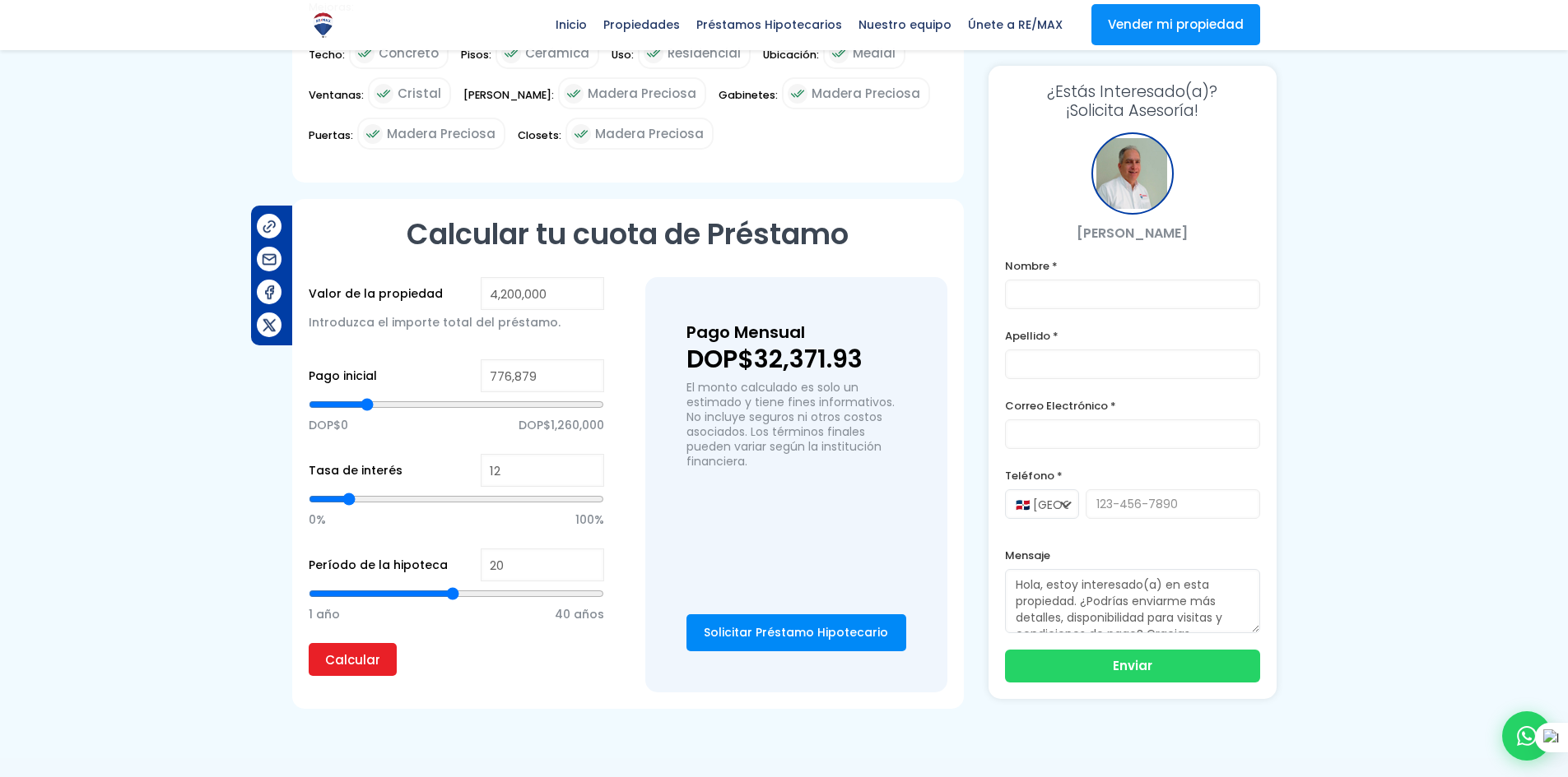
drag, startPoint x: 347, startPoint y: 447, endPoint x: 350, endPoint y: 455, distance: 8.5
click at [350, 491] on input "range" at bounding box center [457, 499] width 296 height 17
drag, startPoint x: 349, startPoint y: 447, endPoint x: 356, endPoint y: 451, distance: 8.1
click at [356, 491] on input "range" at bounding box center [457, 499] width 296 height 17
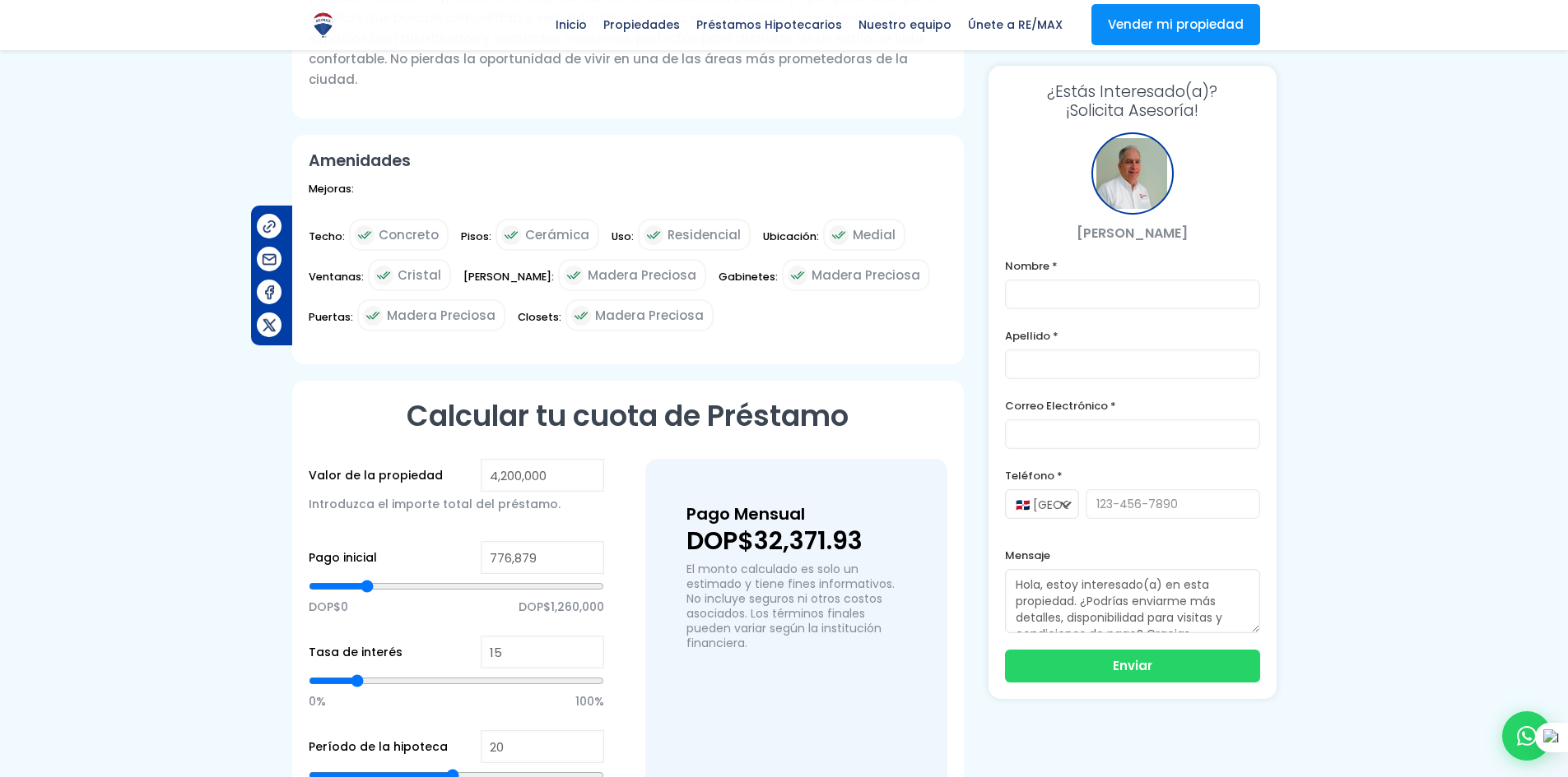
scroll to position [716, 0]
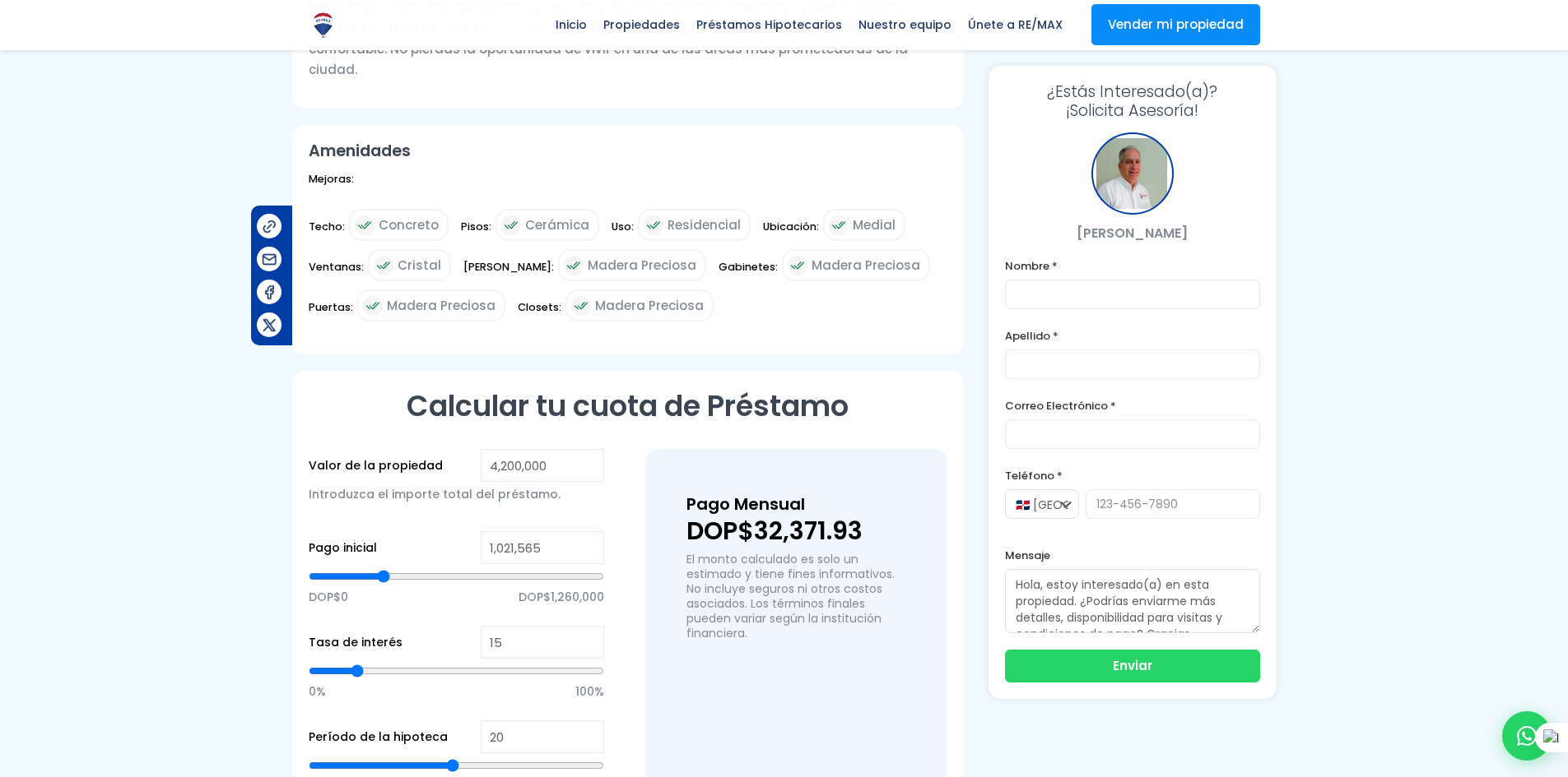
drag, startPoint x: 365, startPoint y: 524, endPoint x: 384, endPoint y: 525, distance: 19.0
click at [384, 568] on input "range" at bounding box center [457, 577] width 296 height 17
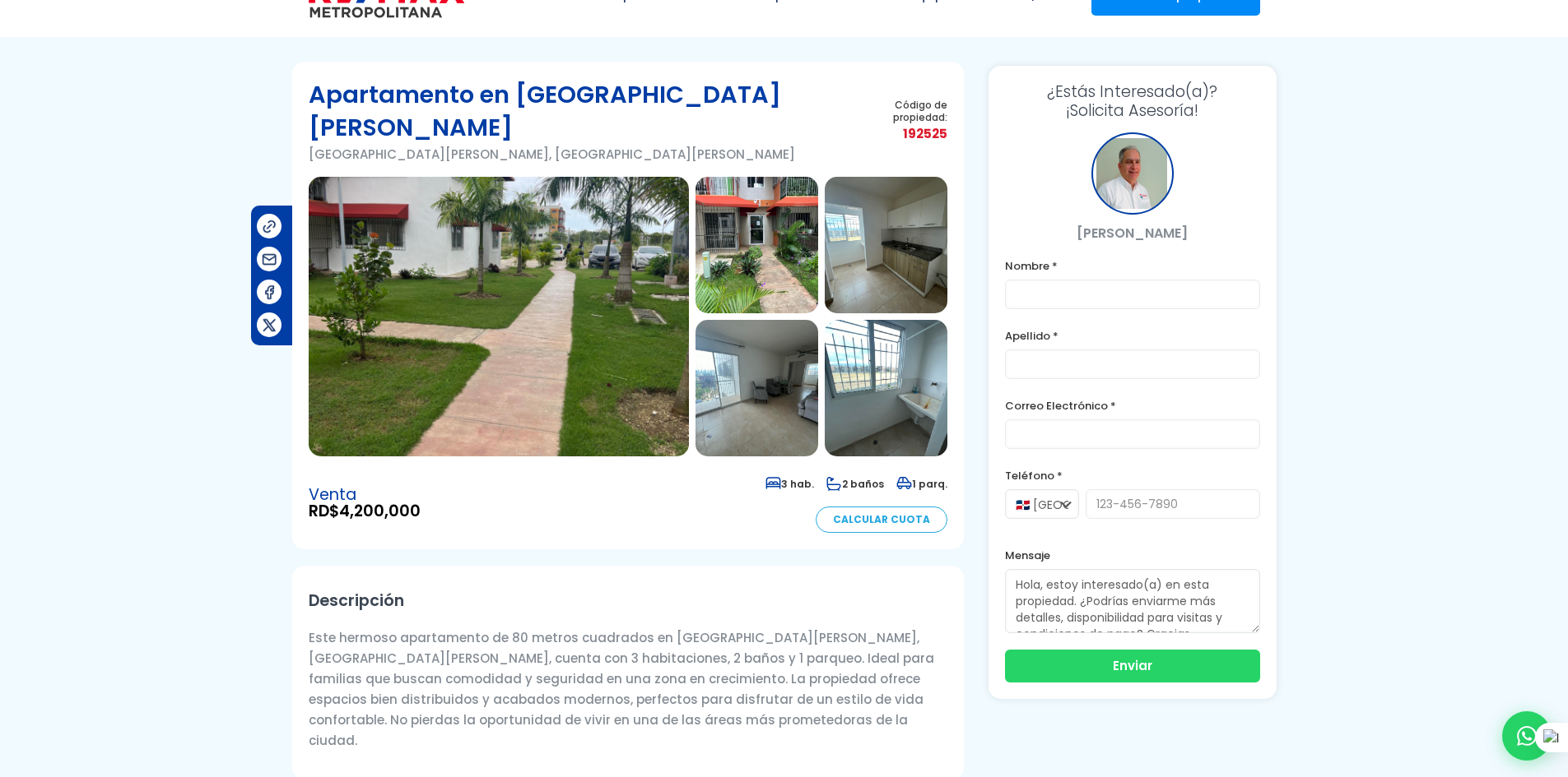
scroll to position [94, 0]
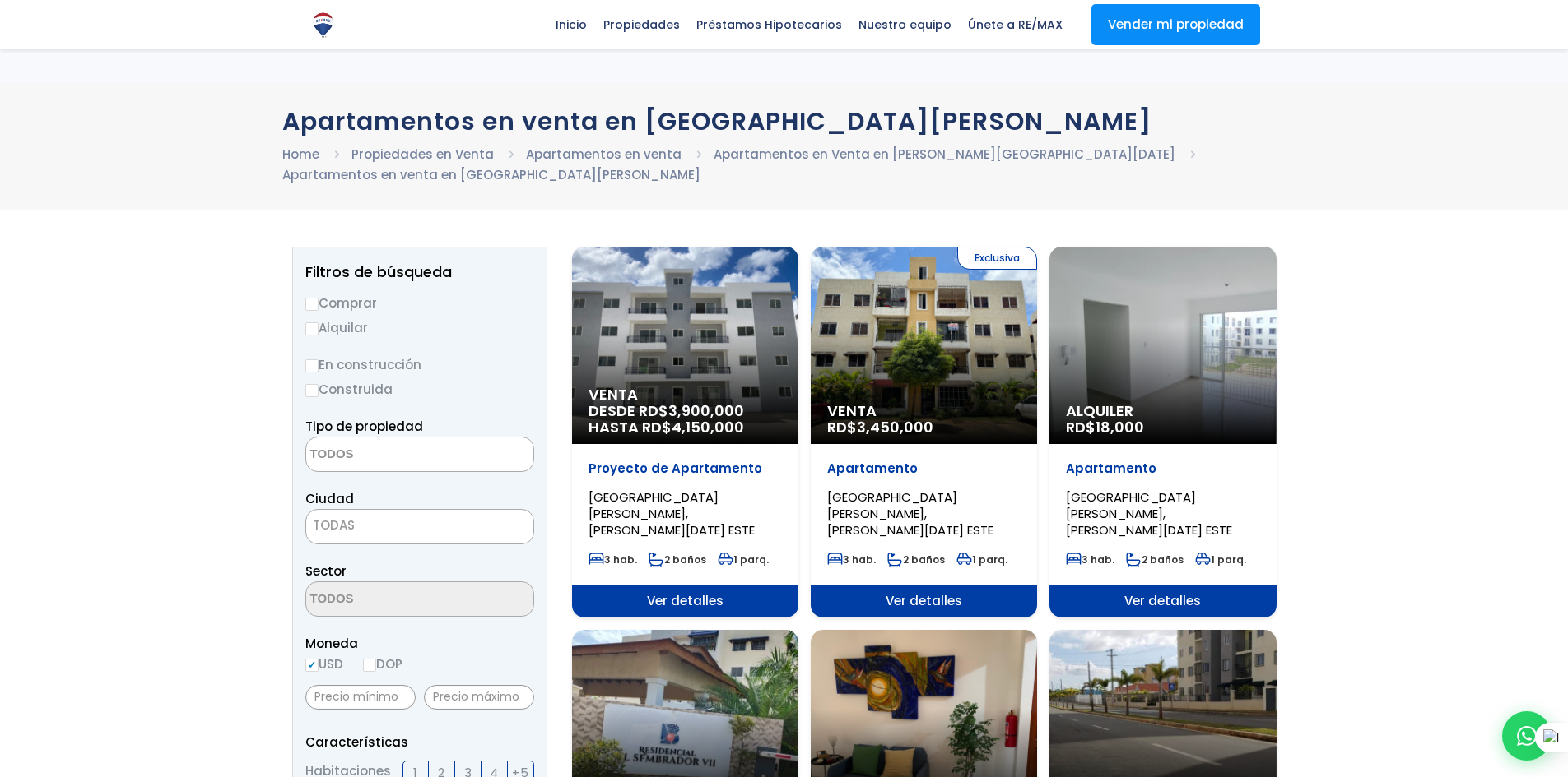
select select
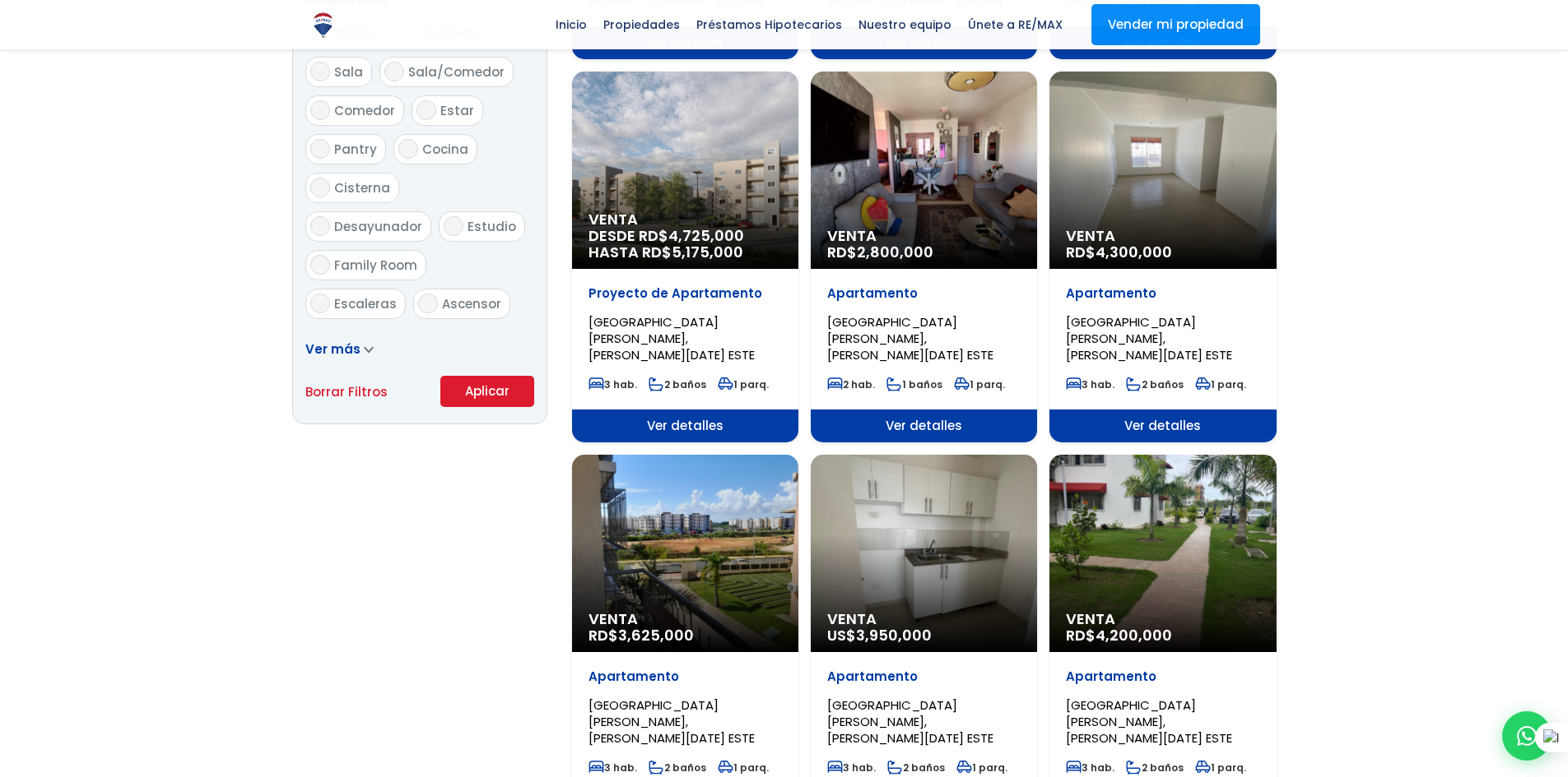
scroll to position [942, 0]
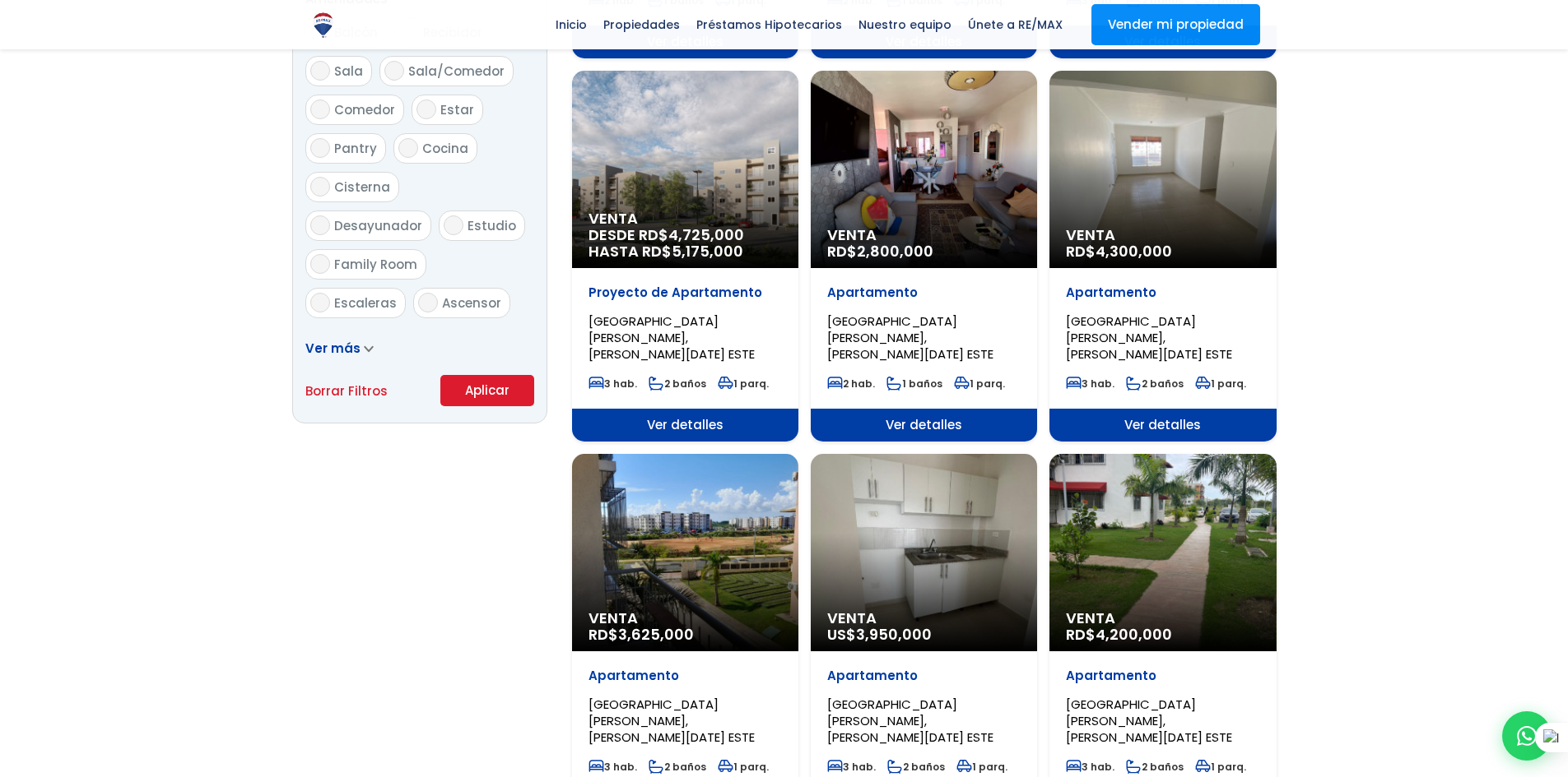
click at [270, 320] on div at bounding box center [784, 273] width 1568 height 1962
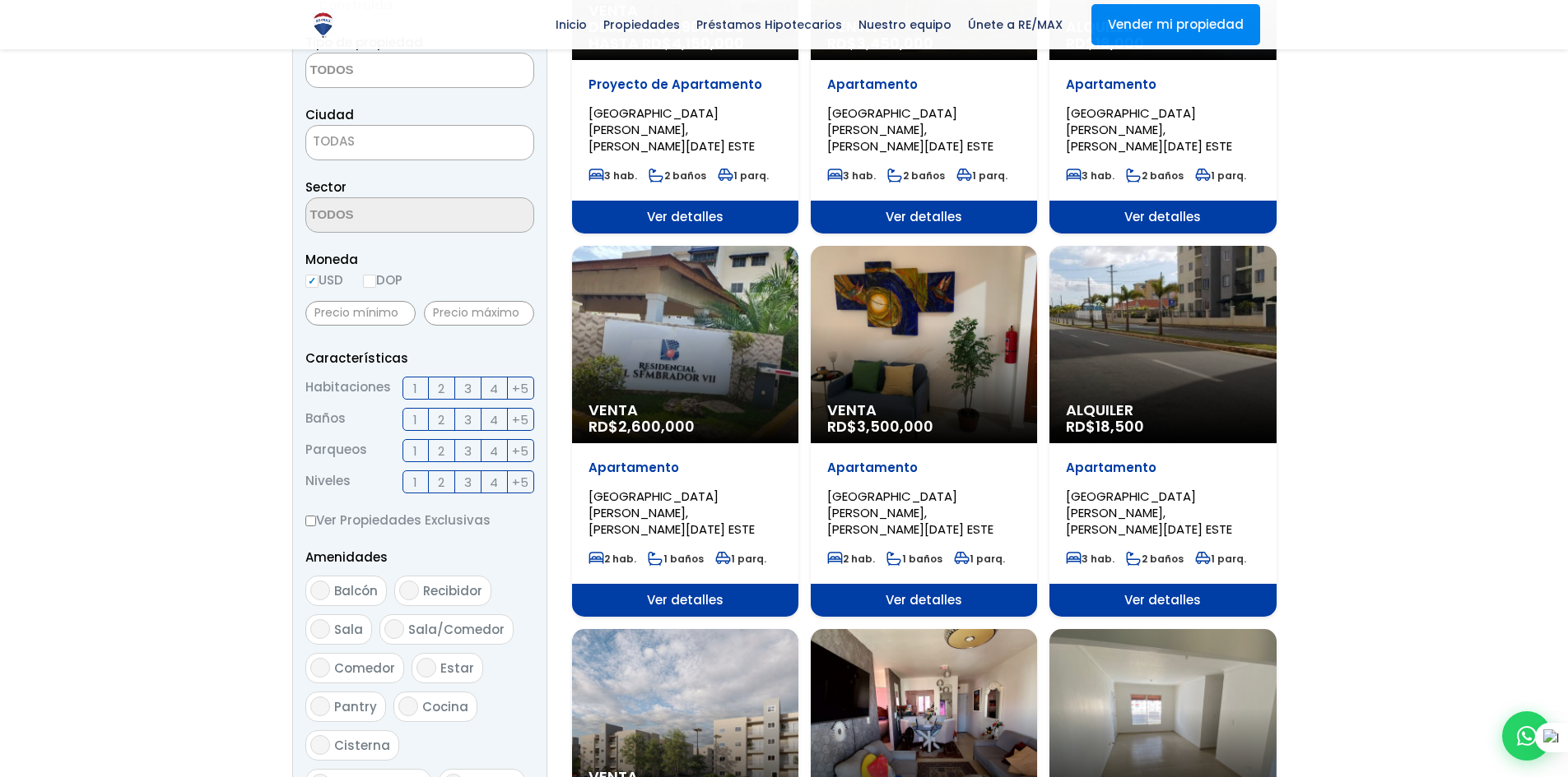
scroll to position [397, 0]
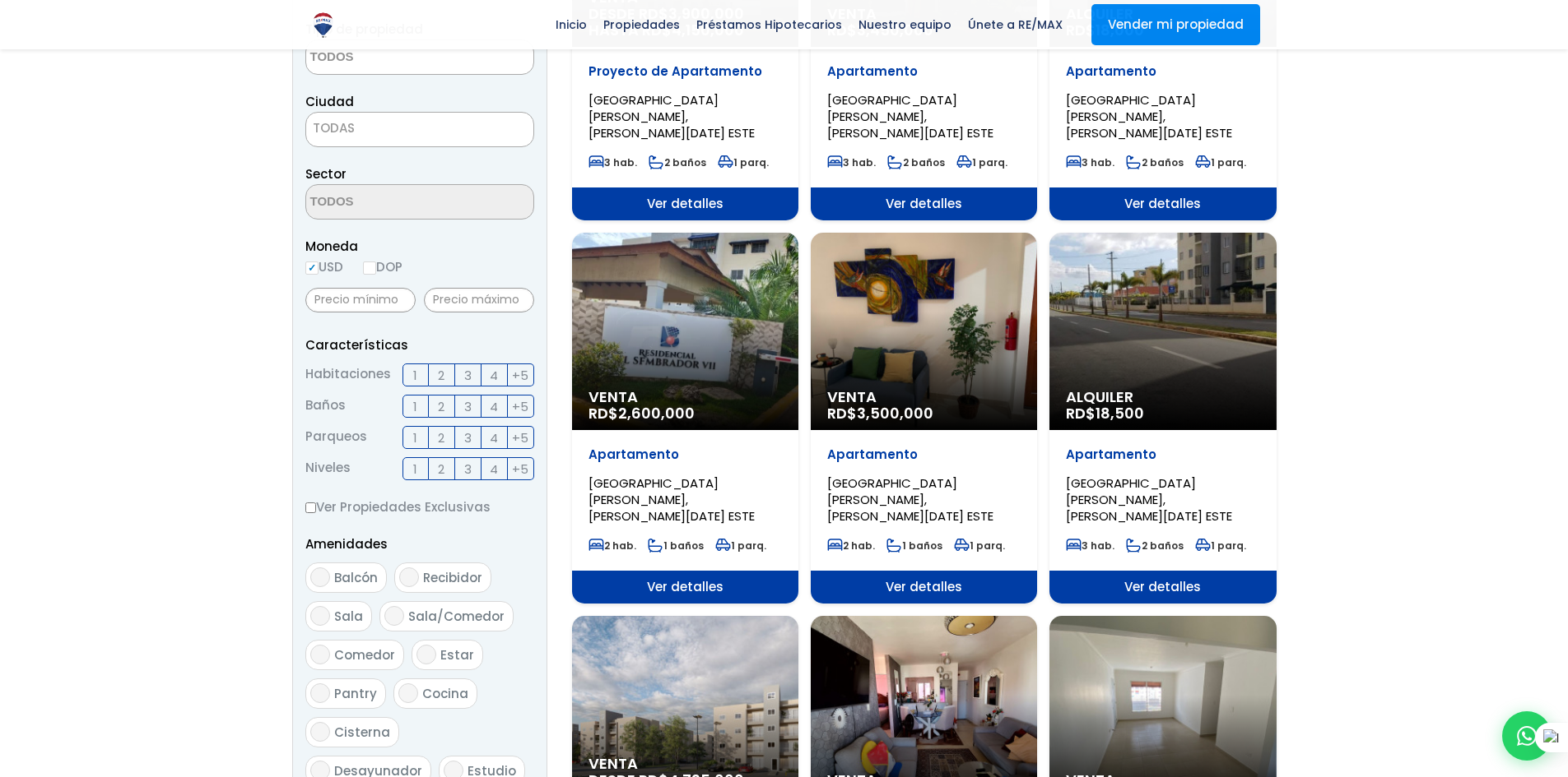
click at [798, 188] on div "Apartamento CIUDAD JUAN BOSCH, SANTO DOMINGO ESTE 2 hab. 1 baños 1 parq." at bounding box center [685, 117] width 226 height 140
click at [782, 79] on p "Apartamento" at bounding box center [685, 72] width 194 height 17
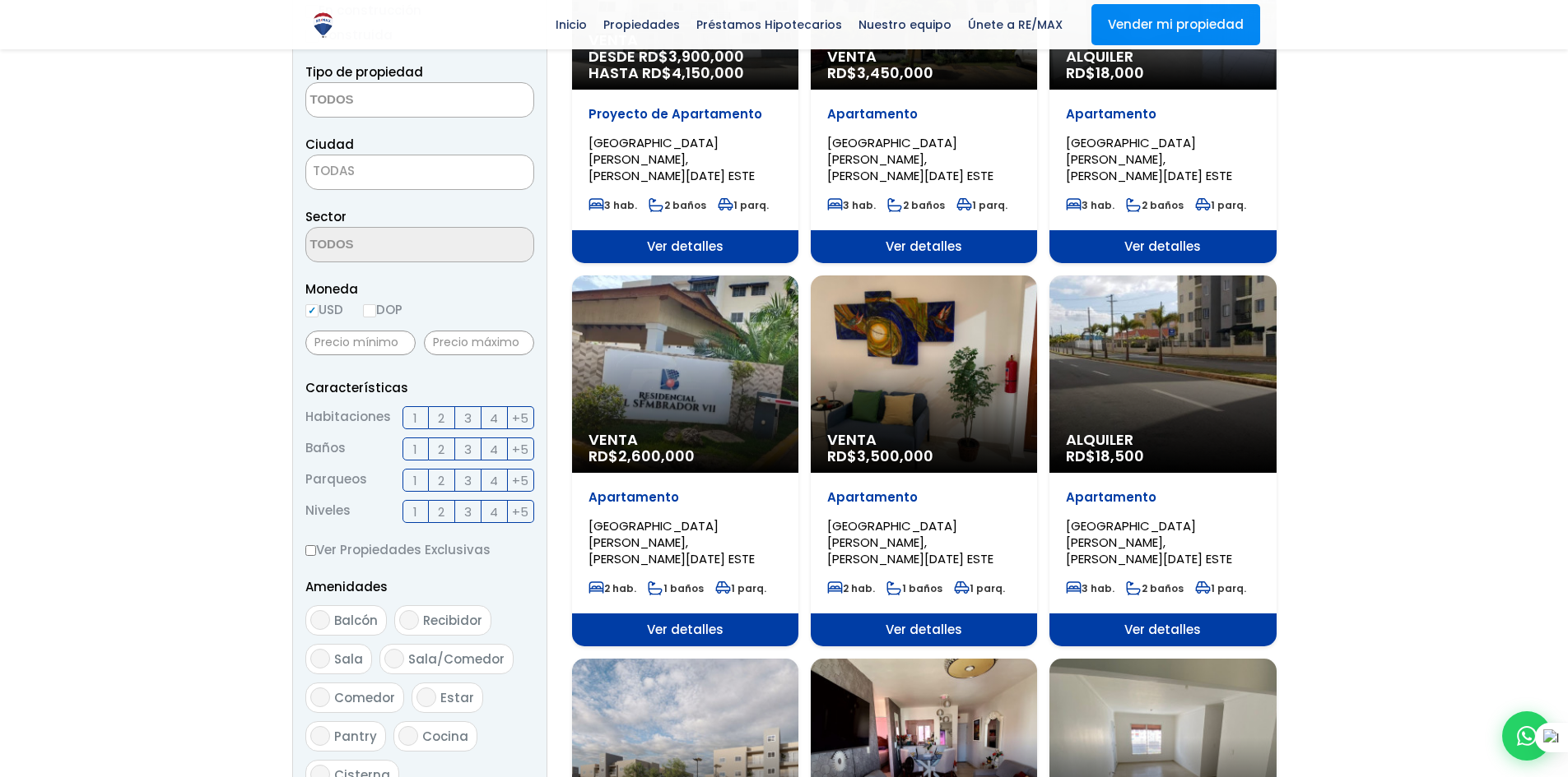
scroll to position [319, 0]
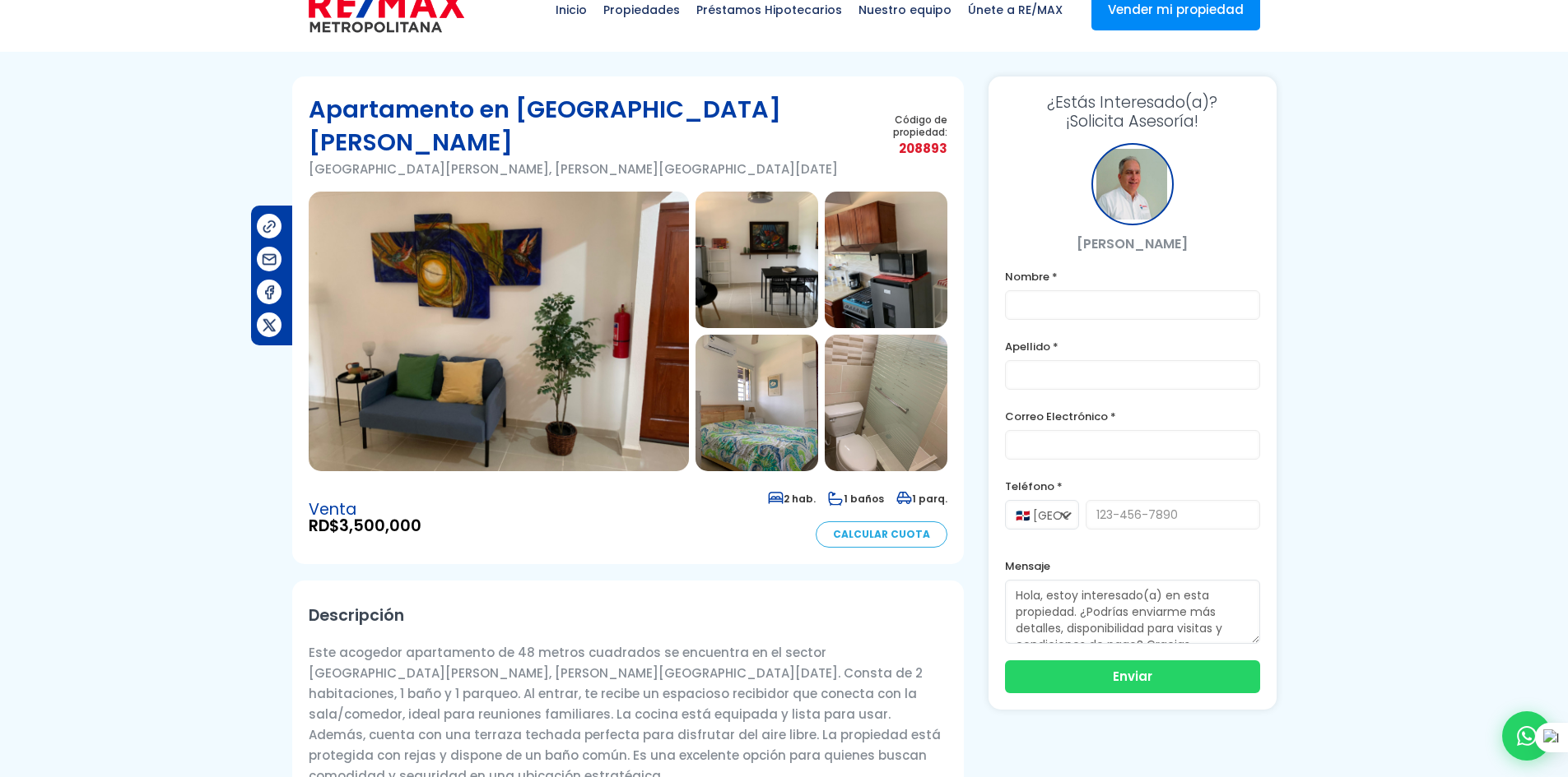
scroll to position [34, 0]
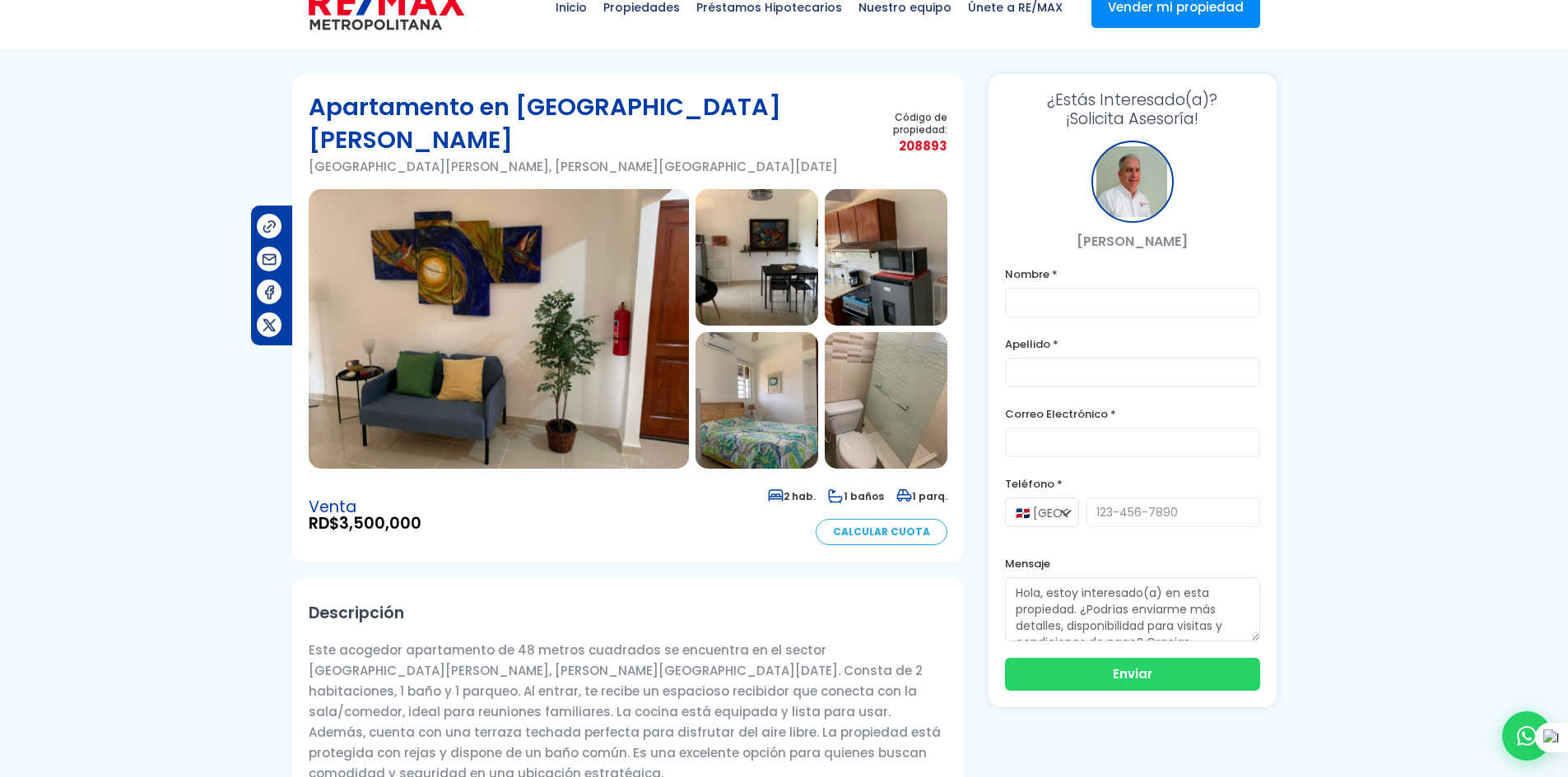
click at [1138, 192] on div at bounding box center [1132, 181] width 82 height 82
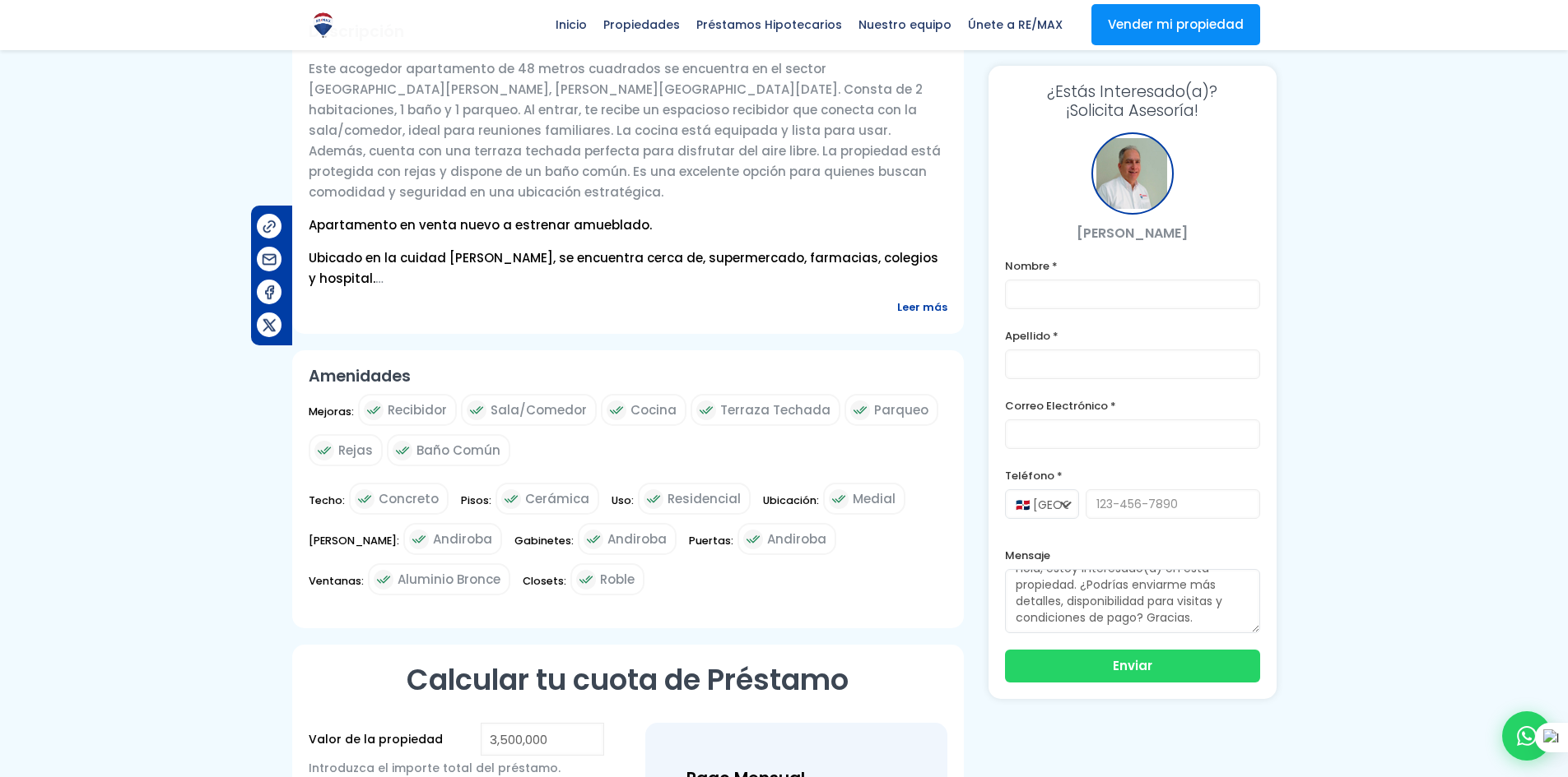
scroll to position [0, 0]
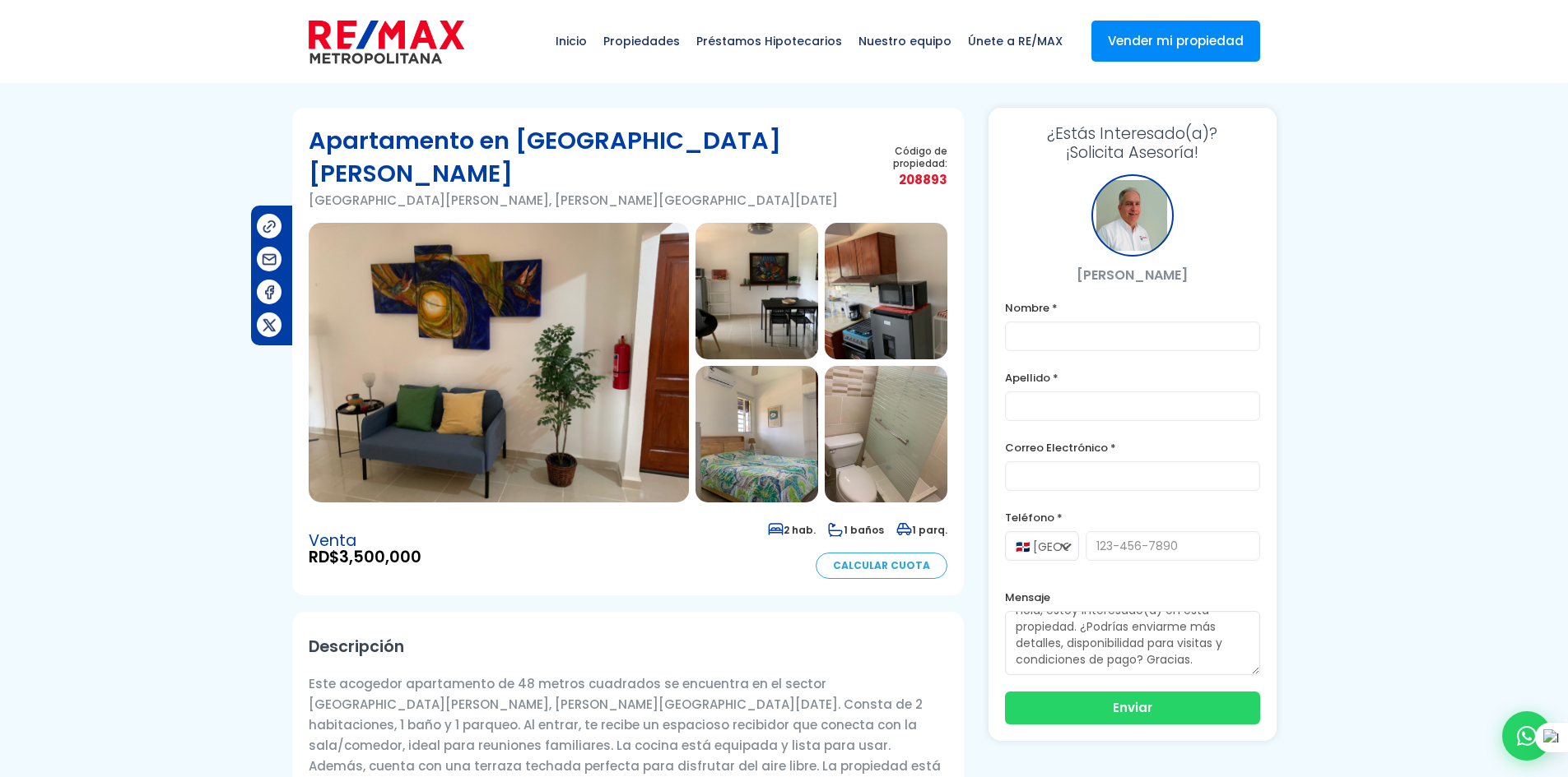
click at [845, 309] on img at bounding box center [885, 291] width 123 height 137
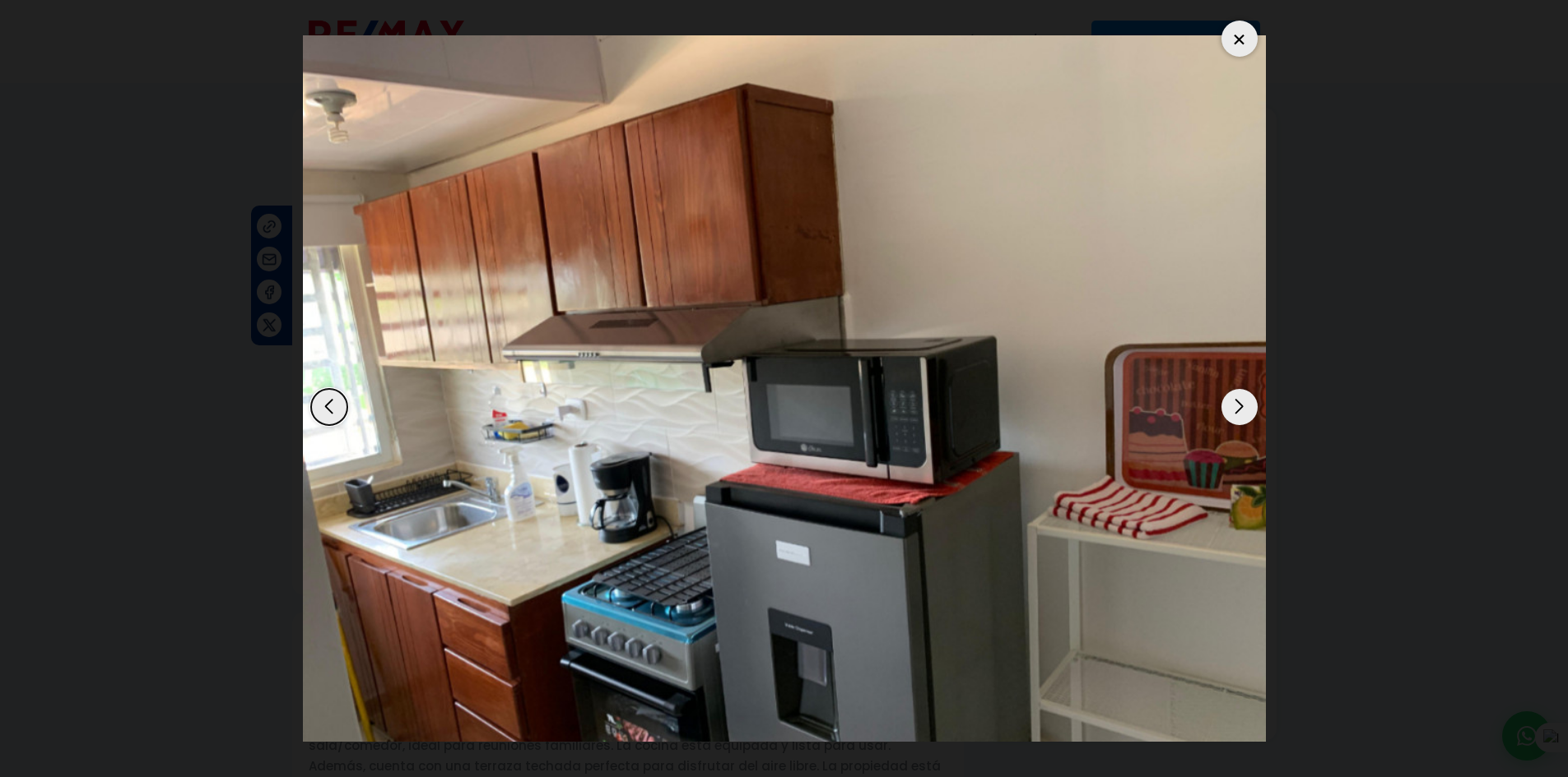
scroll to position [33, 0]
click at [1227, 399] on div "Next slide" at bounding box center [1239, 407] width 36 height 36
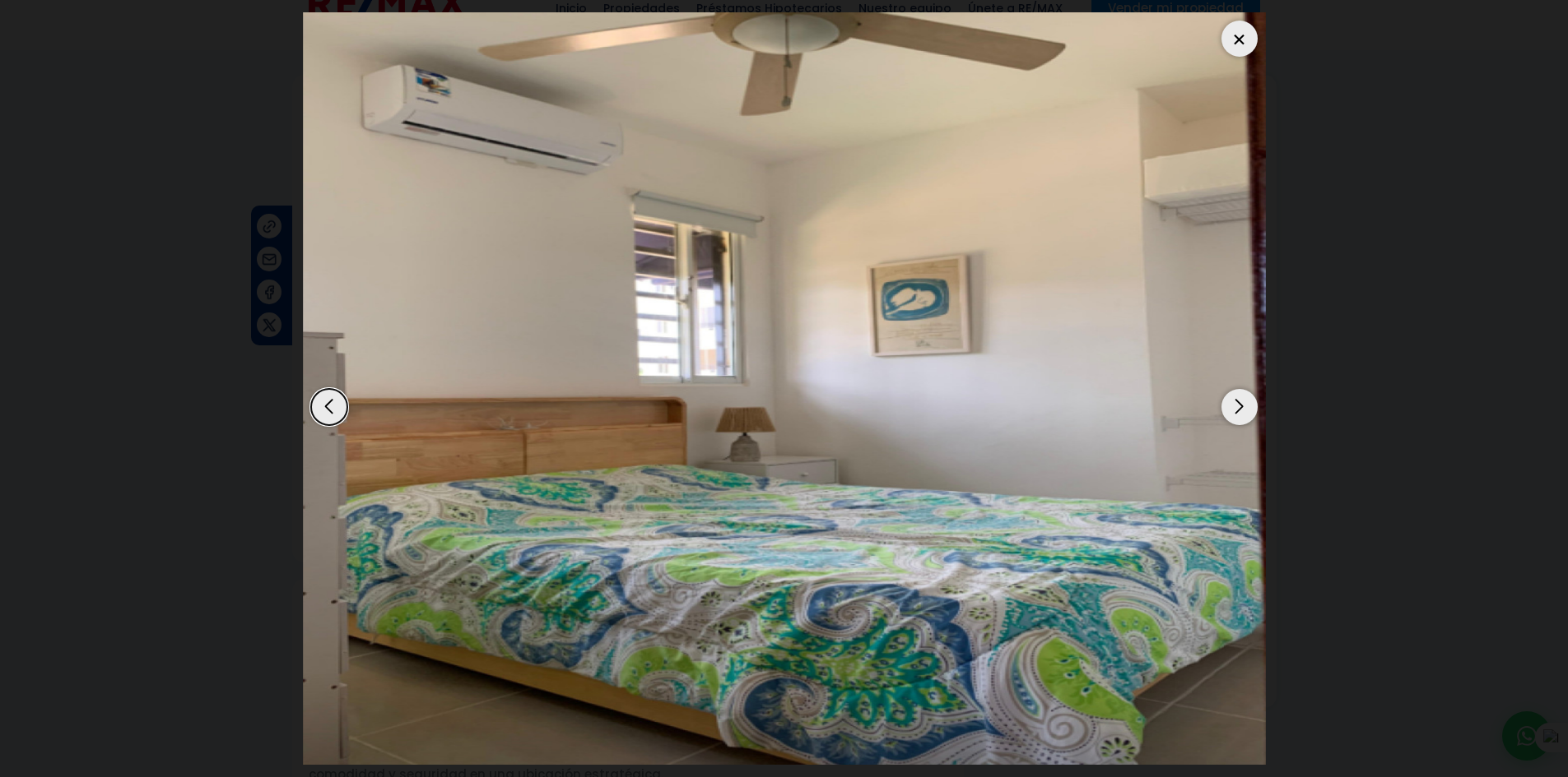
click at [1227, 399] on div "Next slide" at bounding box center [1239, 407] width 36 height 36
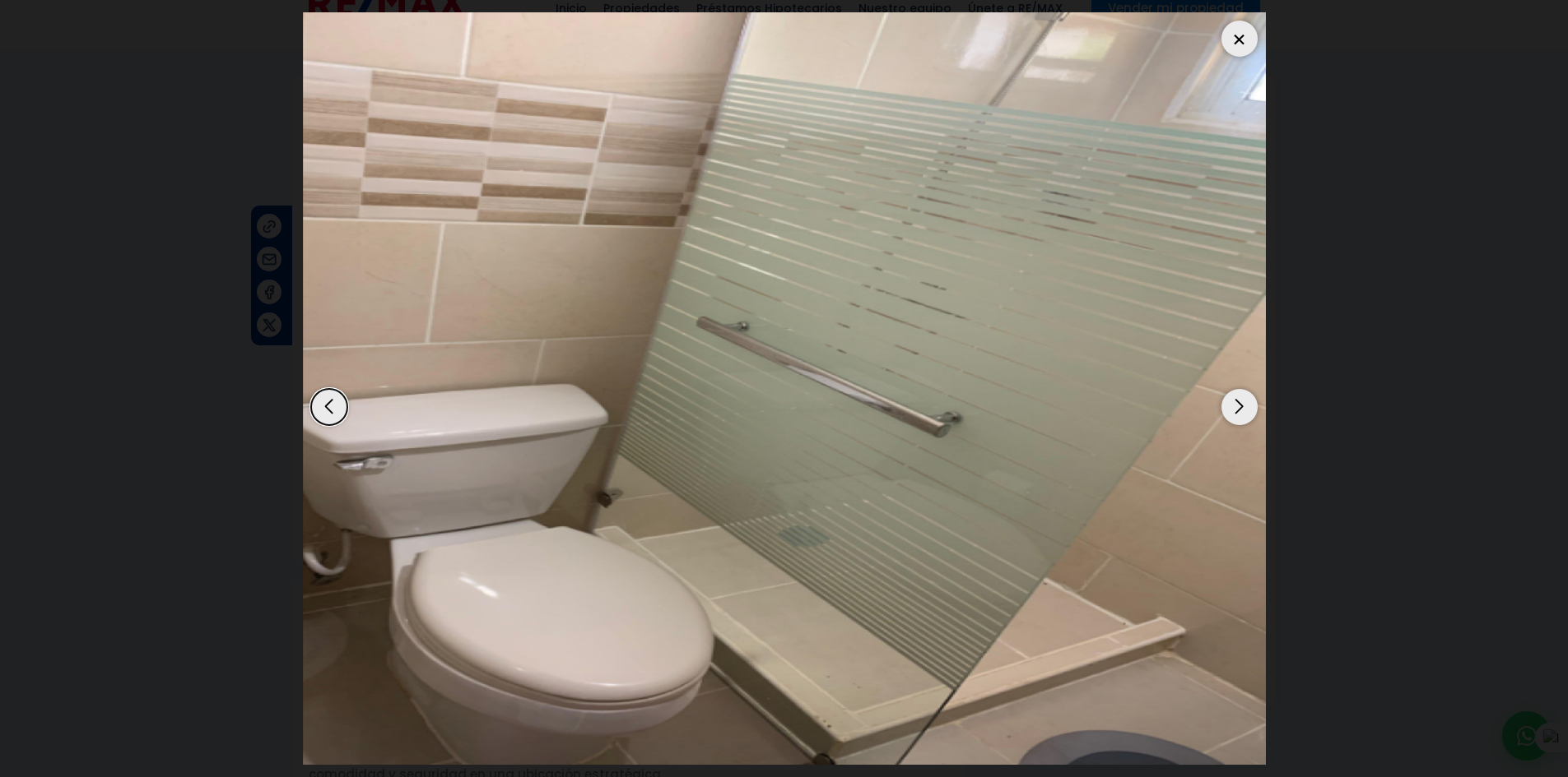
click at [1227, 399] on div "Next slide" at bounding box center [1239, 407] width 36 height 36
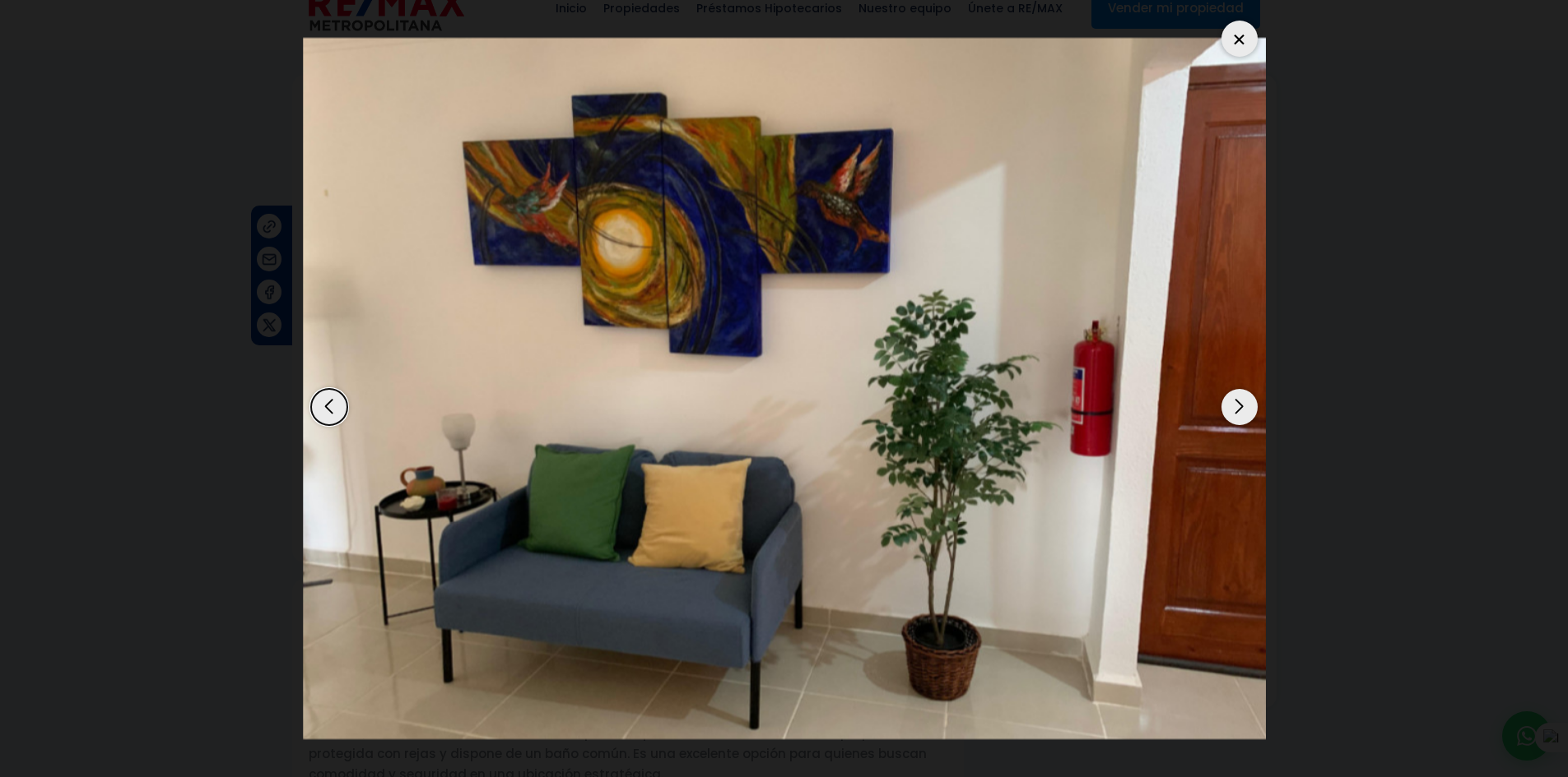
click at [1227, 399] on div "Next slide" at bounding box center [1239, 407] width 36 height 36
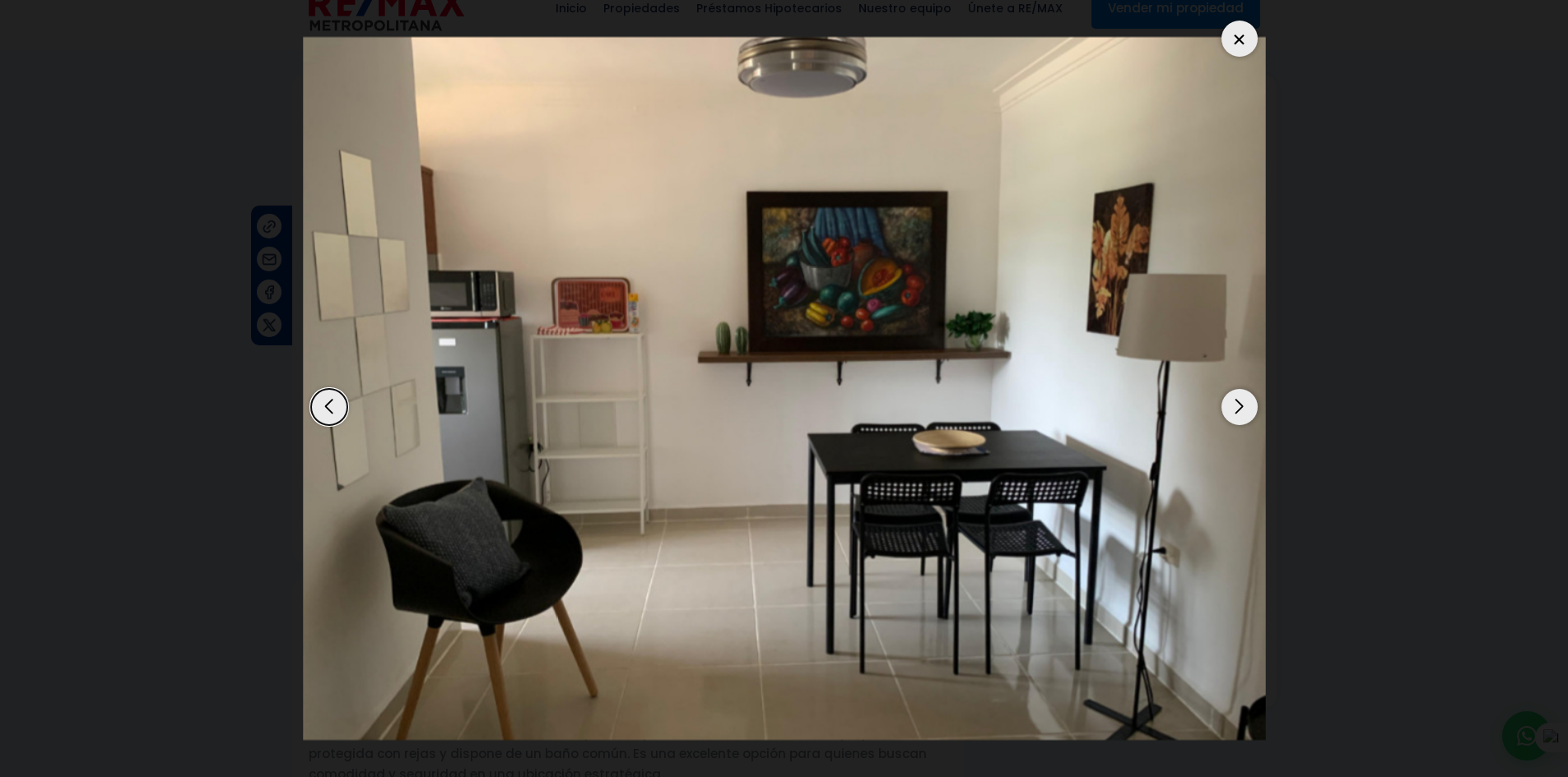
click at [1227, 399] on div "Next slide" at bounding box center [1239, 407] width 36 height 36
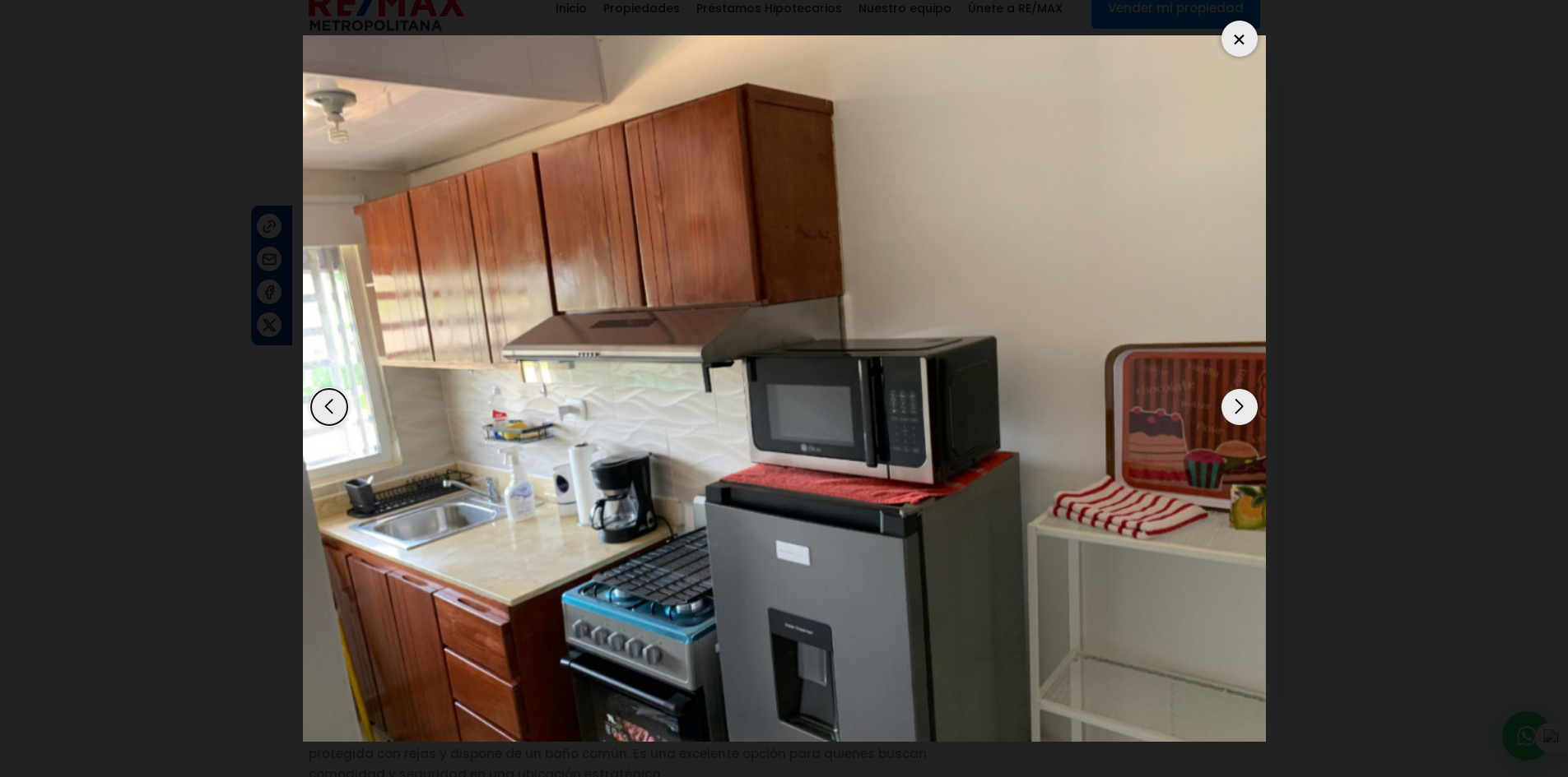
click at [1227, 399] on div "Next slide" at bounding box center [1239, 407] width 36 height 36
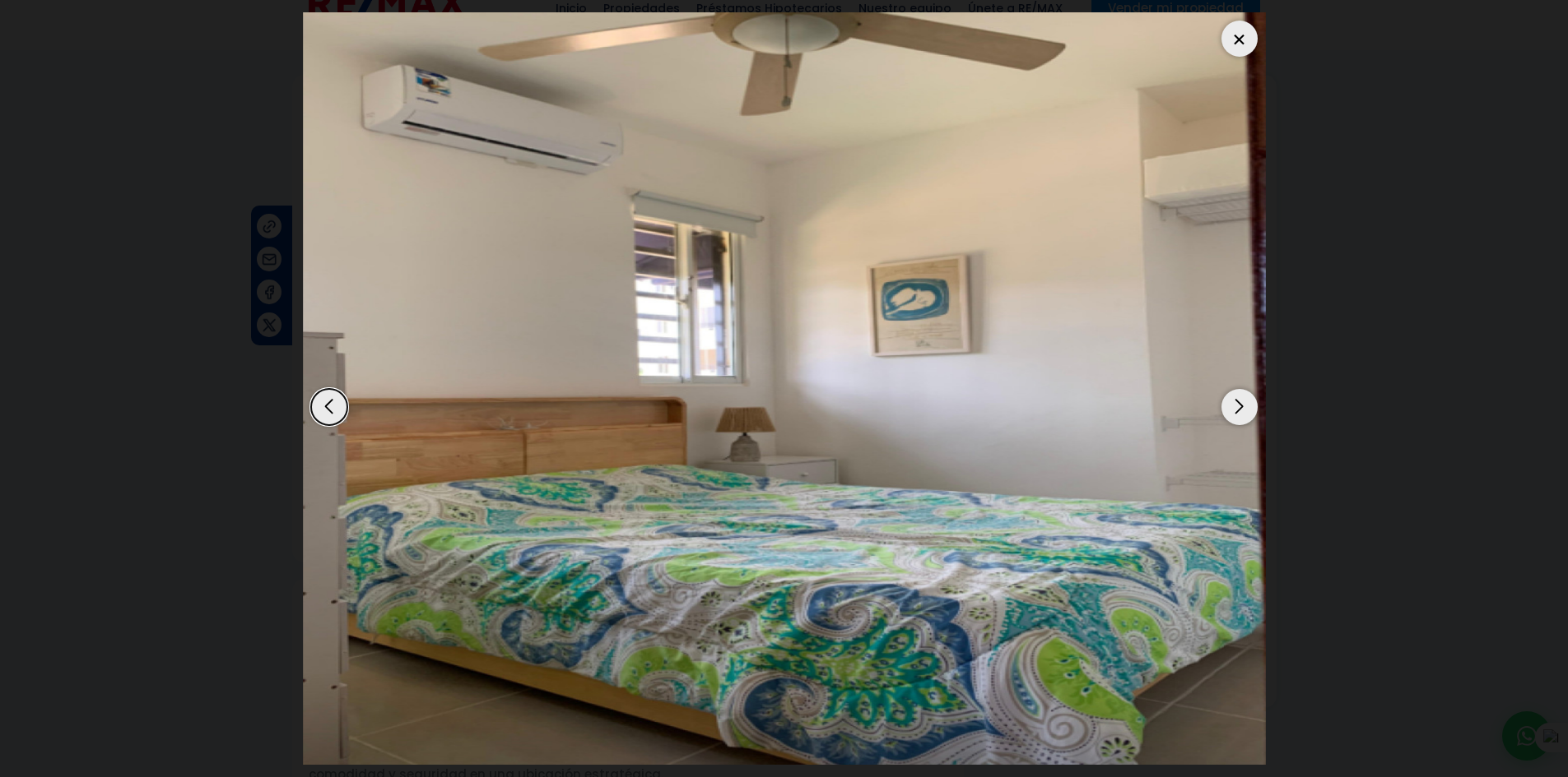
click at [1227, 399] on div "Next slide" at bounding box center [1239, 407] width 36 height 36
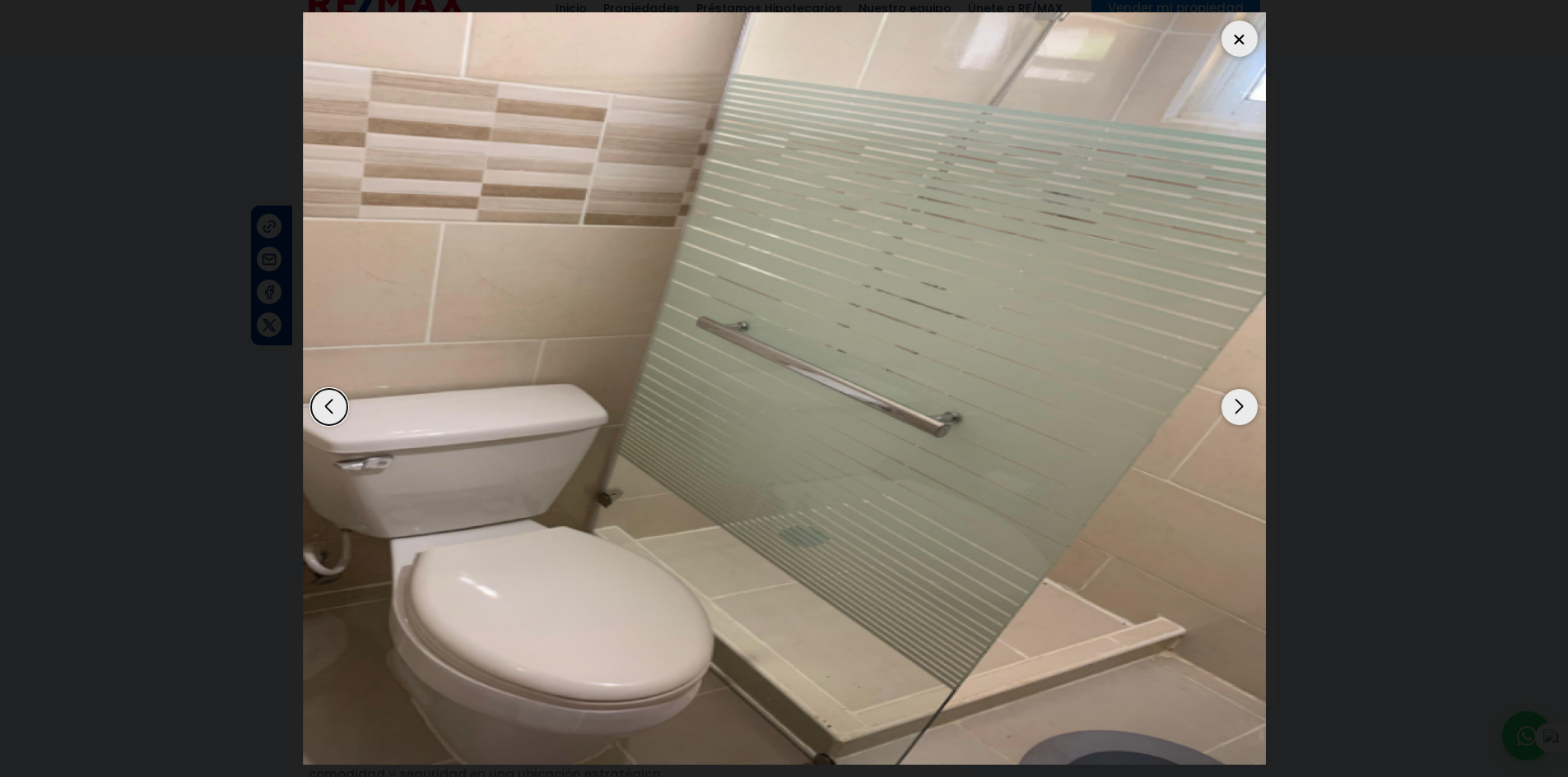
click at [1227, 399] on div "Next slide" at bounding box center [1239, 407] width 36 height 36
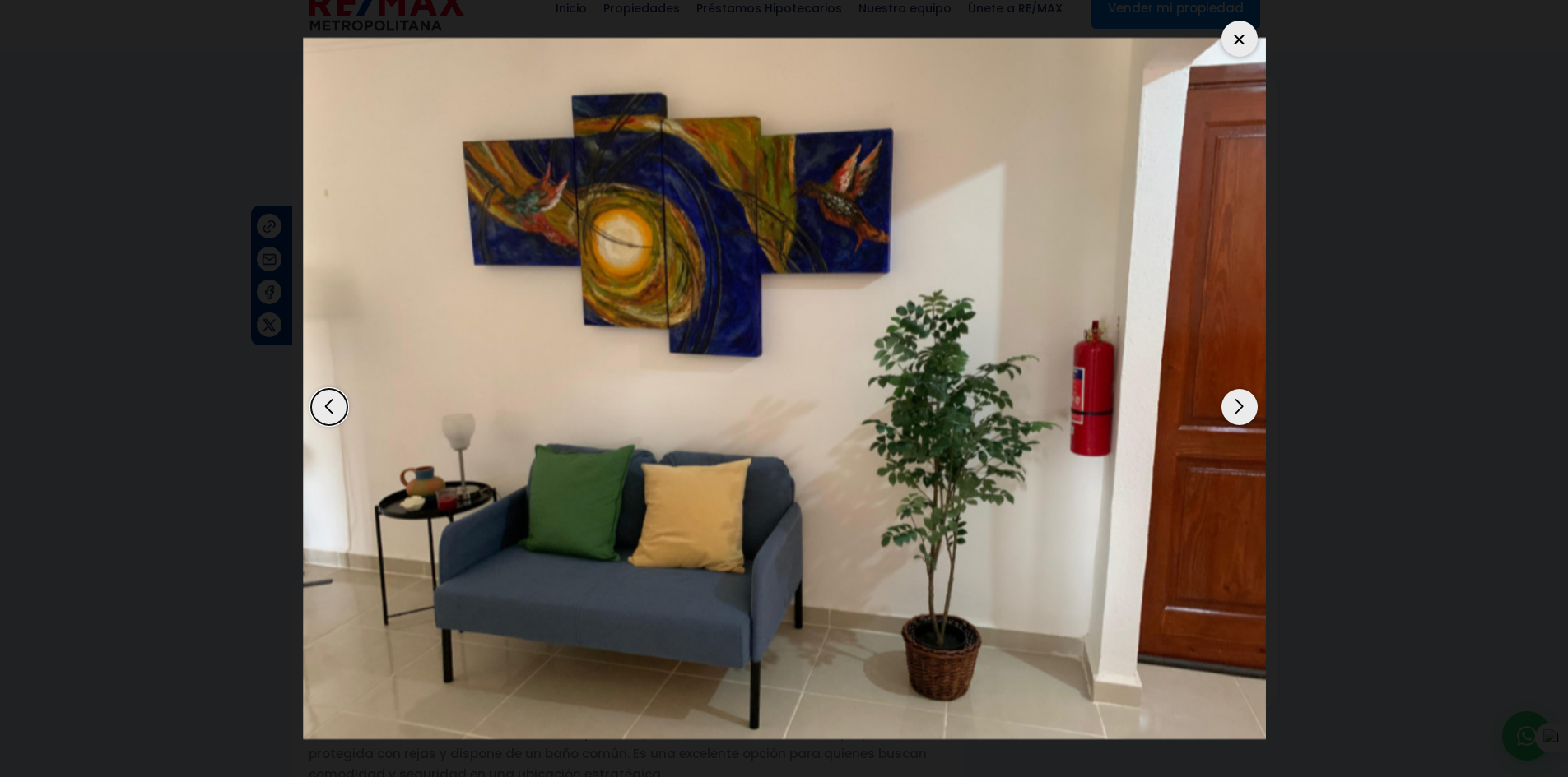
click at [1227, 399] on div "Next slide" at bounding box center [1239, 407] width 36 height 36
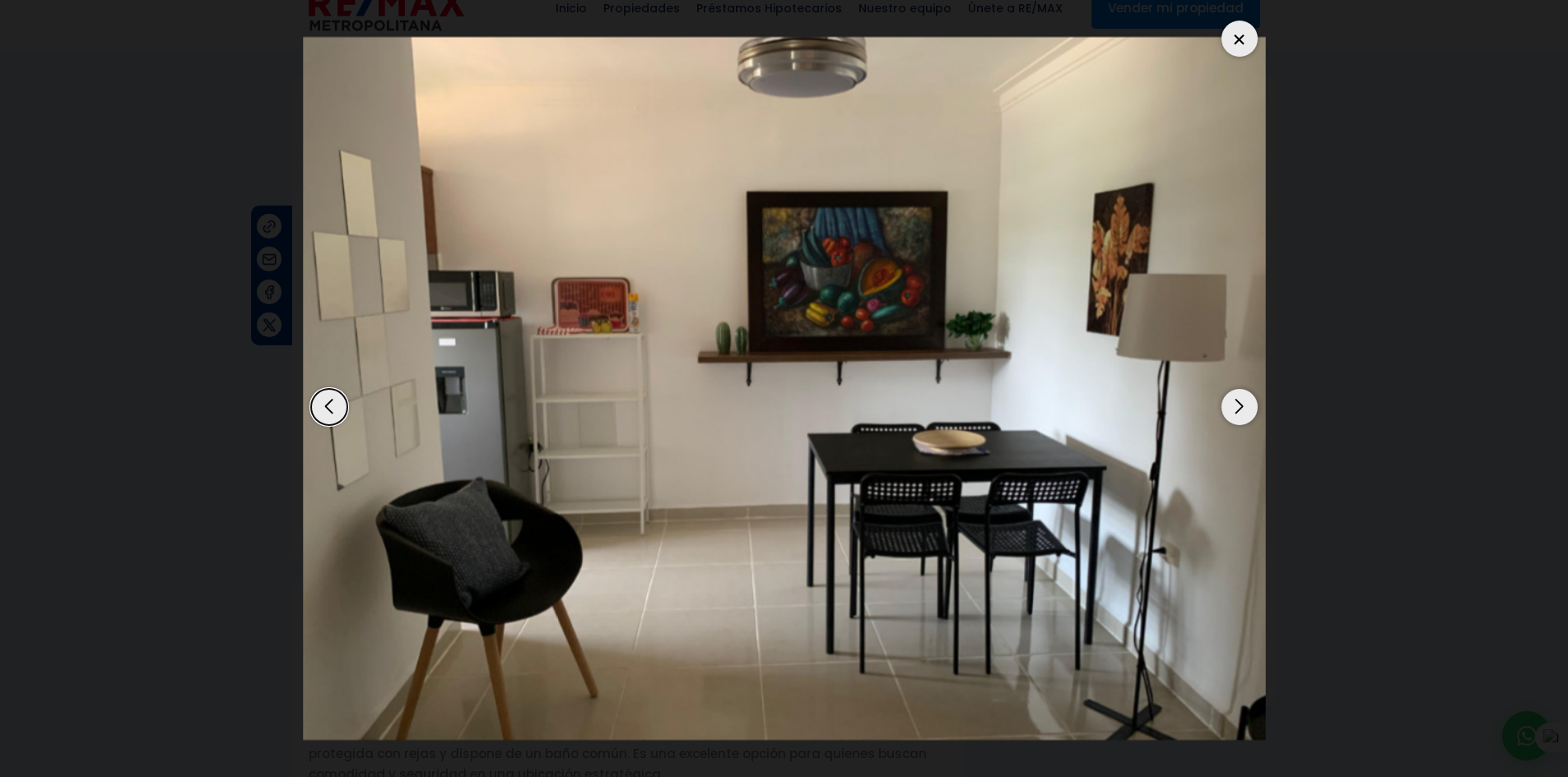
click at [1227, 399] on div "Next slide" at bounding box center [1239, 407] width 36 height 36
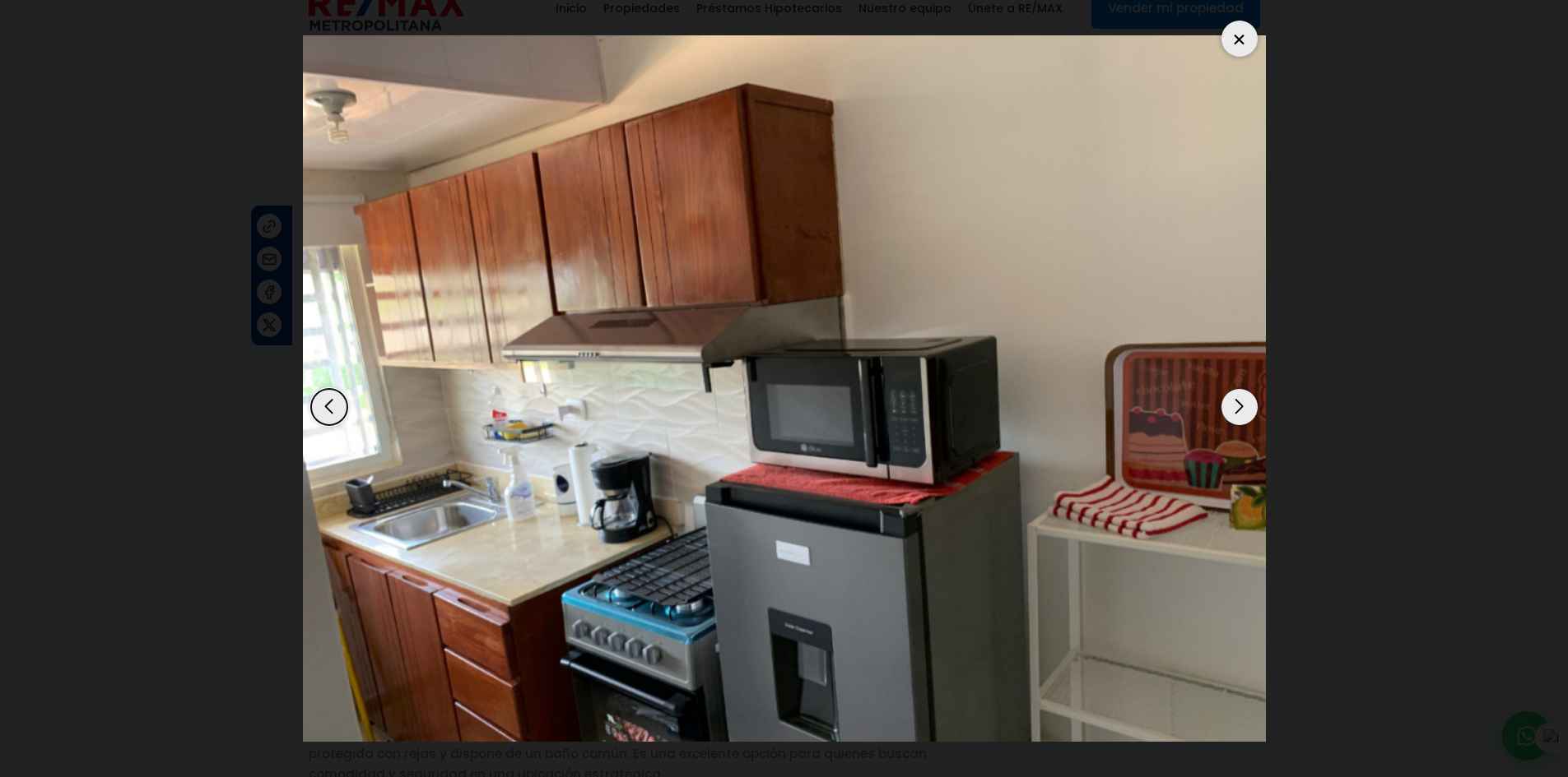
click at [1227, 399] on div "Next slide" at bounding box center [1239, 407] width 36 height 36
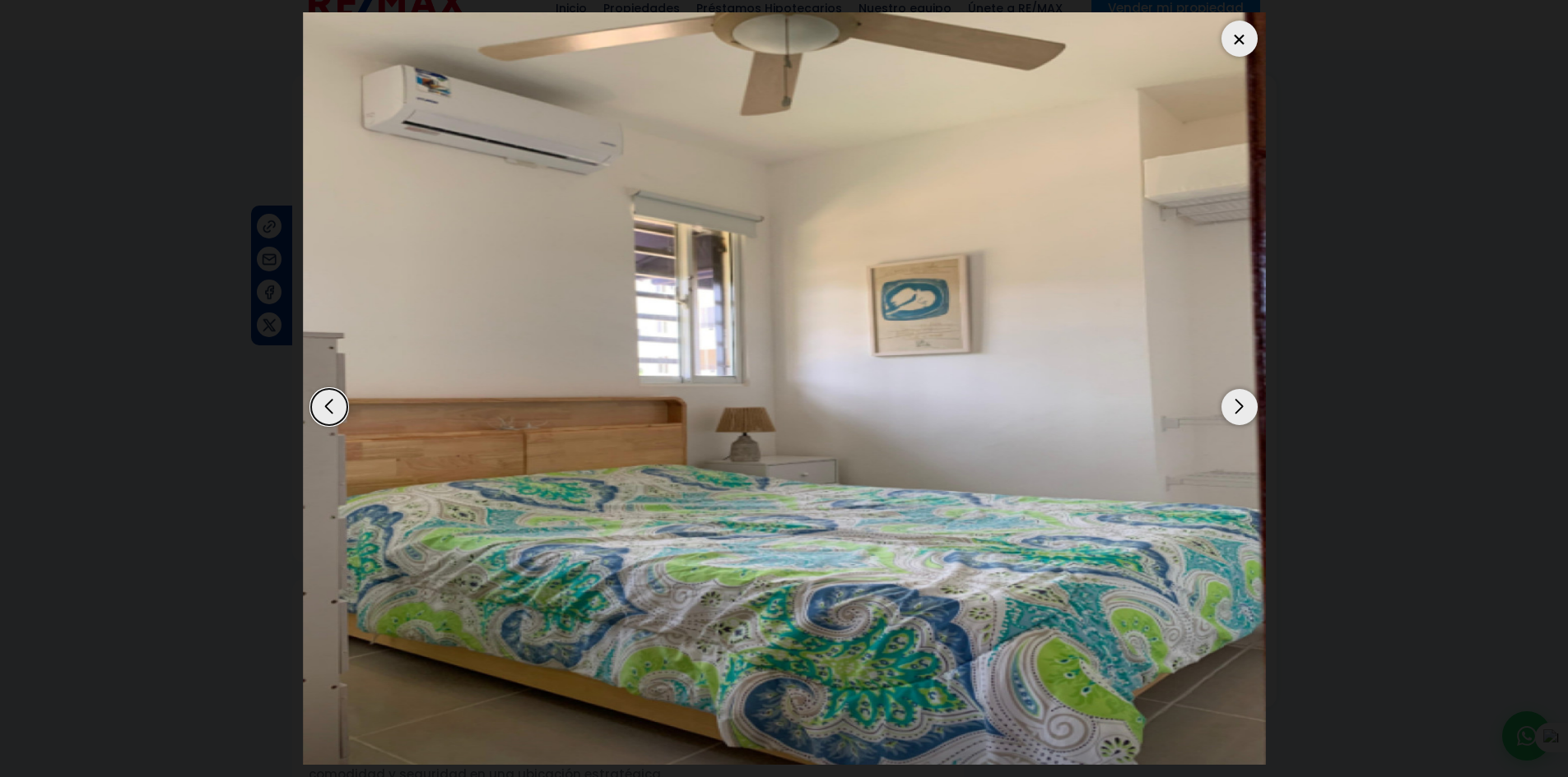
click at [1248, 38] on div at bounding box center [1239, 38] width 36 height 36
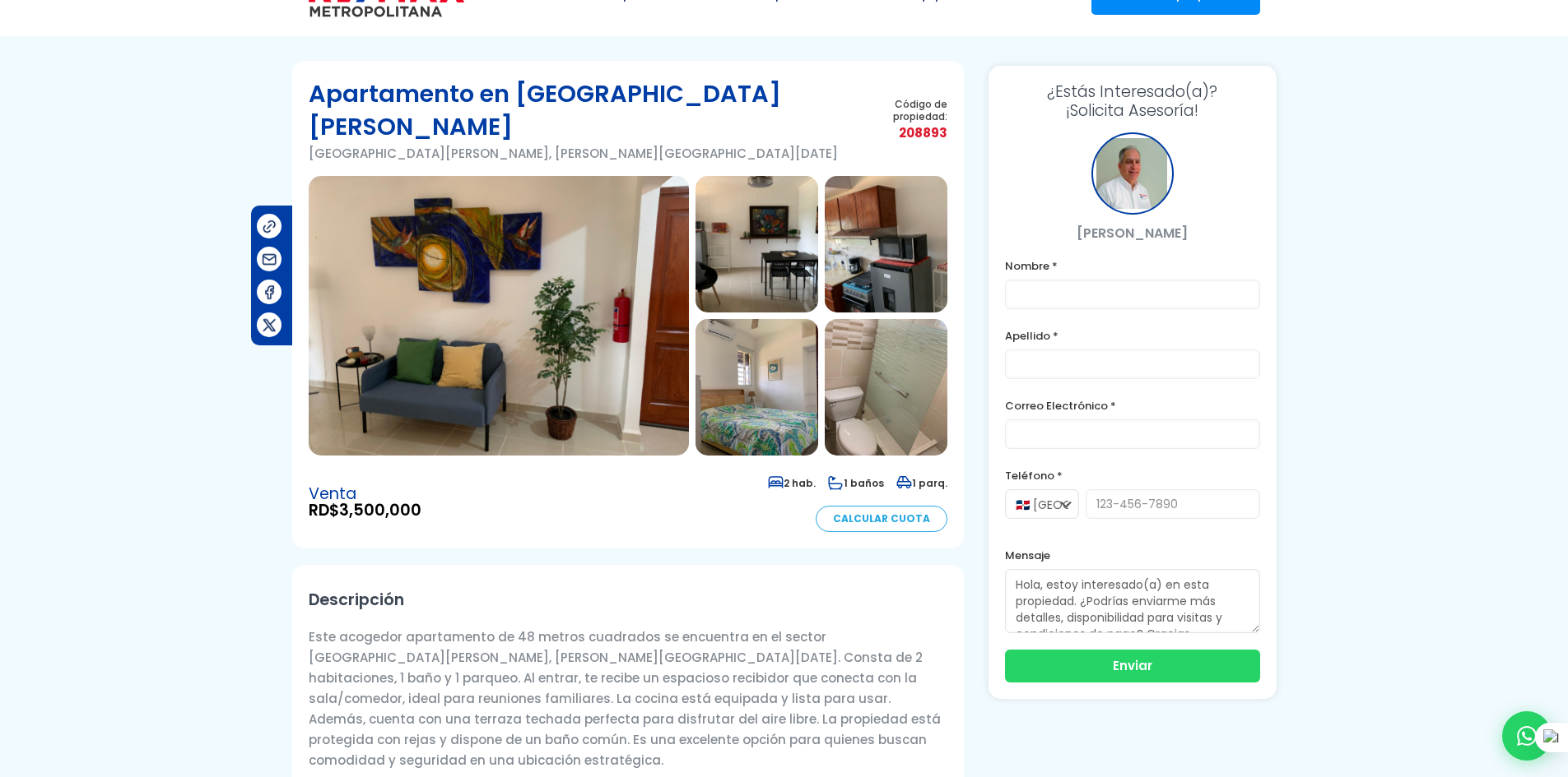
scroll to position [0, 0]
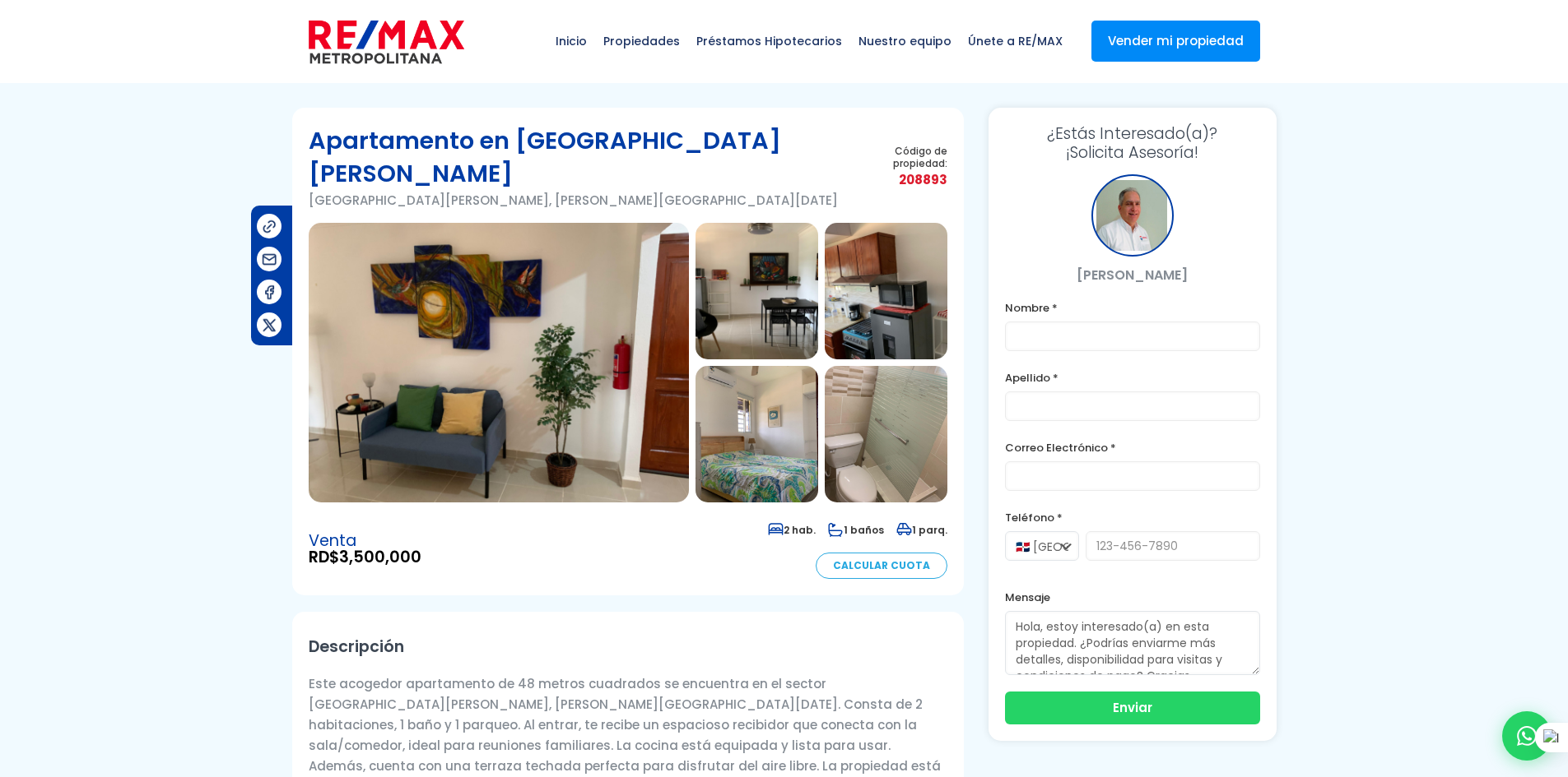
click at [762, 120] on span "Calculadora de préstamos" at bounding box center [770, 111] width 132 height 41
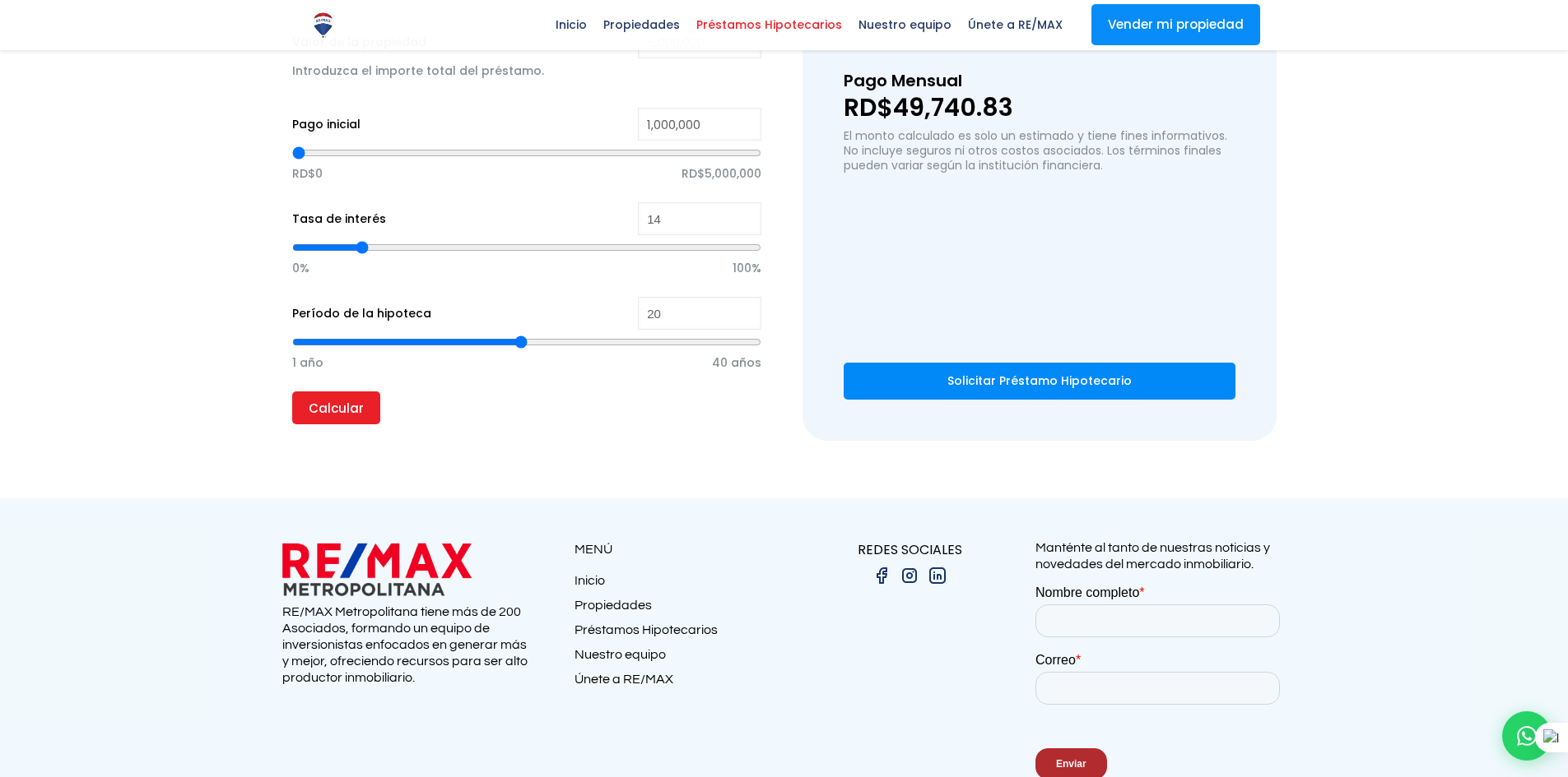
scroll to position [315, 0]
drag, startPoint x: 520, startPoint y: 354, endPoint x: 544, endPoint y: 346, distance: 25.3
click at [544, 346] on div "1 año 40 años" at bounding box center [527, 362] width 470 height 62
type input "22"
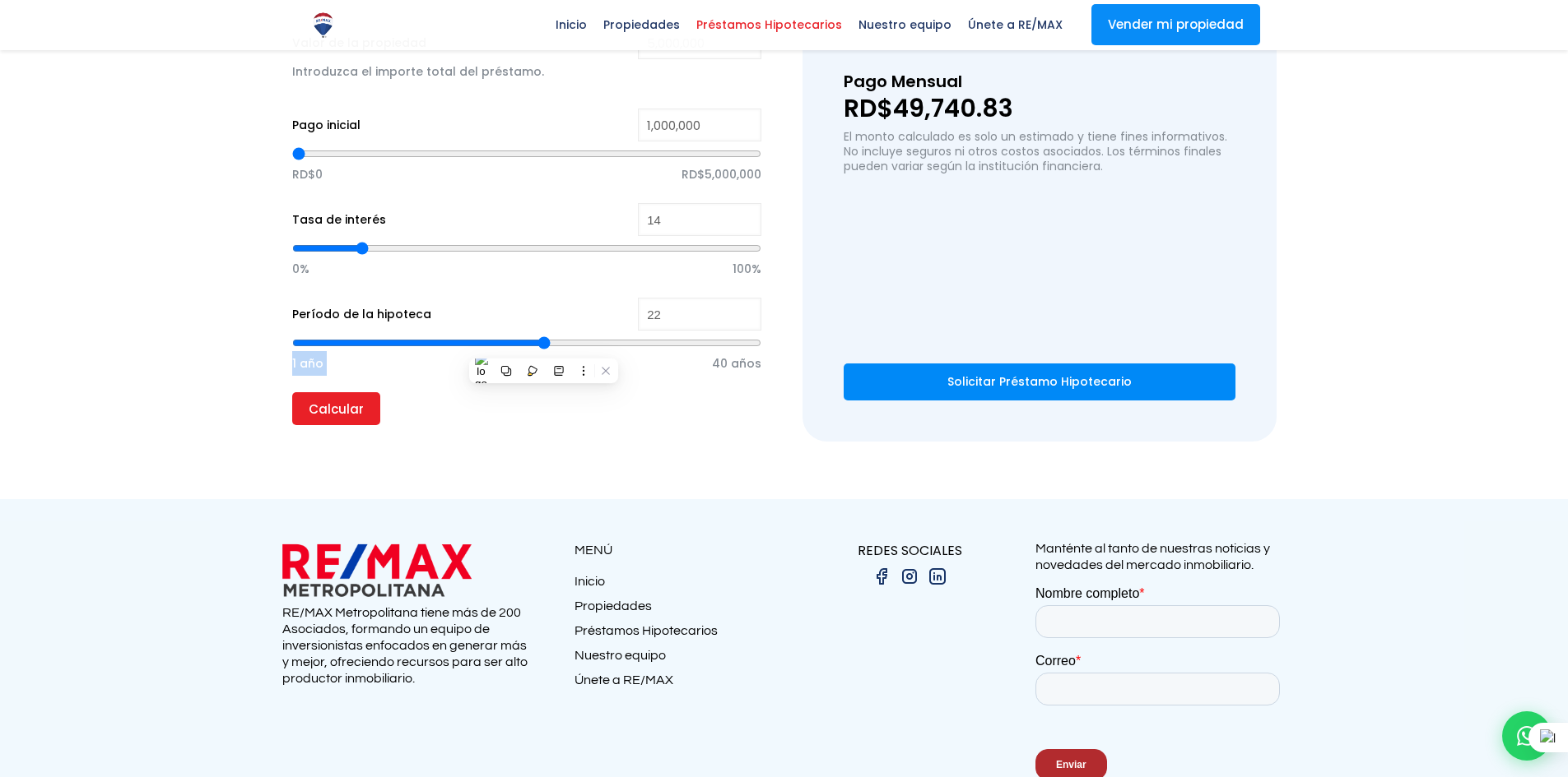
click at [539, 344] on input "range" at bounding box center [527, 343] width 470 height 17
type input "23"
type input "24"
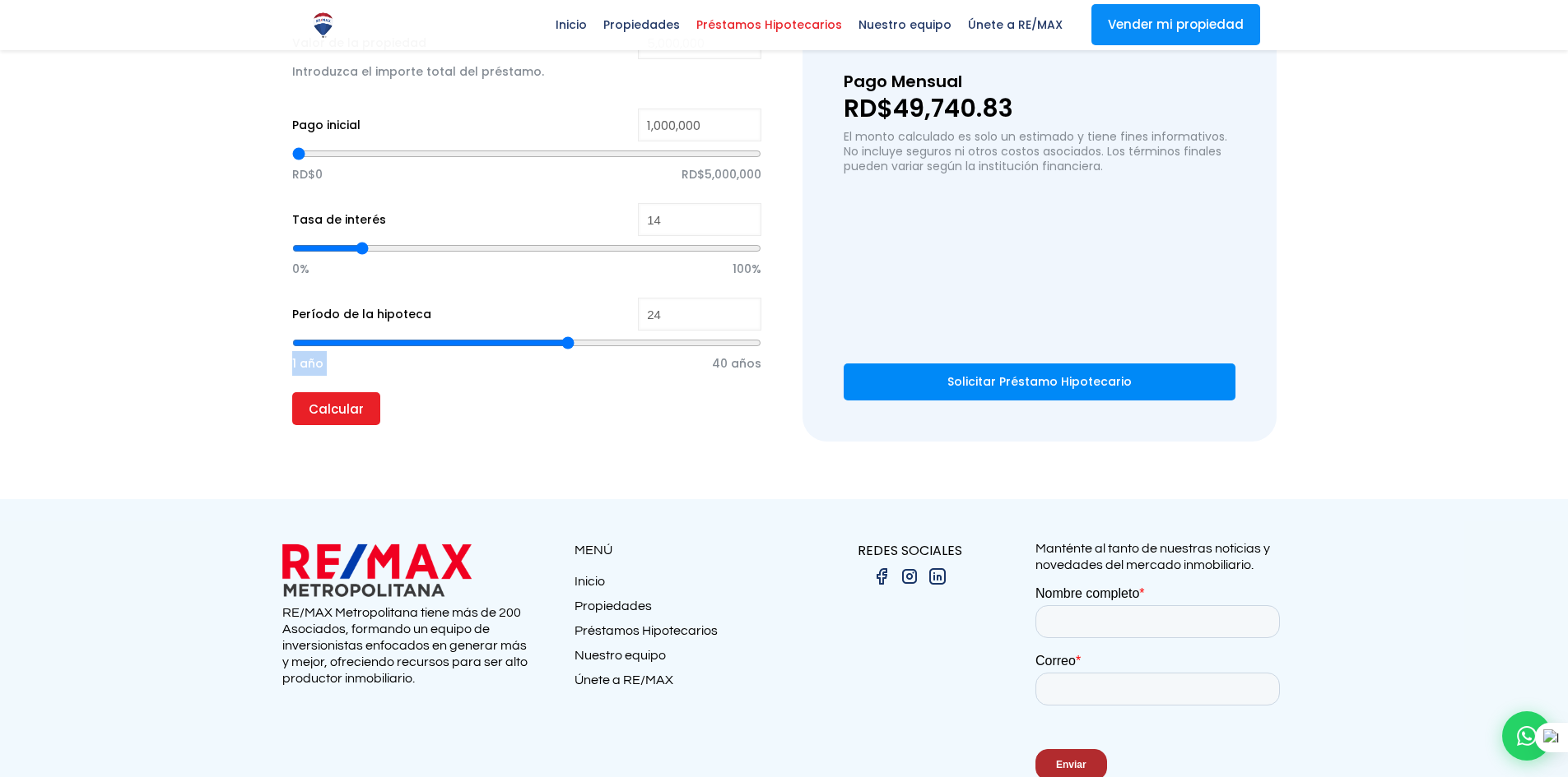
type input "25"
type input "26"
type input "27"
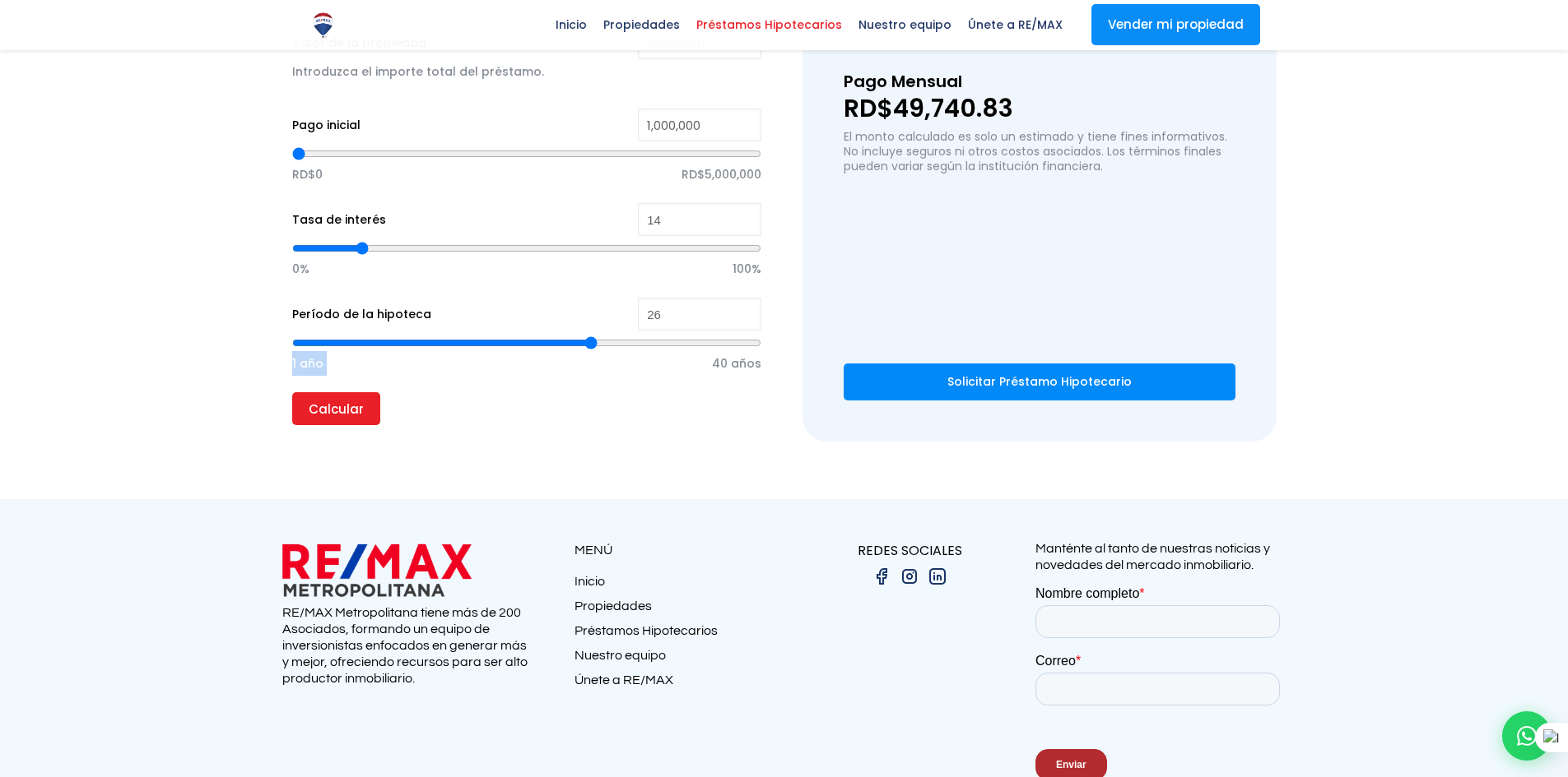
type input "27"
type input "28"
type input "29"
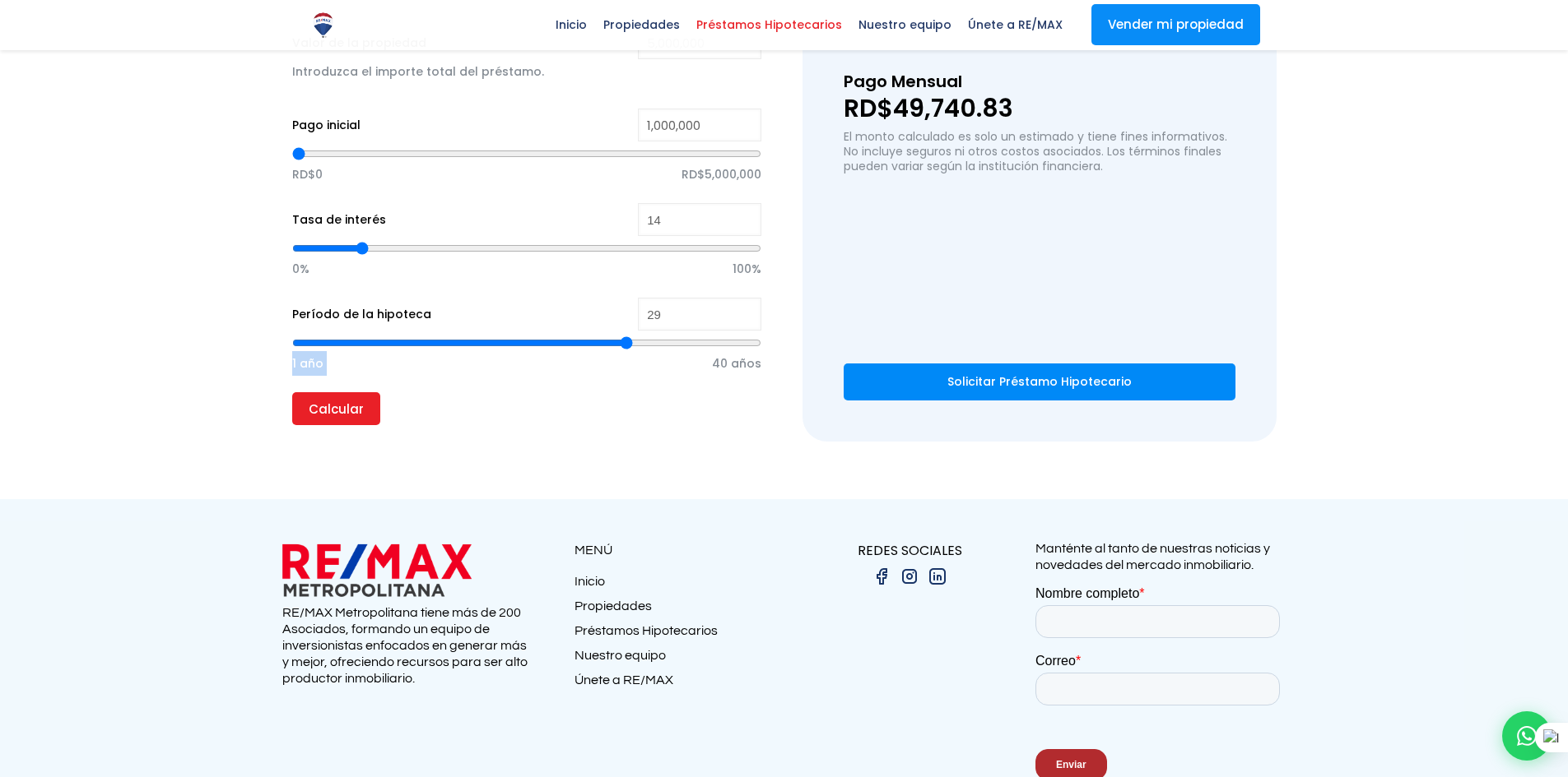
type input "30"
type input "31"
type input "32"
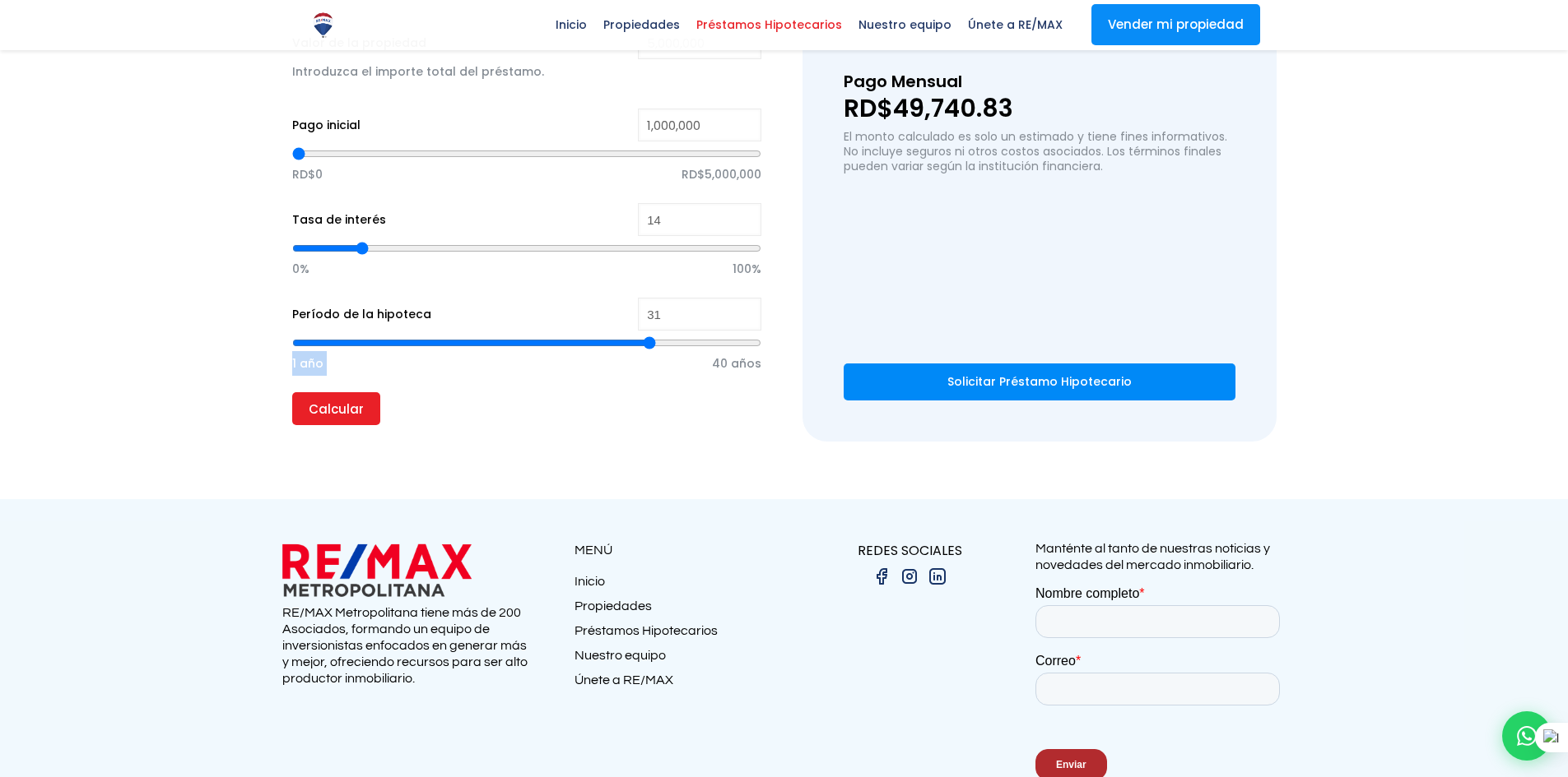
type input "32"
type input "33"
type input "34"
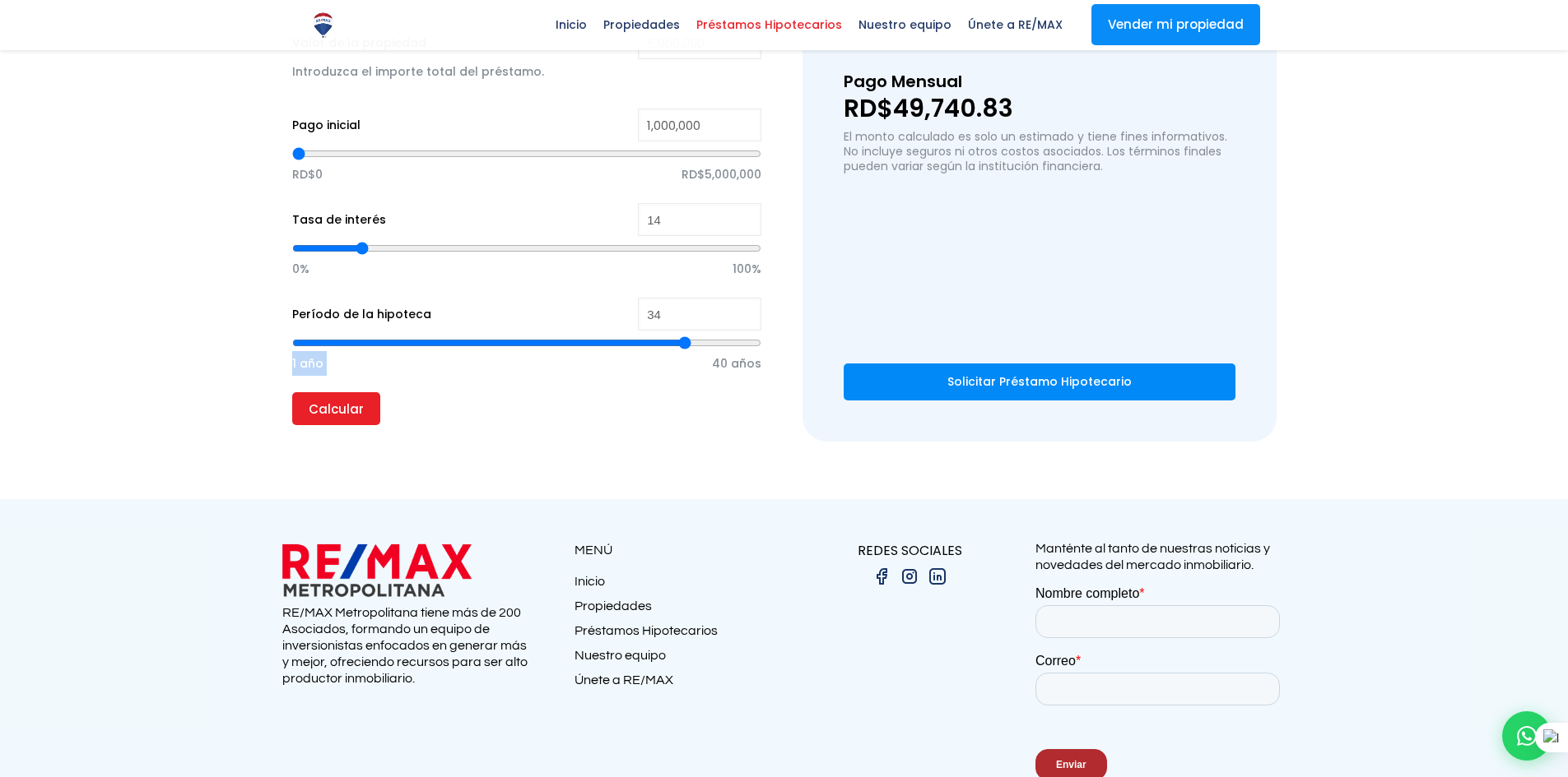
type input "35"
type input "36"
type input "37"
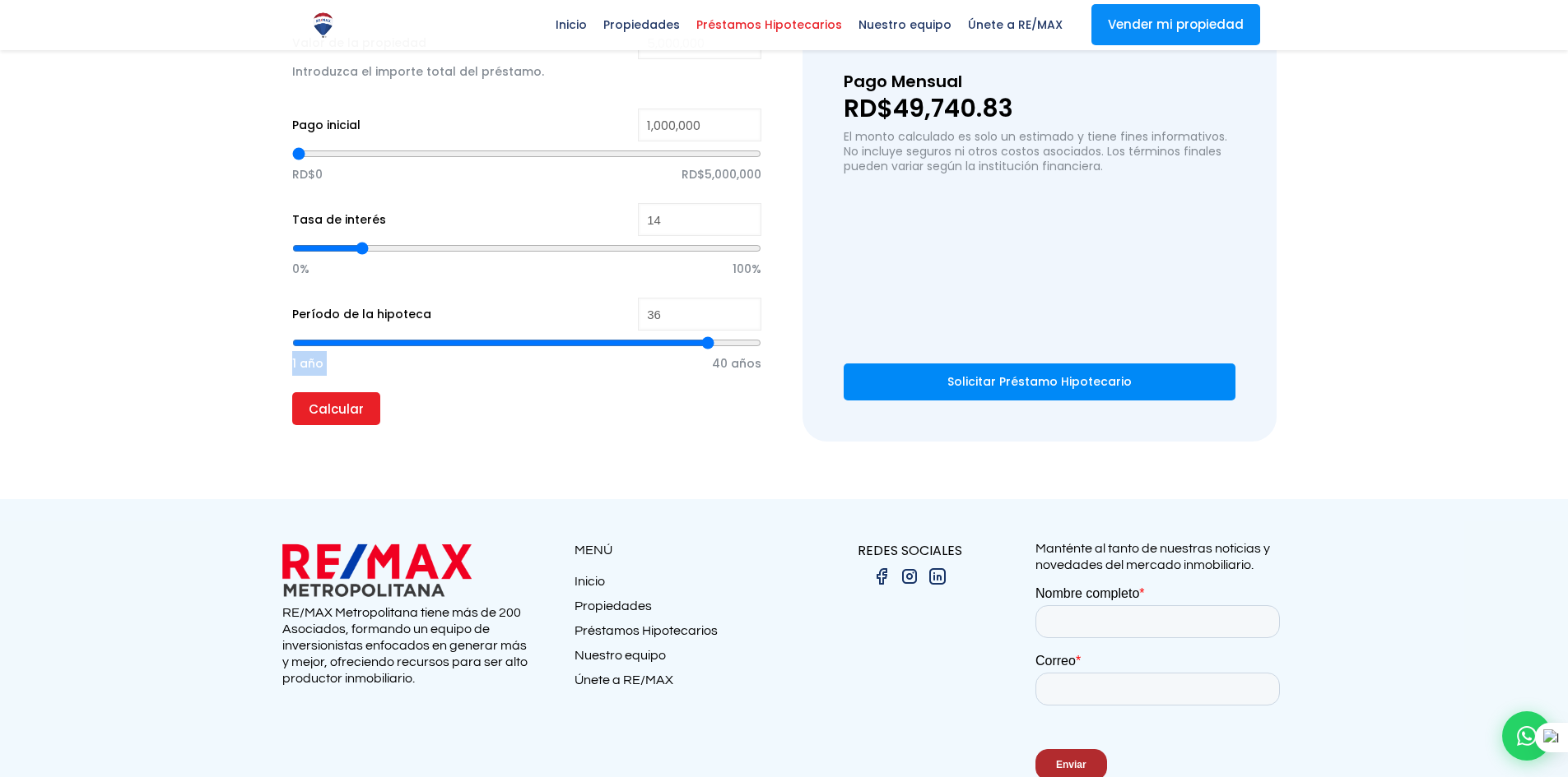
type input "37"
type input "38"
type input "39"
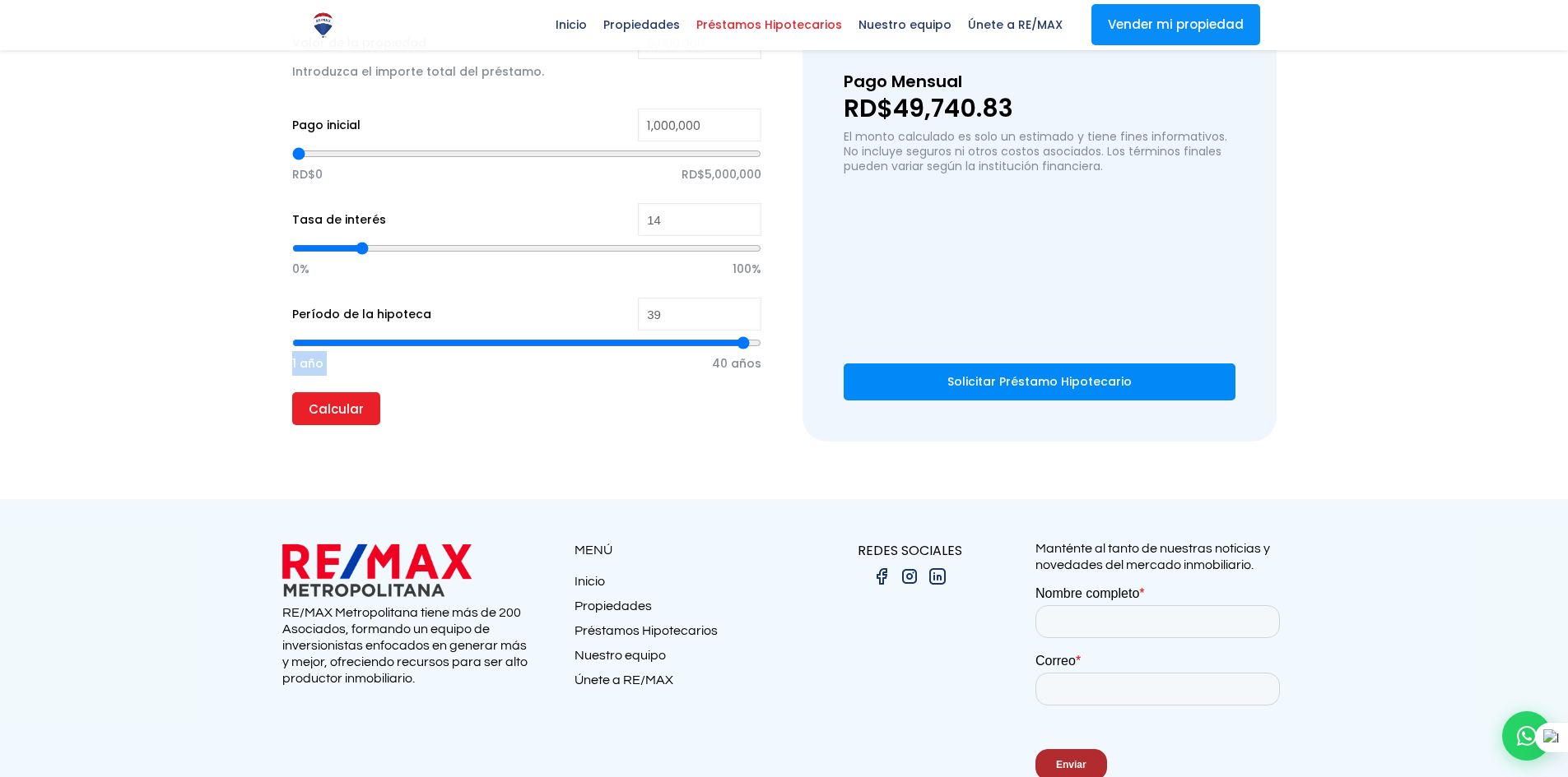
type input "40"
type input "39"
type input "38"
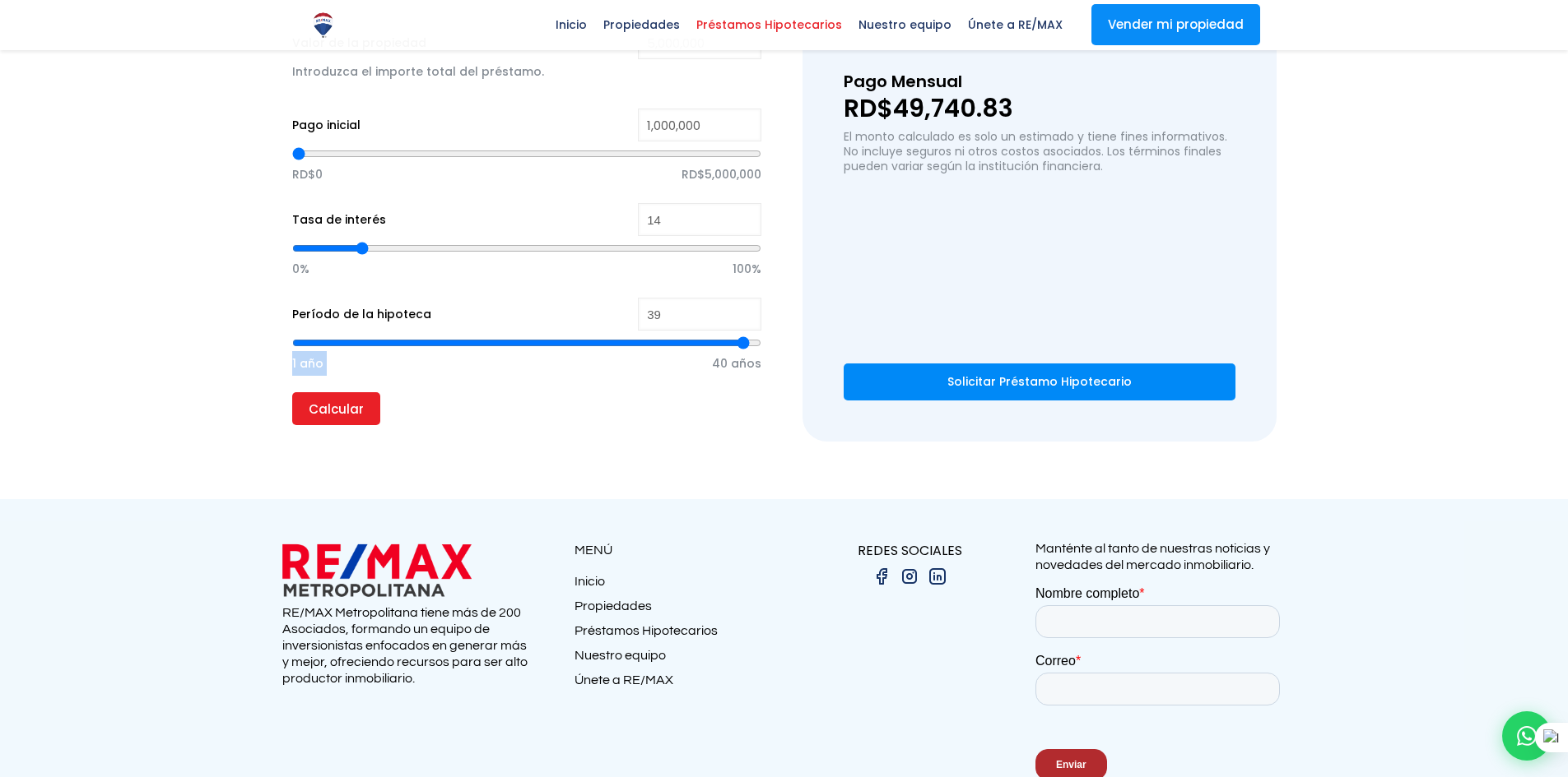
type input "38"
type input "37"
type input "36"
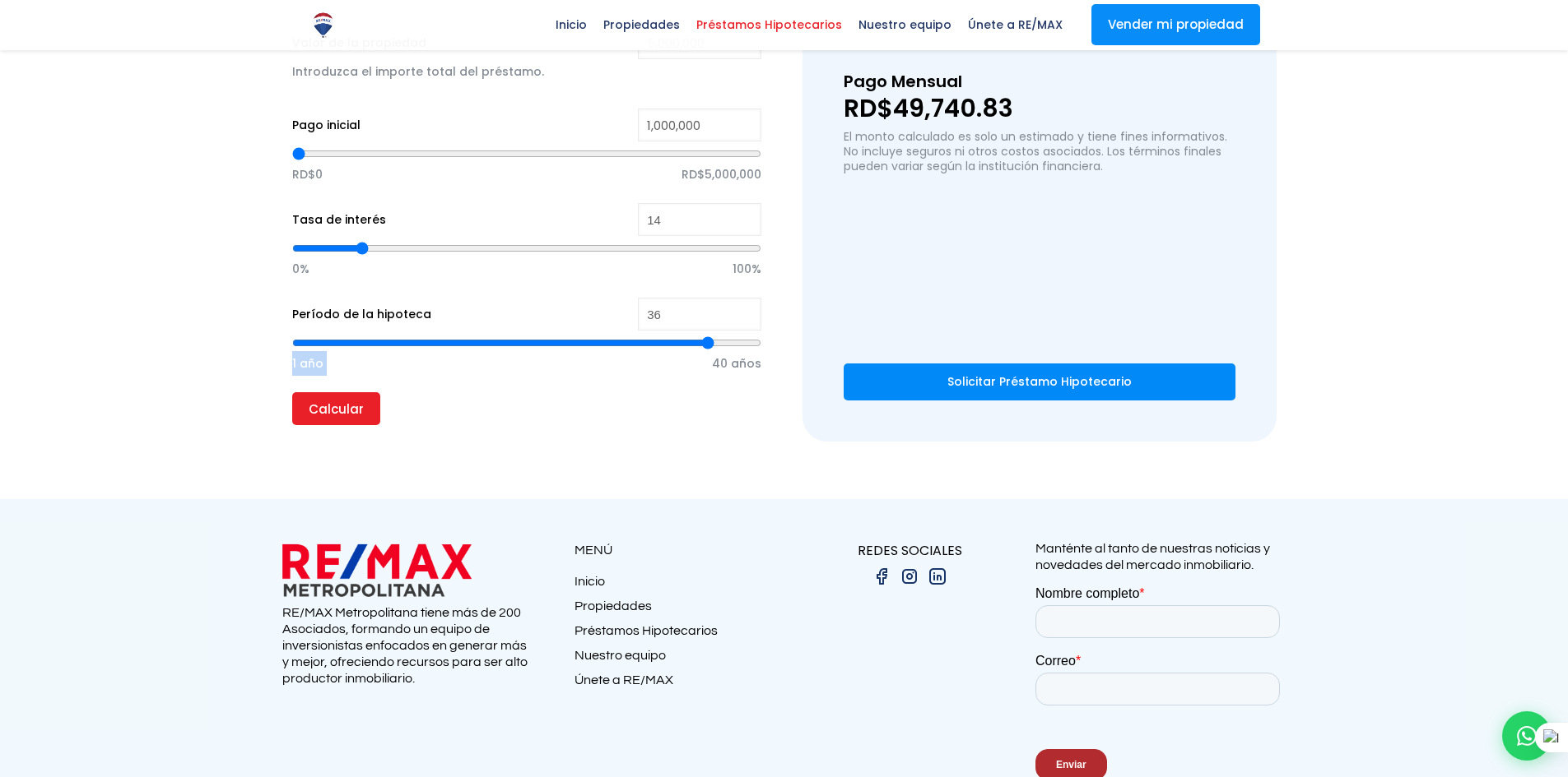
type input "35"
type input "34"
type input "33"
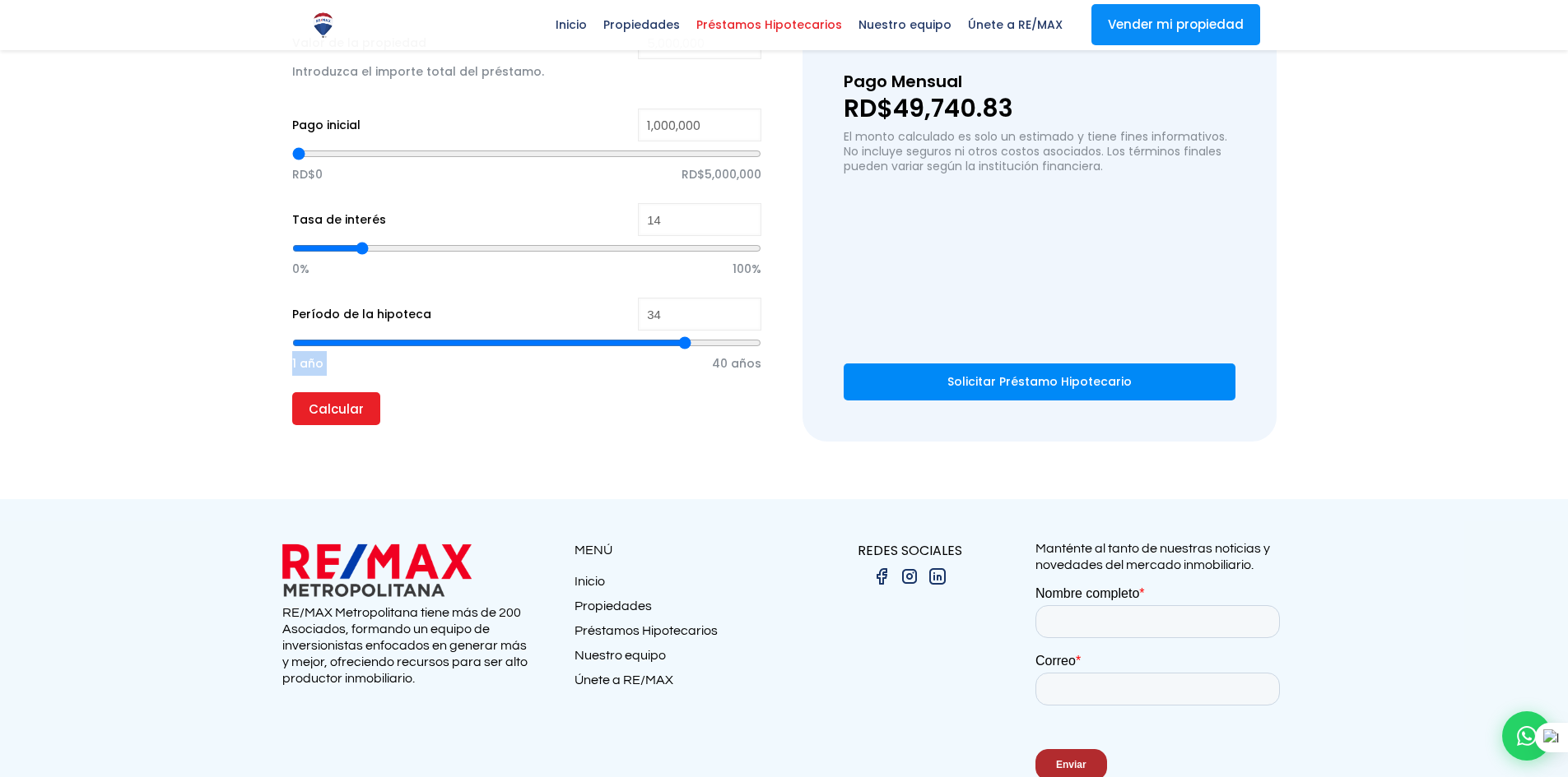
type input "33"
type input "32"
type input "31"
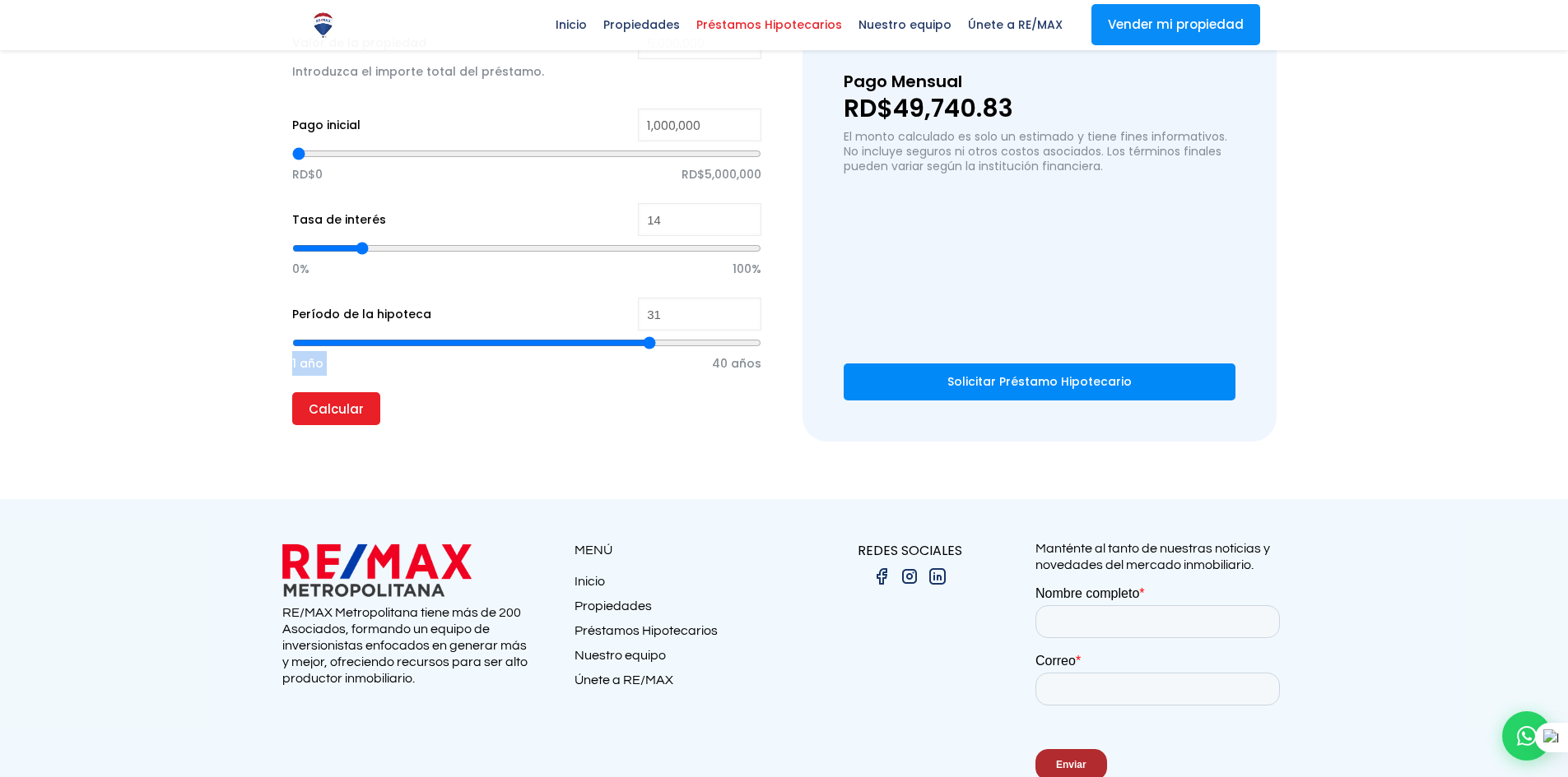
type input "30"
type input "29"
type input "28"
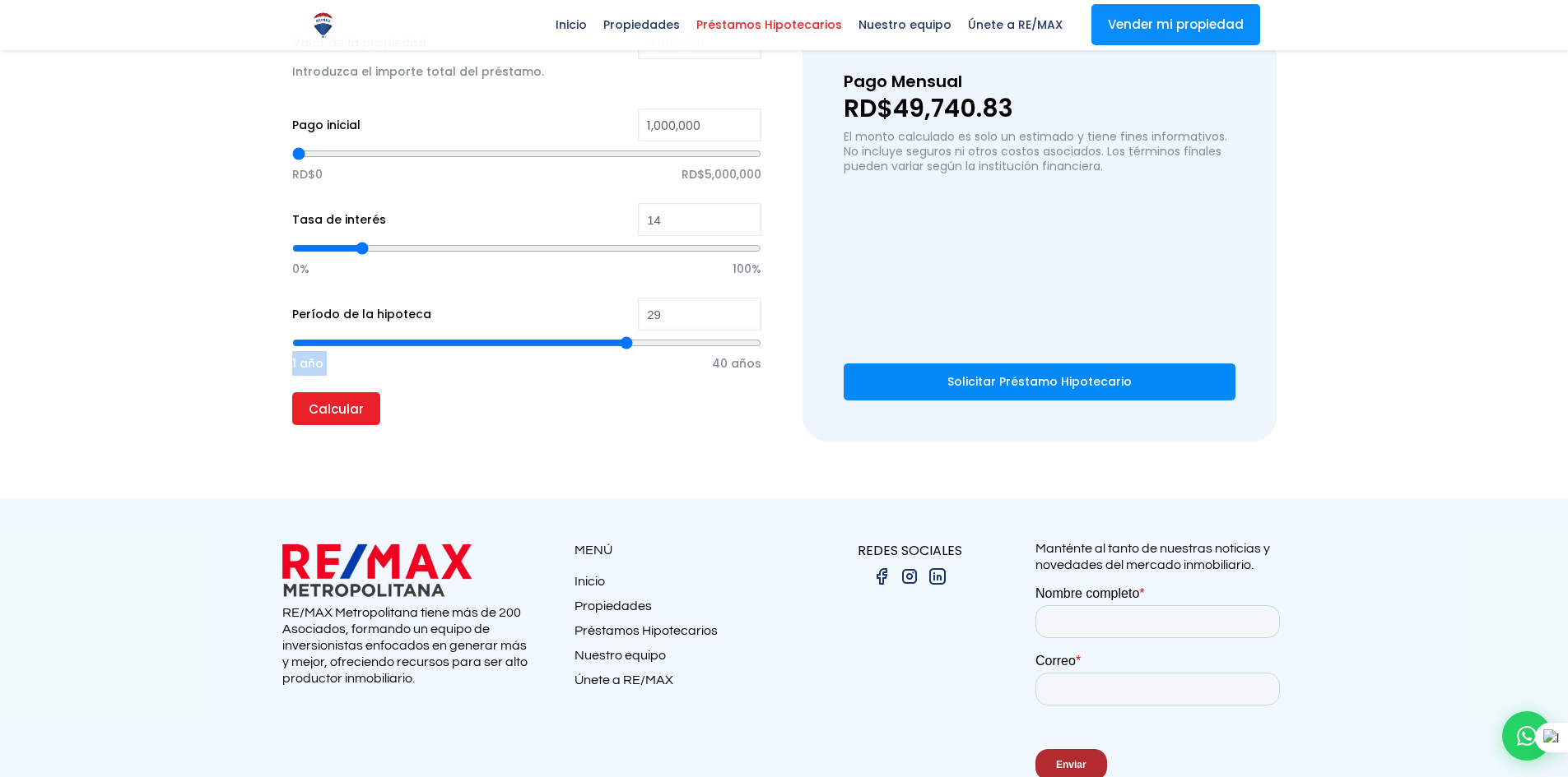
type input "28"
type input "27"
type input "26"
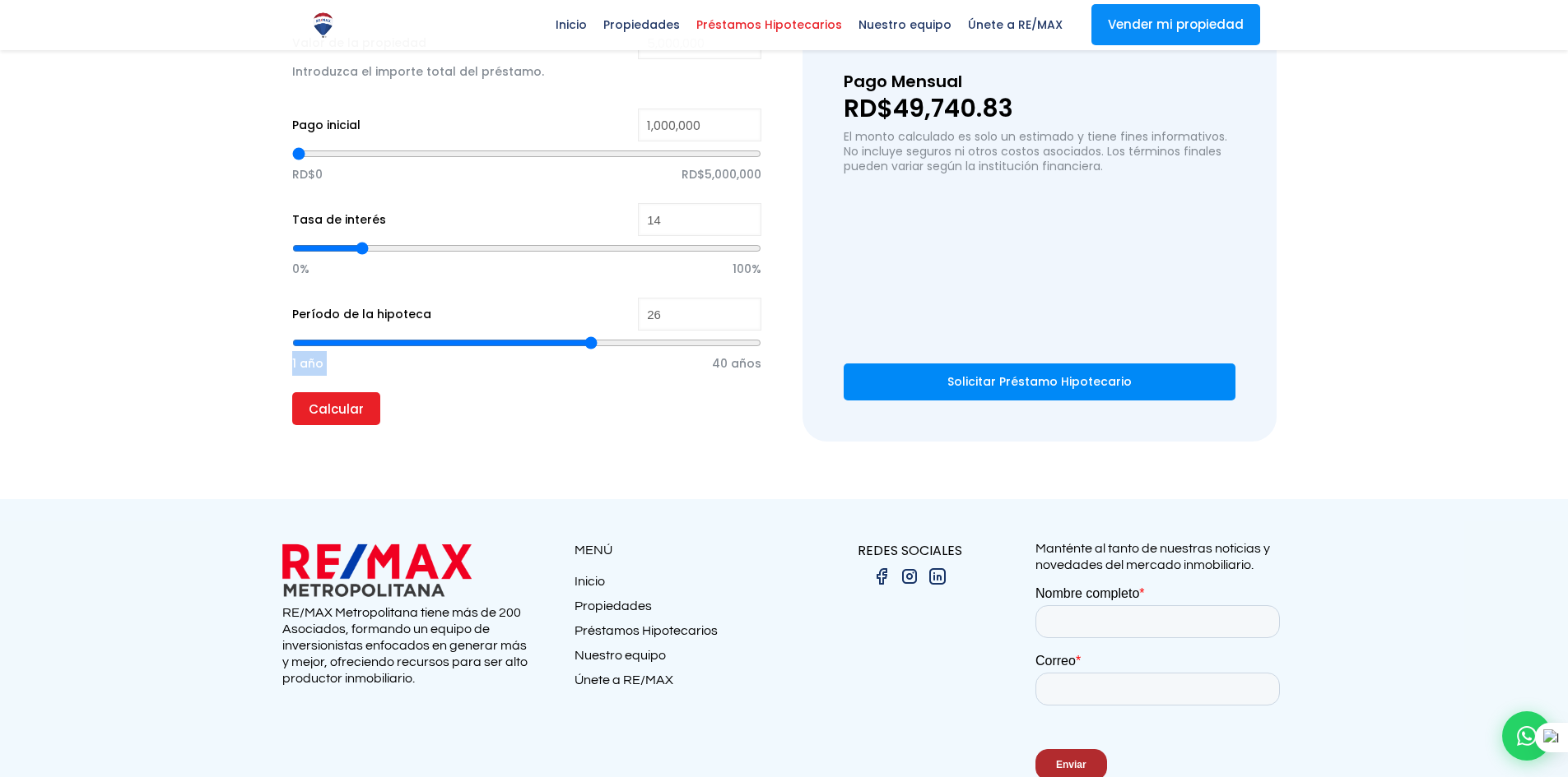
type input "25"
type input "24"
type input "23"
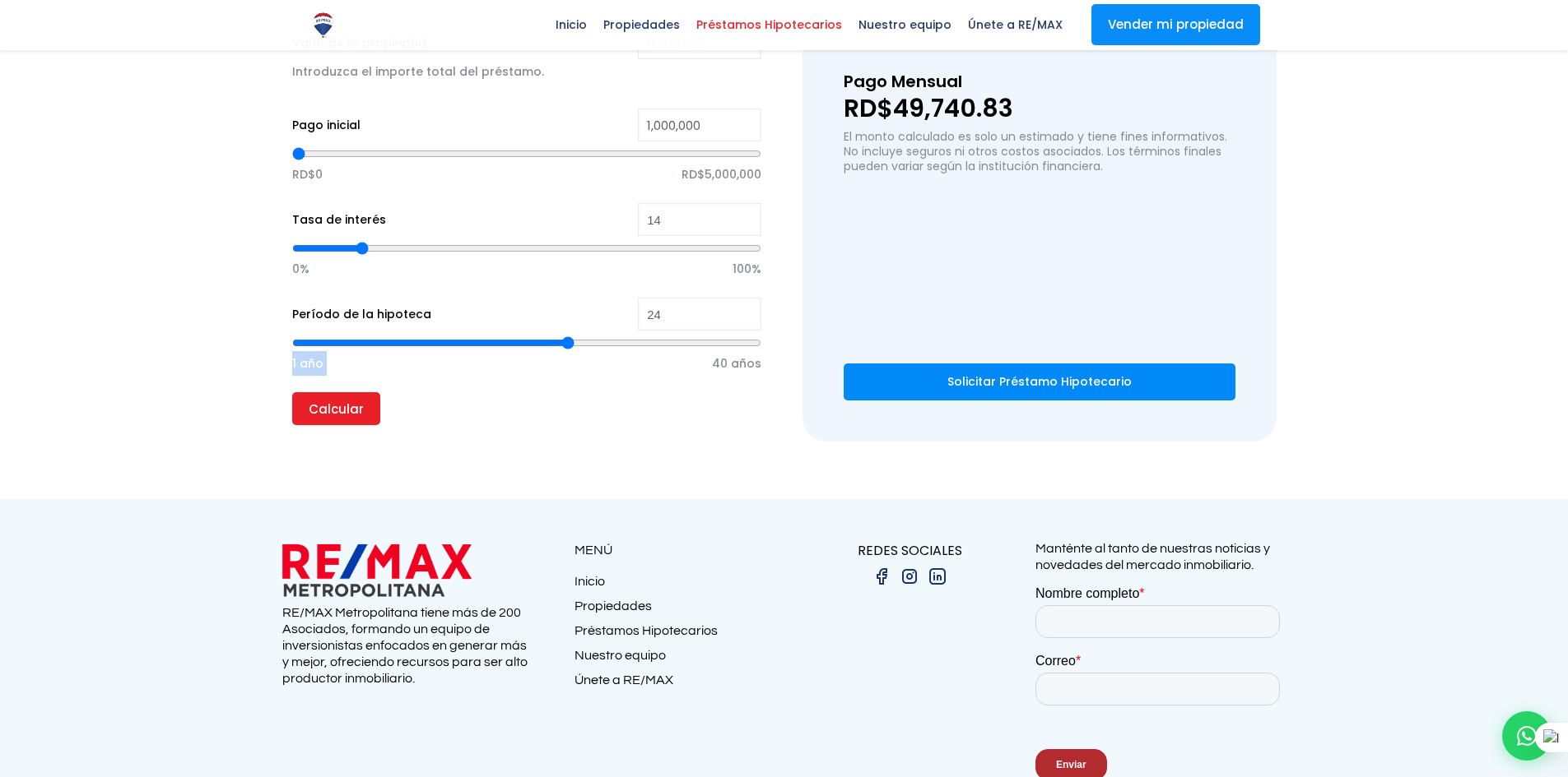
type input "23"
type input "22"
type input "21"
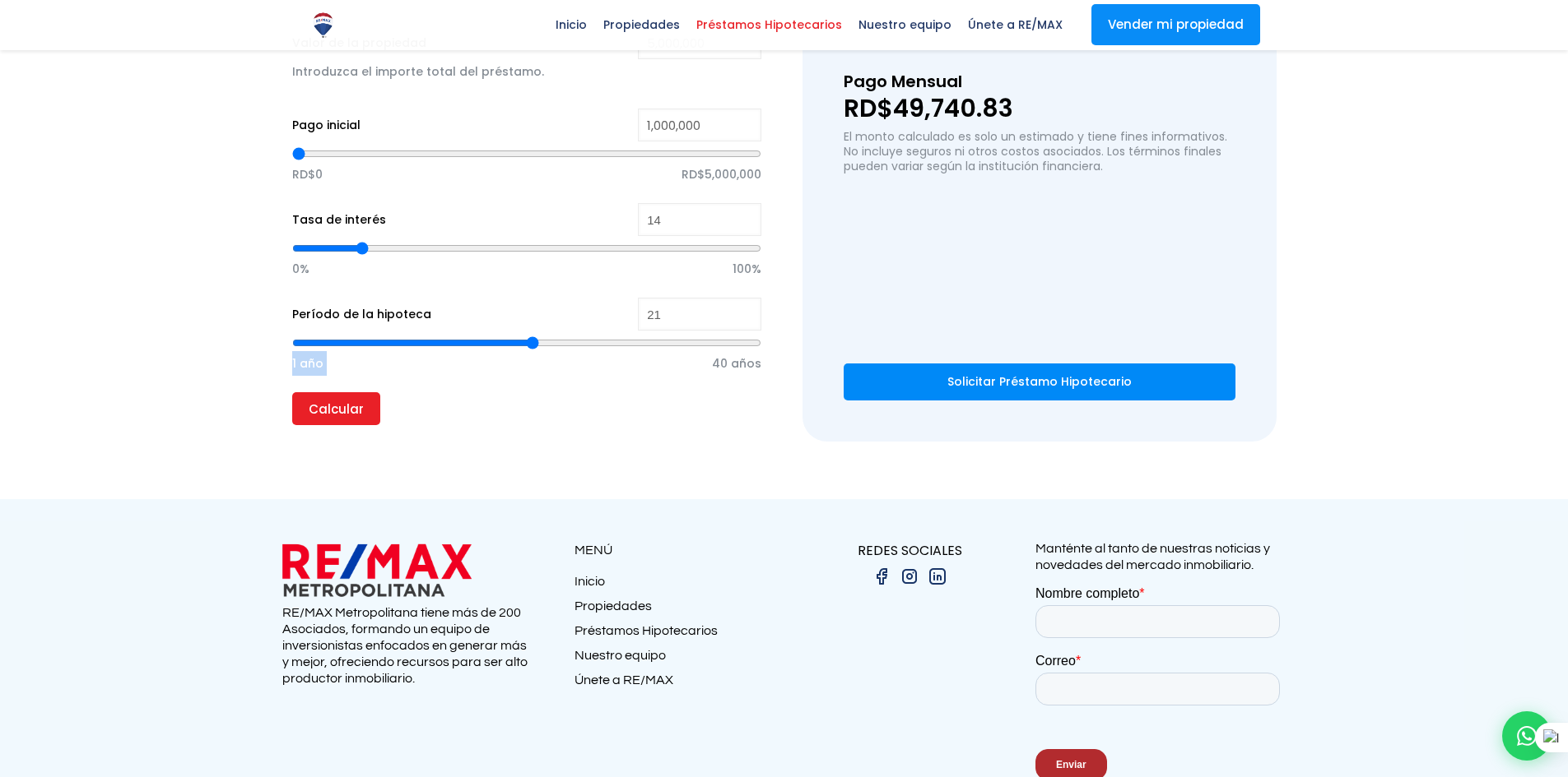
type input "20"
type input "19"
type input "18"
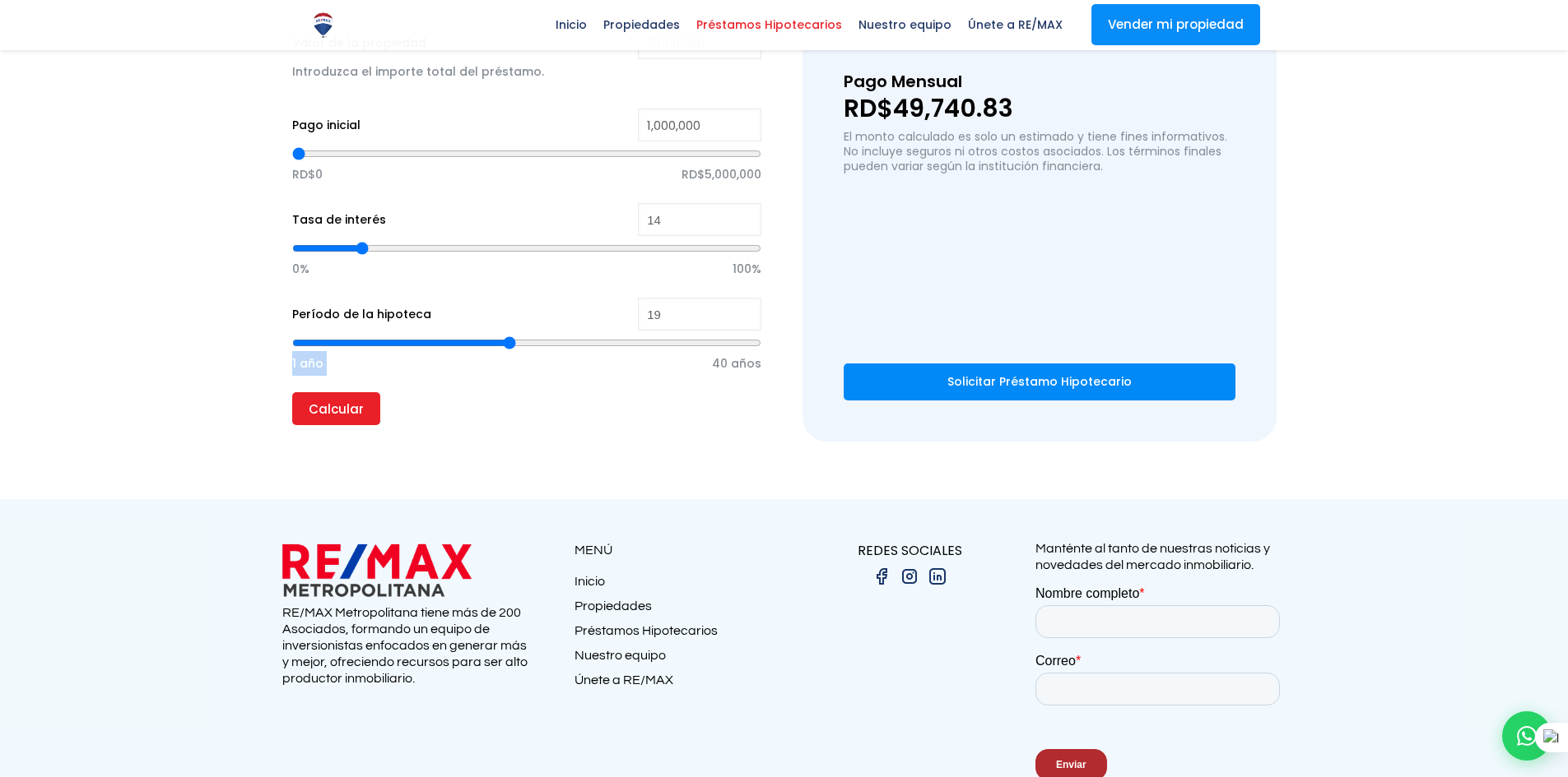
type input "18"
type input "17"
type input "16"
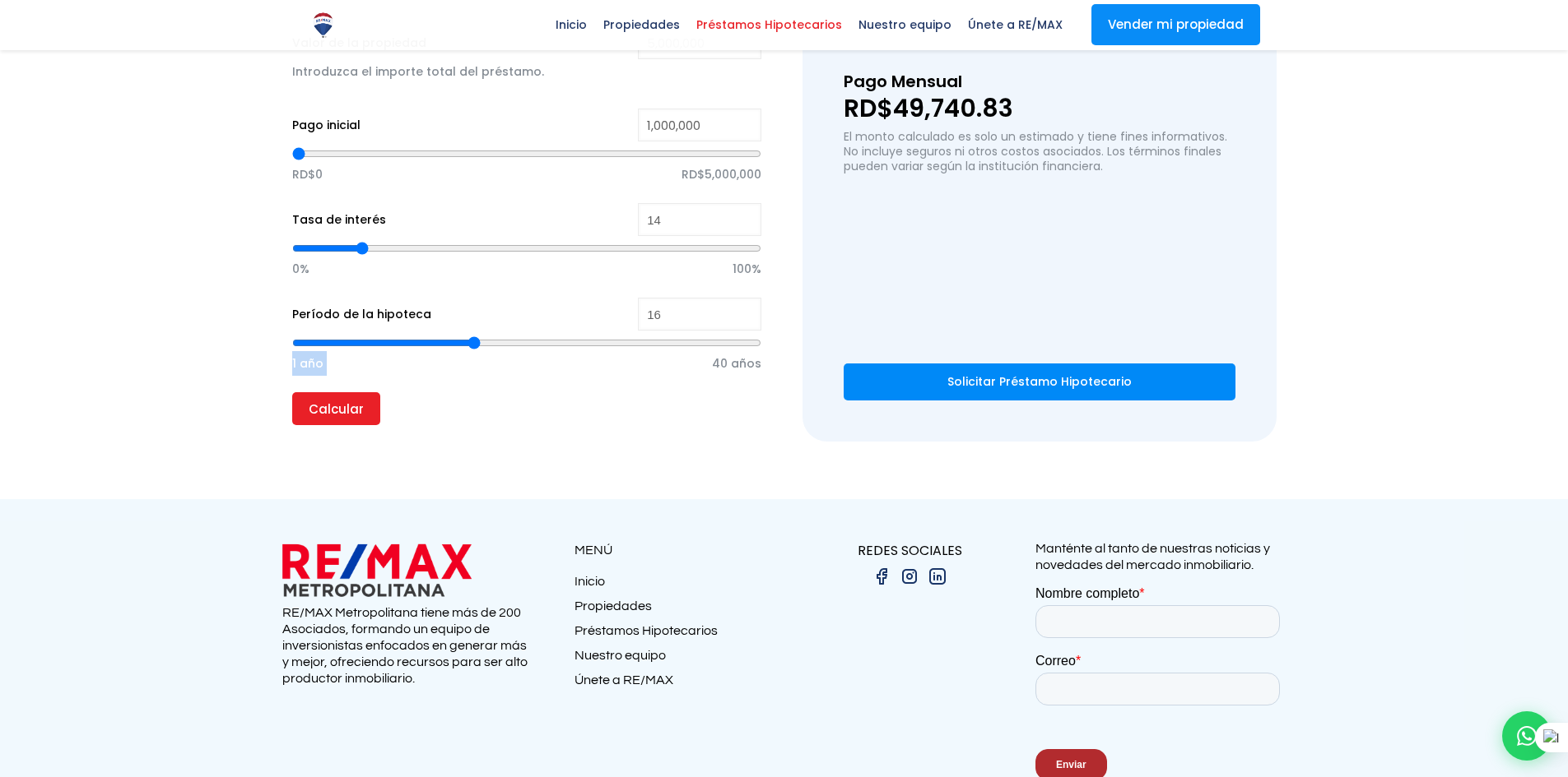
type input "15"
type input "14"
type input "13"
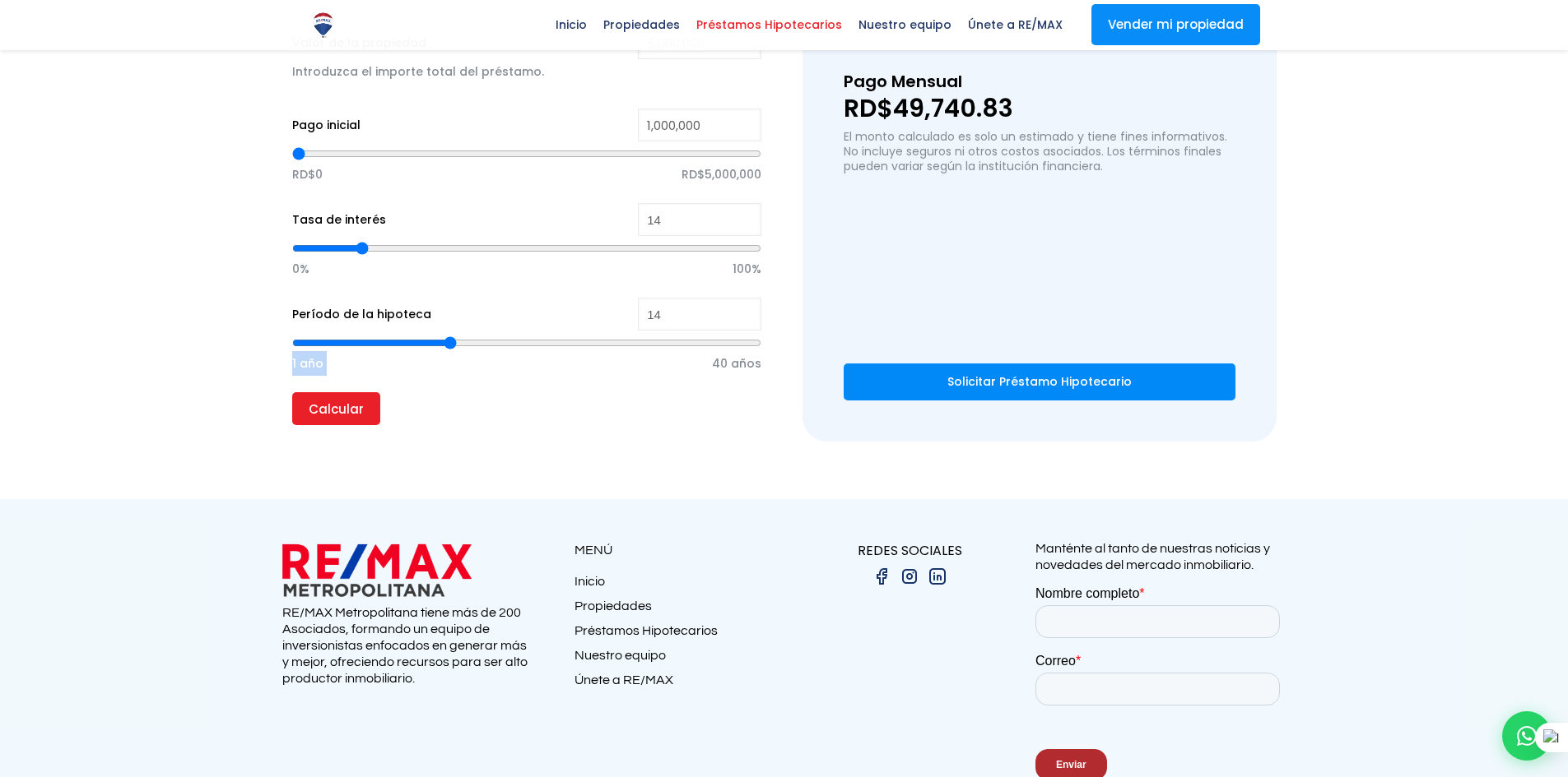
type input "13"
type input "12"
type input "11"
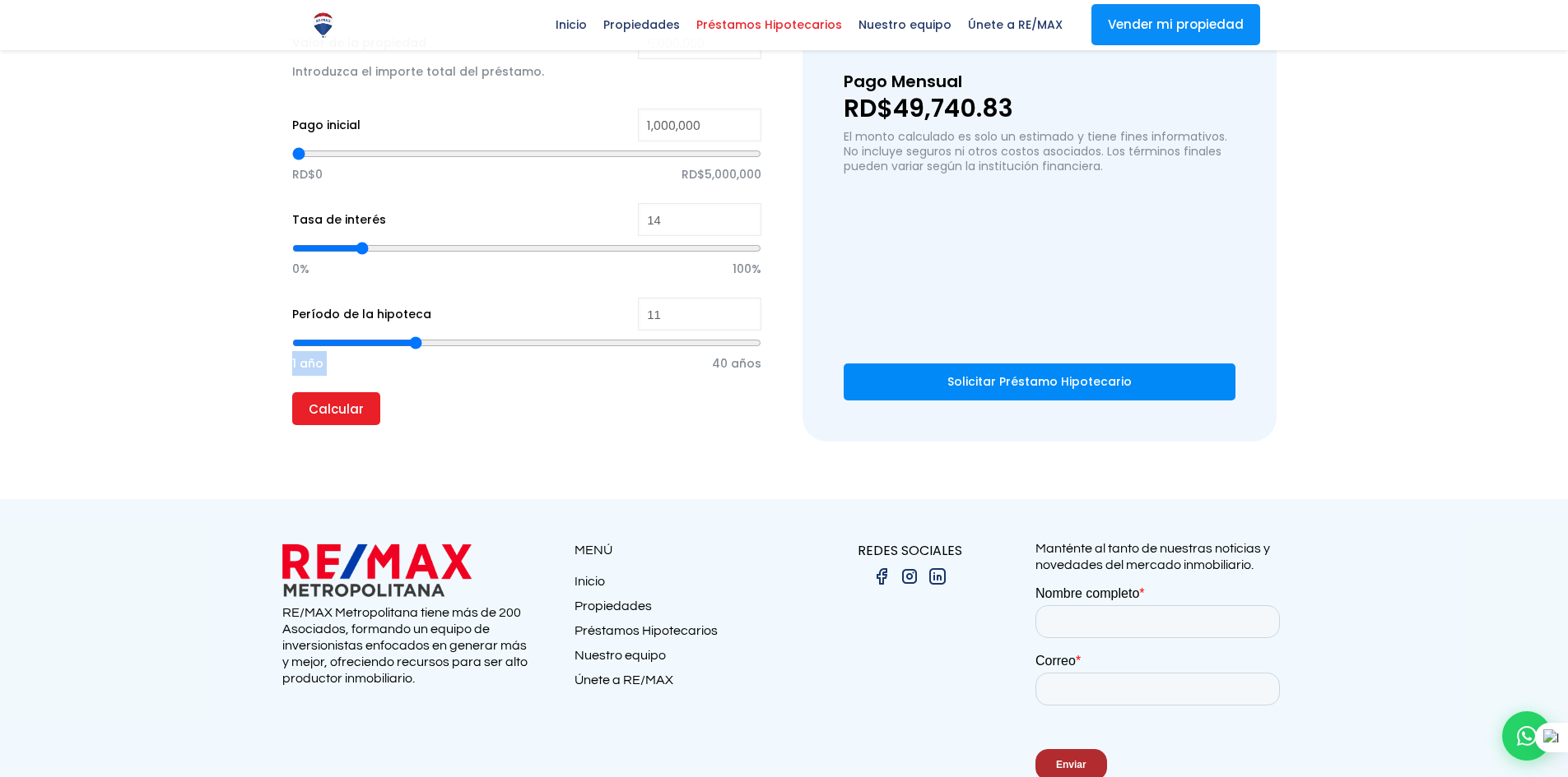
type input "10"
type input "9"
type input "8"
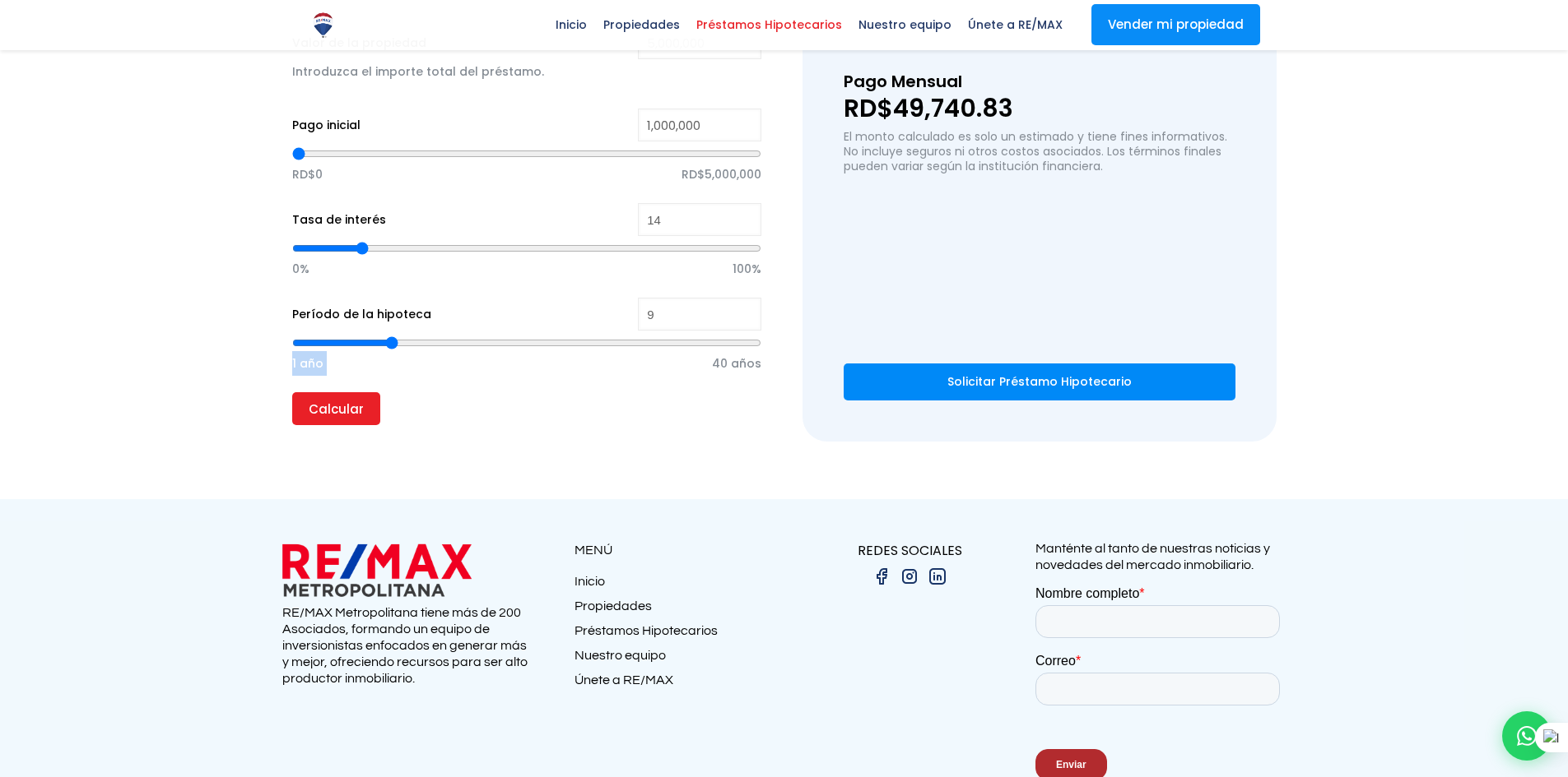
type input "8"
type input "7"
type input "6"
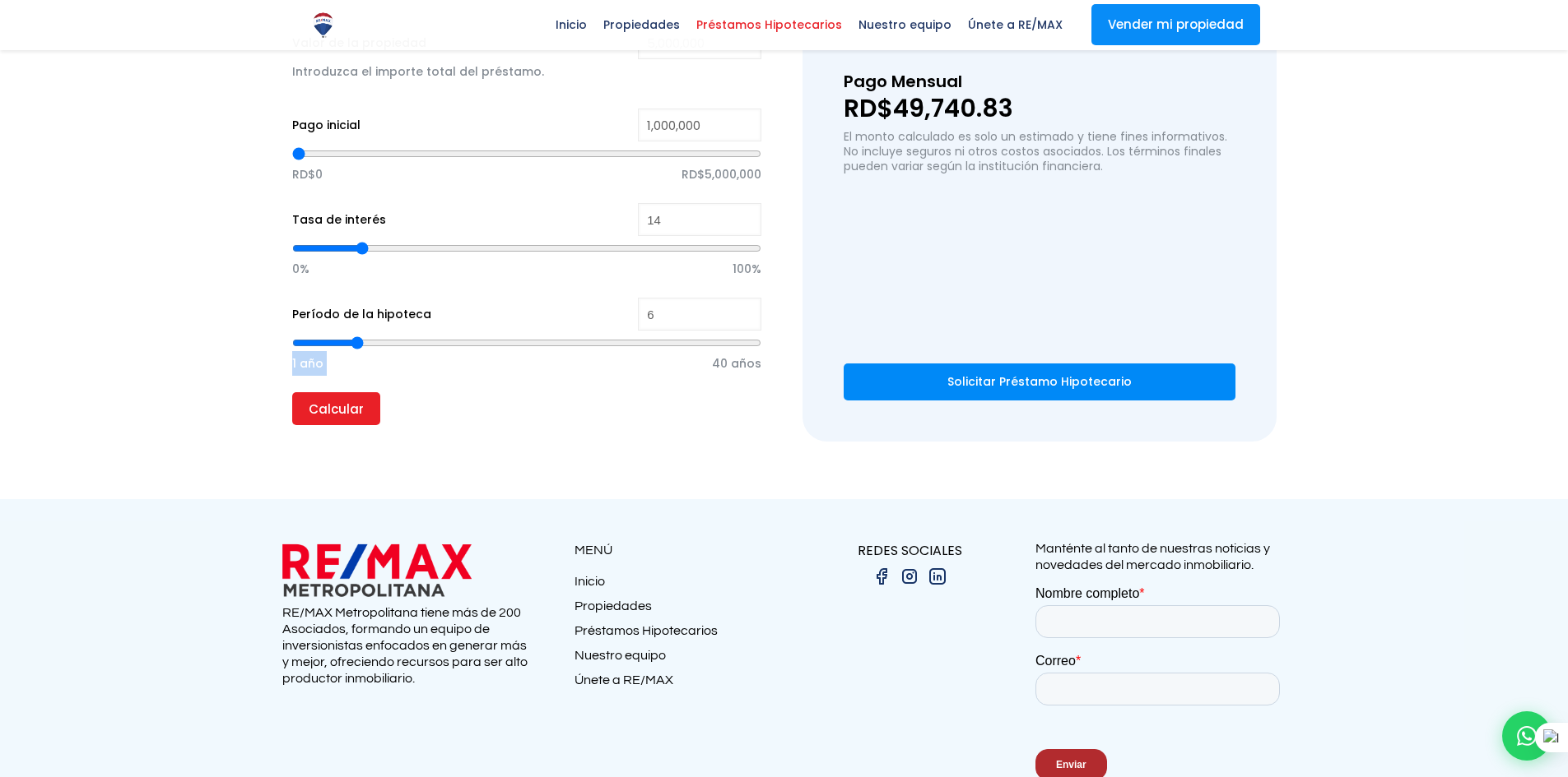
type input "5"
type input "4"
type input "3"
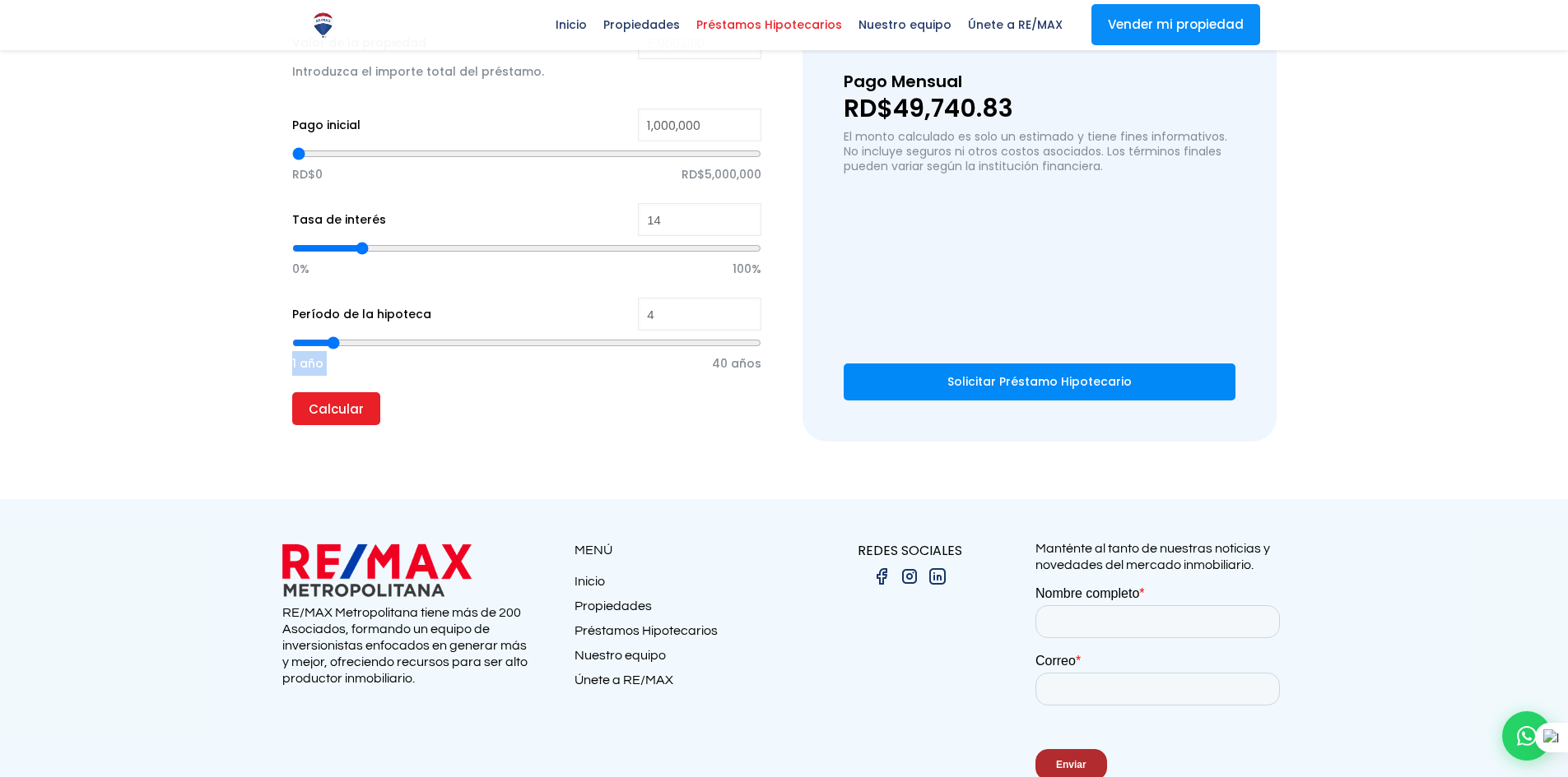
type input "3"
type input "2"
type input "1"
drag, startPoint x: 539, startPoint y: 344, endPoint x: 246, endPoint y: 414, distance: 301.2
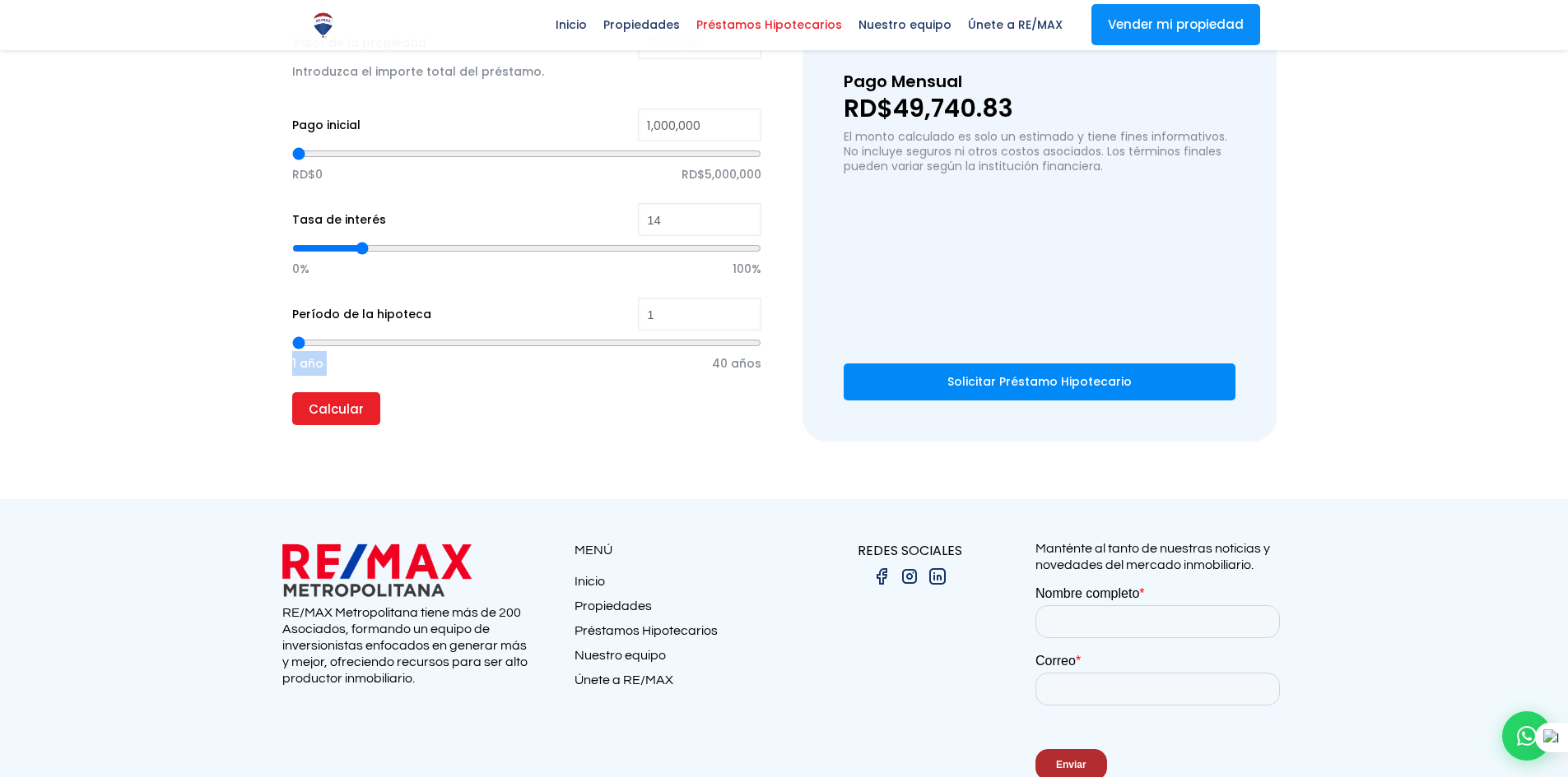
type input "1"
click at [292, 352] on input "range" at bounding box center [527, 343] width 470 height 17
